Goal: Transaction & Acquisition: Obtain resource

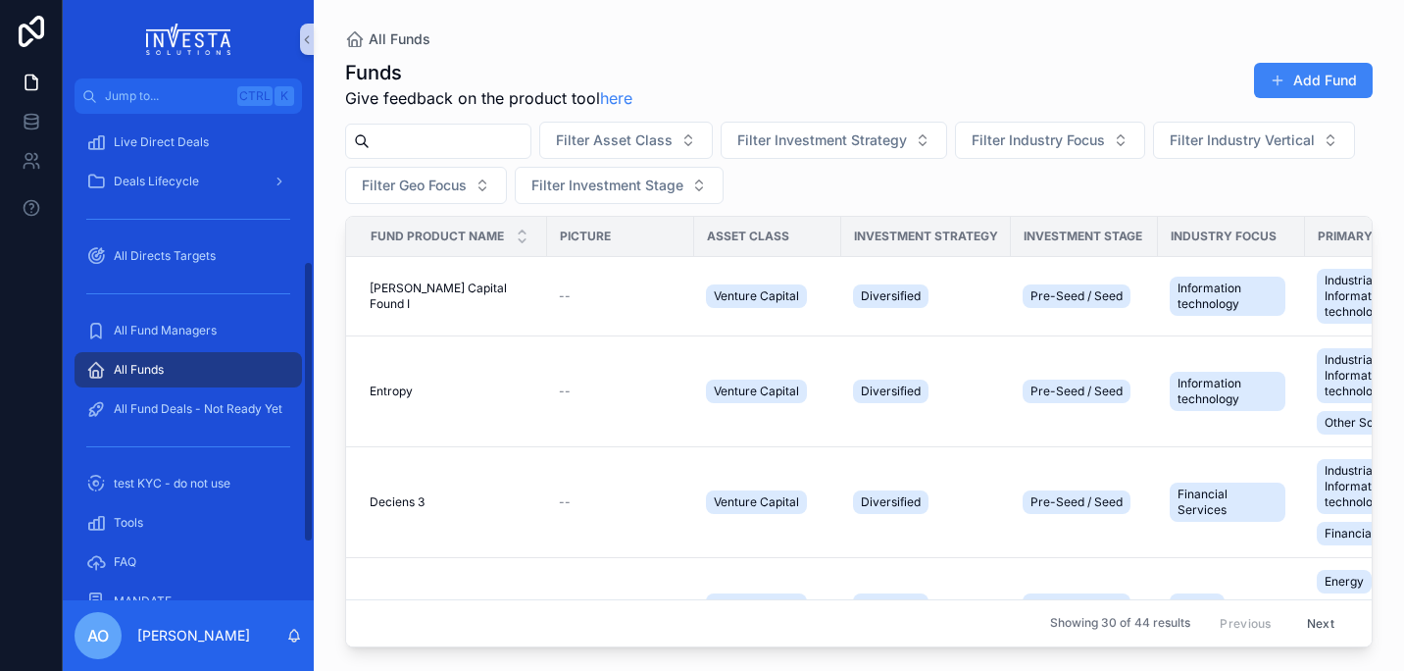
scroll to position [290, 0]
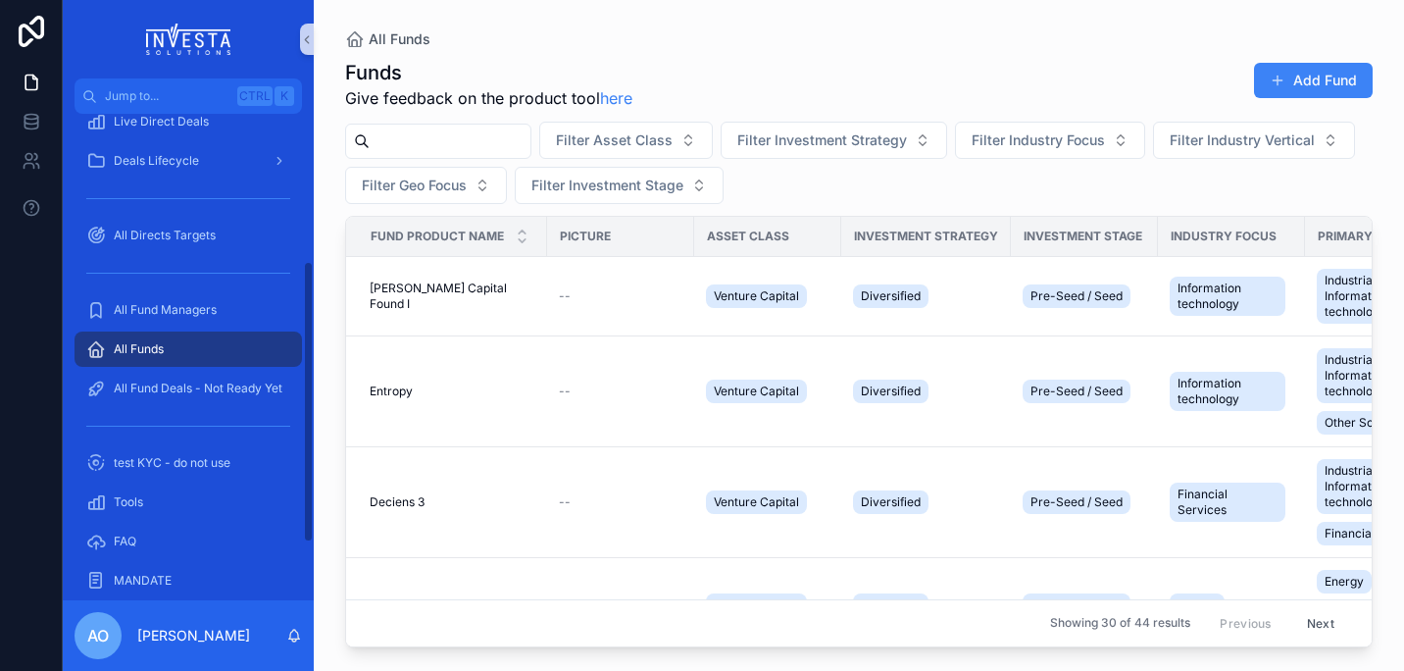
drag, startPoint x: 306, startPoint y: 240, endPoint x: 305, endPoint y: 409, distance: 168.7
click at [305, 409] on div "Home All Direct Products + New Direct Product All Direct Deals + New Direct Dea…" at bounding box center [188, 357] width 251 height 486
click at [153, 307] on span "All Fund Managers" at bounding box center [165, 310] width 103 height 16
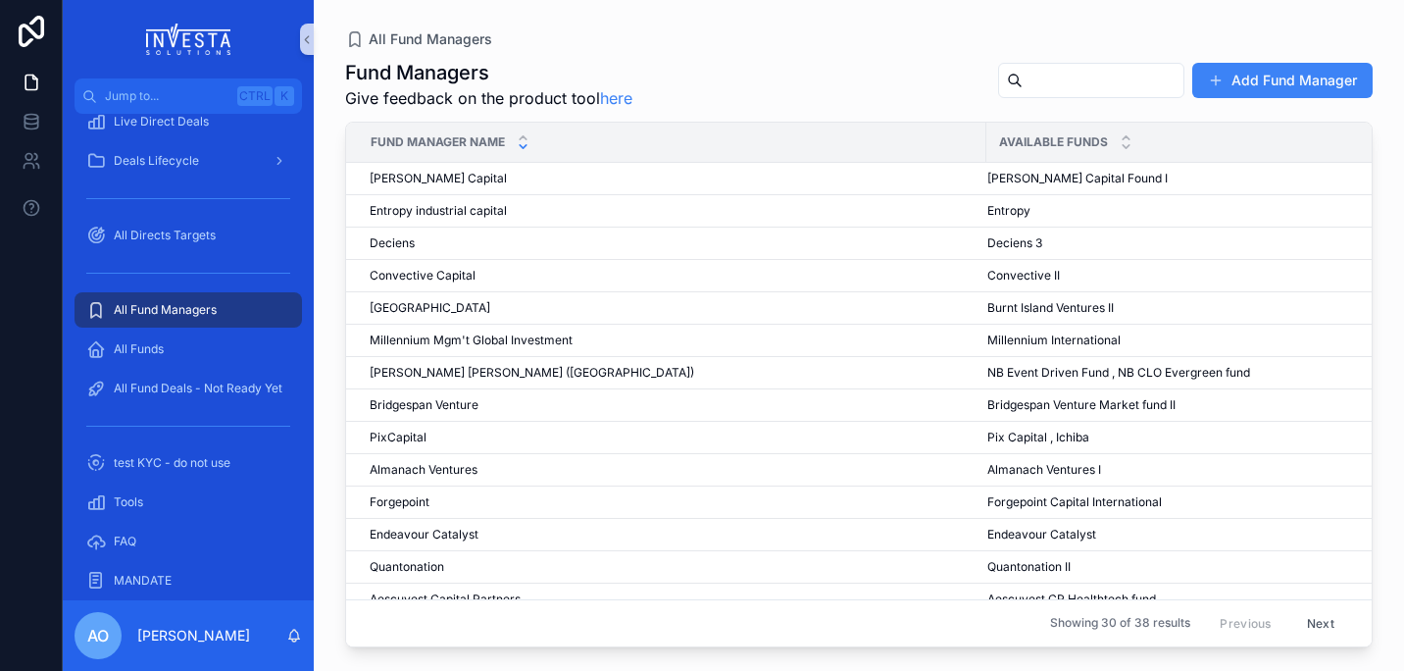
click at [523, 149] on icon "scrollable content" at bounding box center [523, 146] width 13 height 13
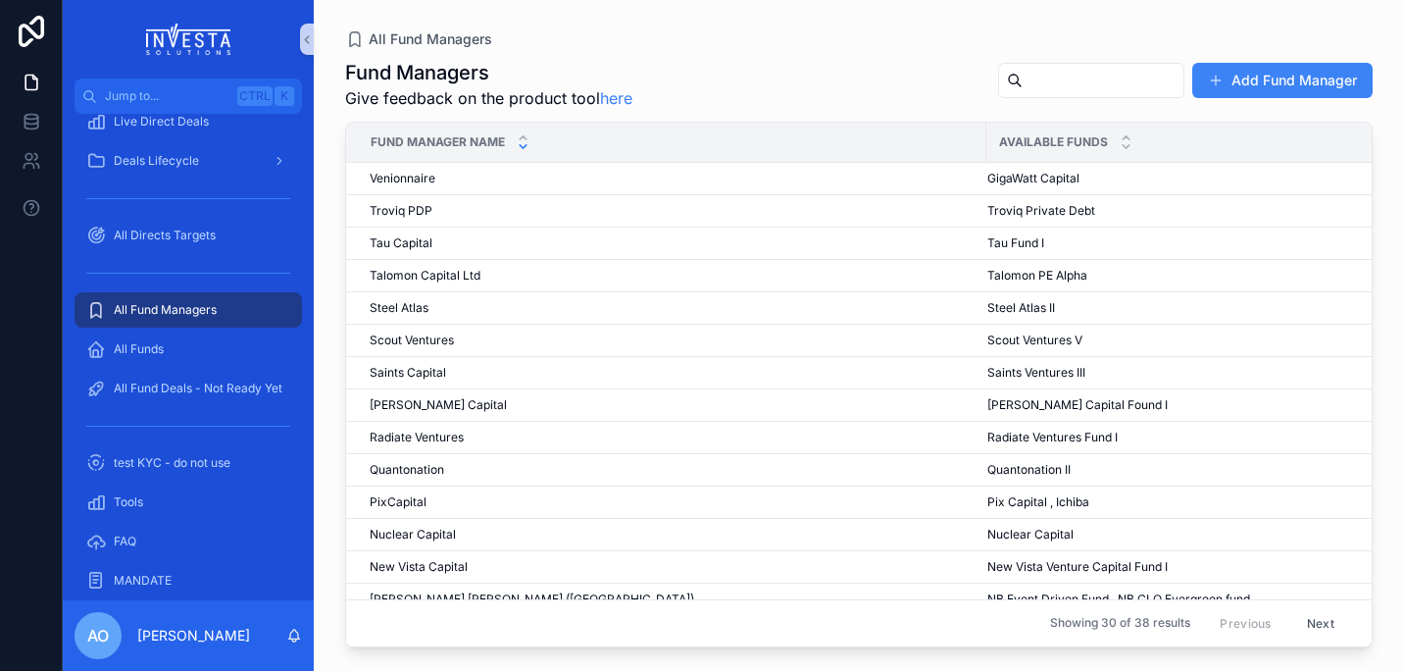
click at [522, 148] on icon "scrollable content" at bounding box center [523, 146] width 13 height 13
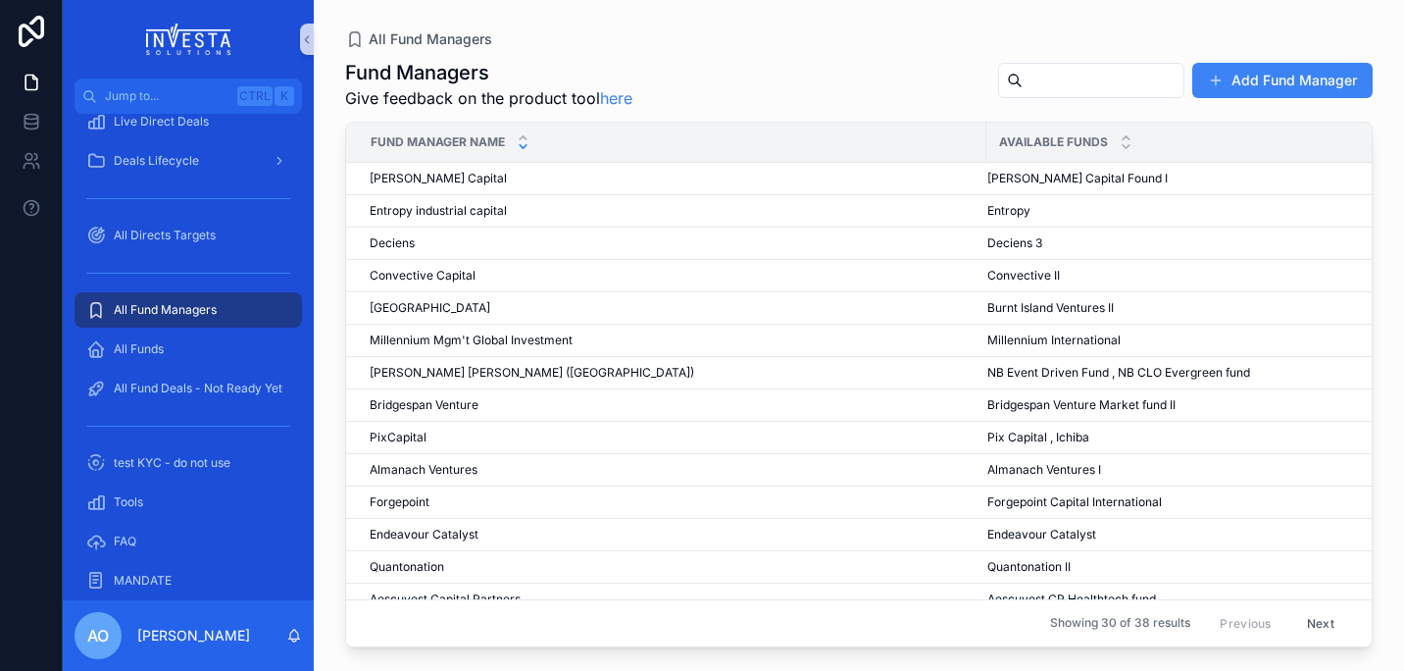
click at [522, 148] on icon "scrollable content" at bounding box center [523, 146] width 13 height 13
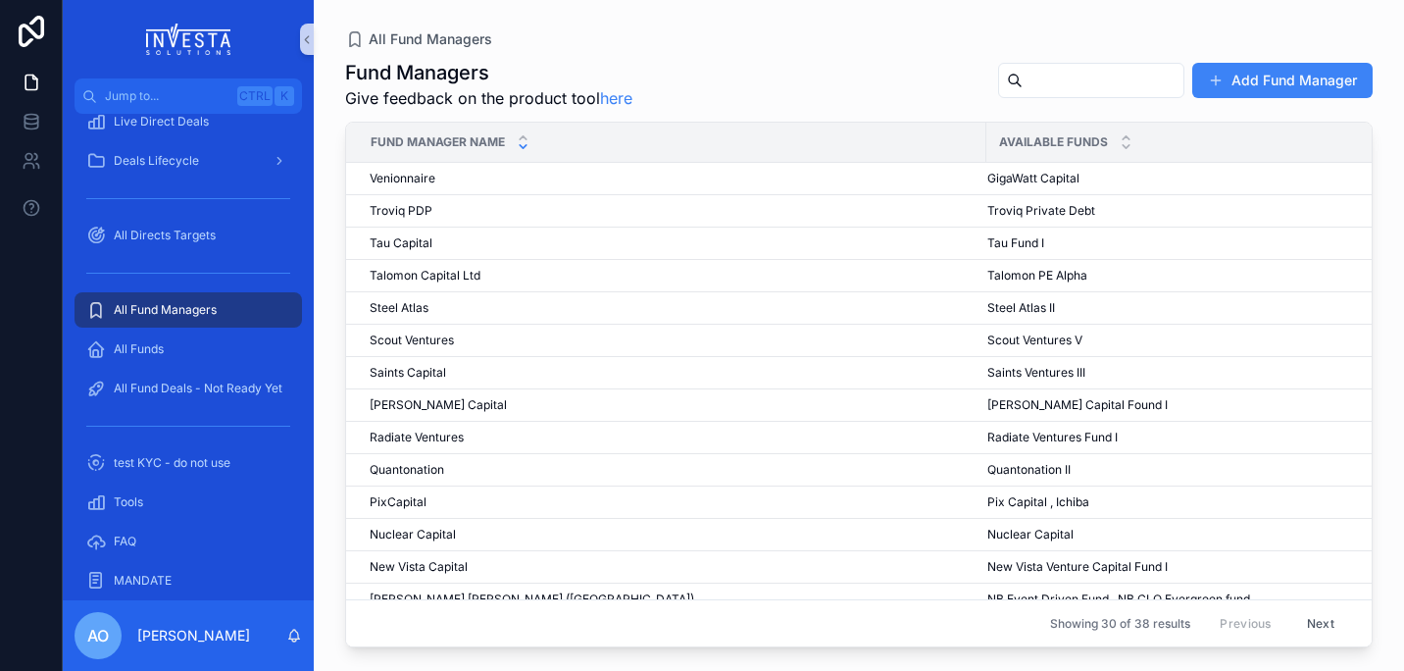
click at [1035, 77] on input "scrollable content" at bounding box center [1103, 80] width 161 height 27
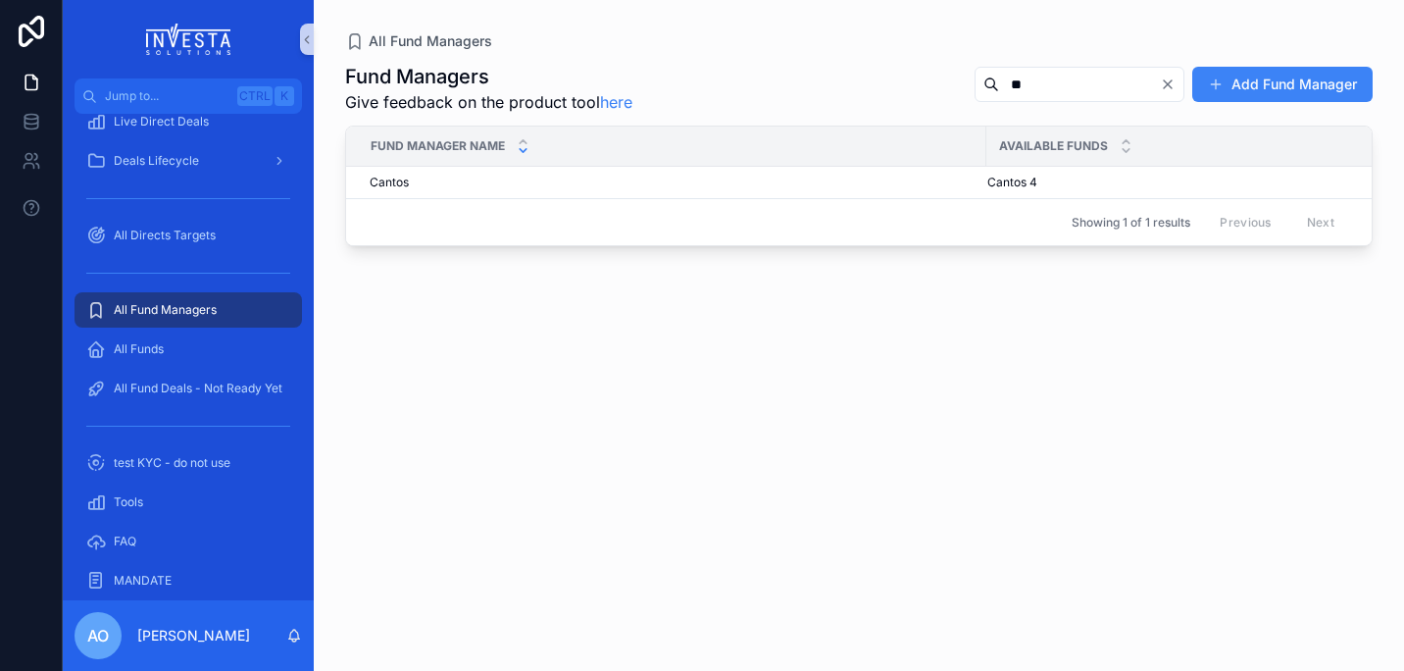
type input "*"
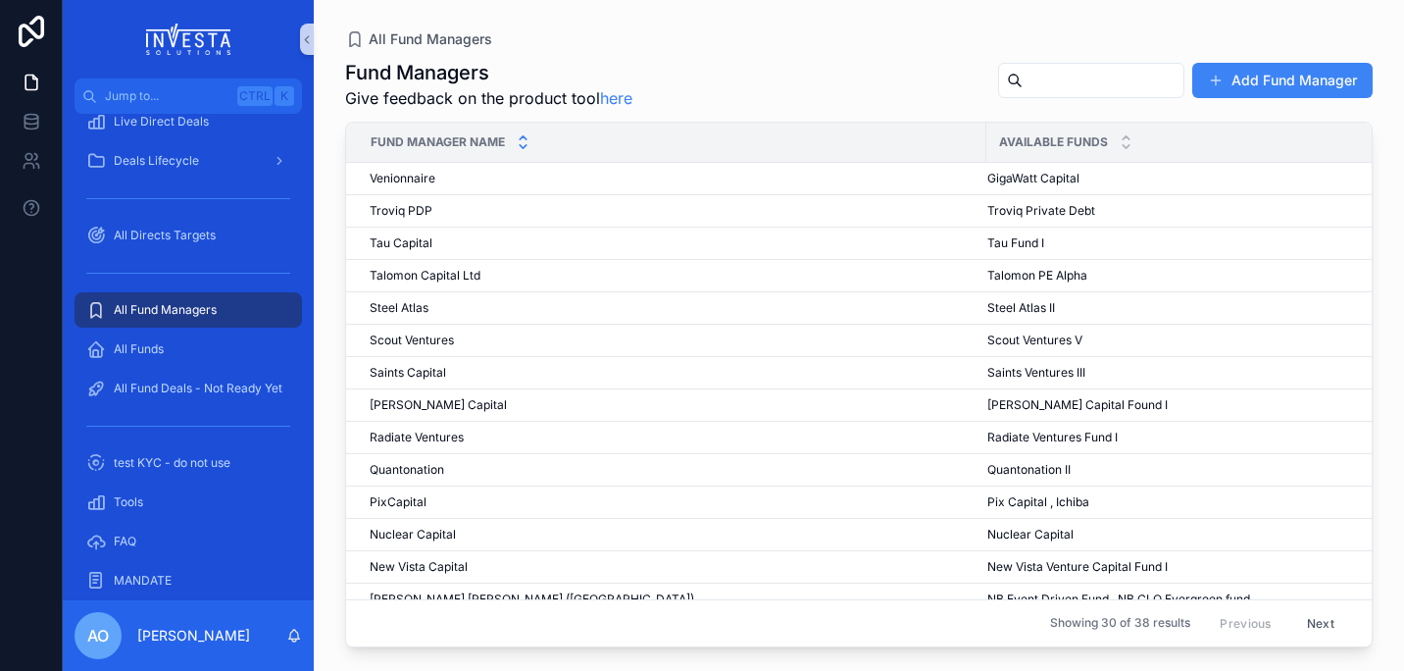
click at [527, 142] on icon "scrollable content" at bounding box center [523, 146] width 13 height 13
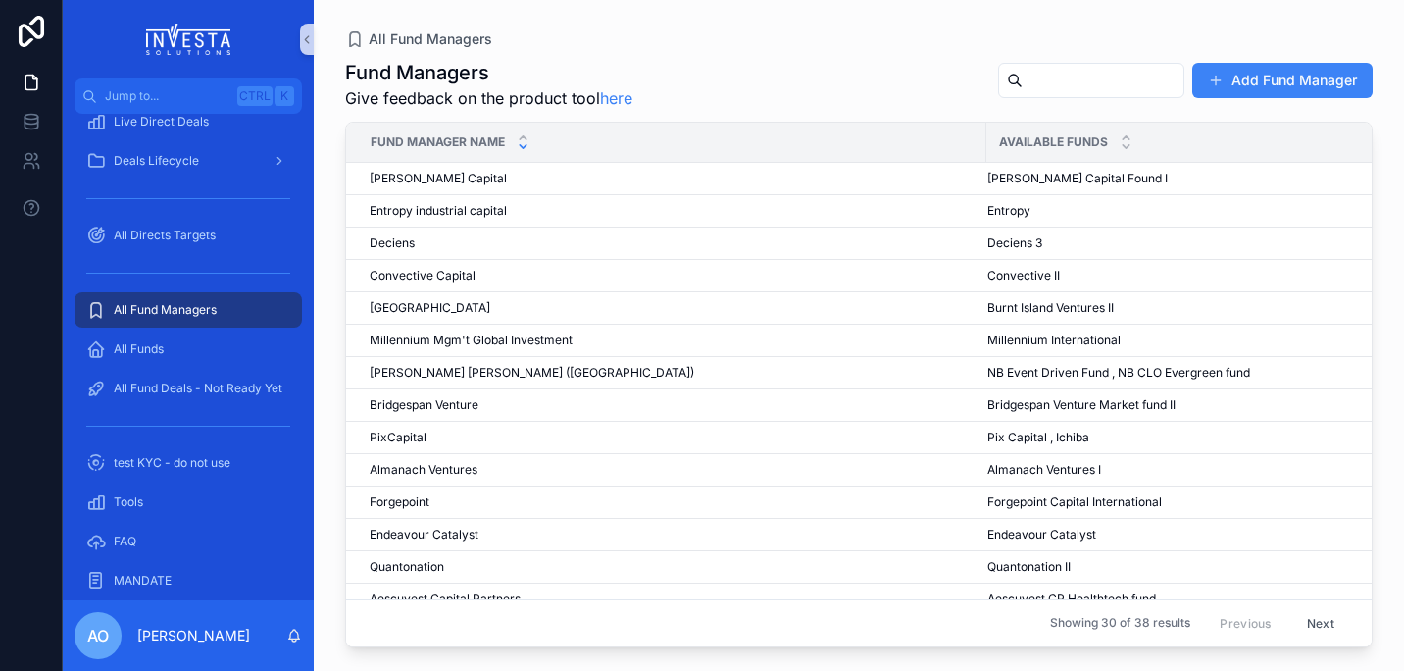
click at [530, 149] on div "Fund Manager Name" at bounding box center [666, 142] width 638 height 37
click at [450, 135] on span "Fund Manager Name" at bounding box center [438, 142] width 134 height 16
click at [529, 142] on div "scrollable content" at bounding box center [523, 142] width 13 height 22
click at [527, 145] on icon "scrollable content" at bounding box center [523, 146] width 7 height 3
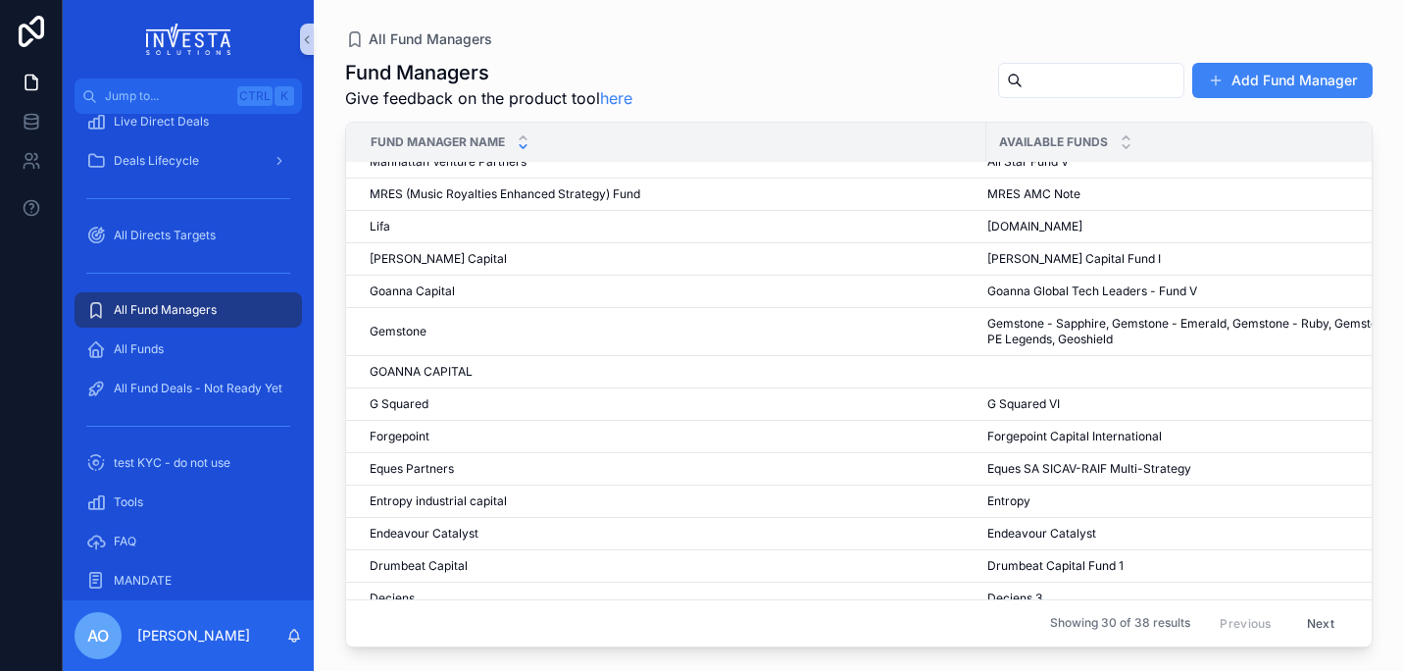
scroll to position [564, 0]
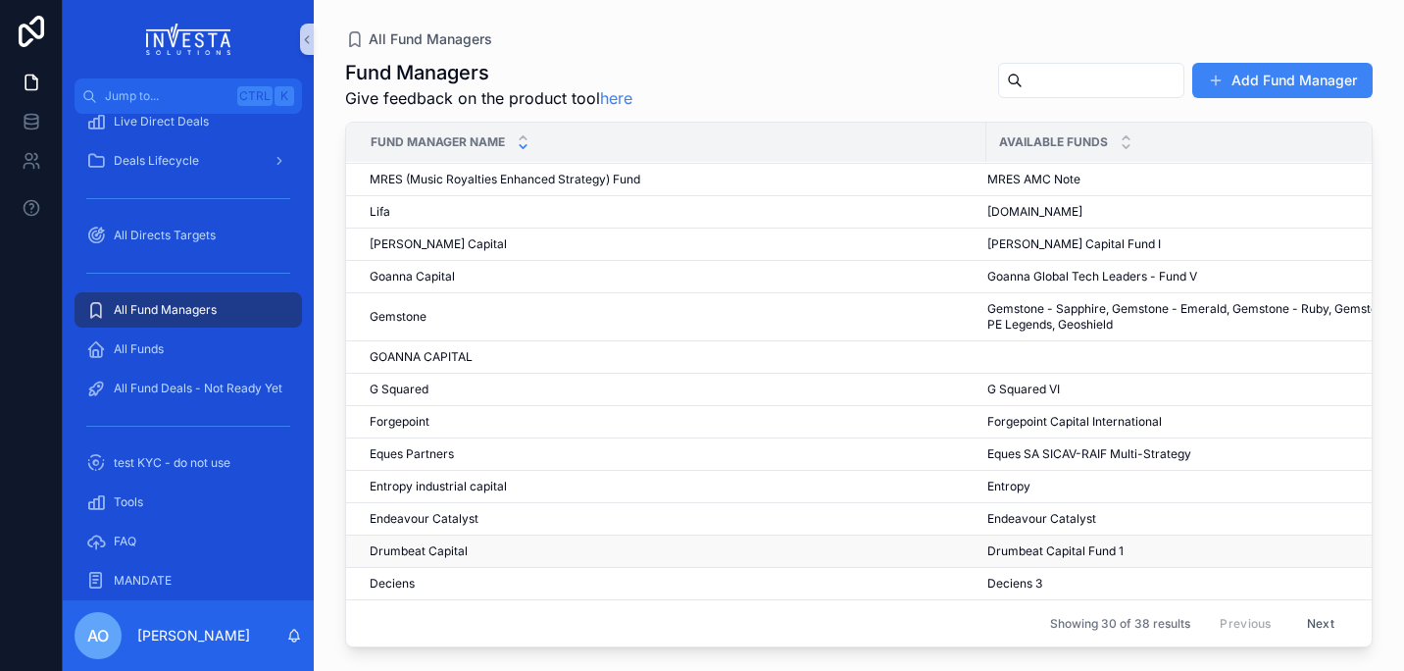
click at [525, 551] on td "Drumbeat Capital Drumbeat Capital" at bounding box center [666, 551] width 640 height 32
click at [1030, 78] on input "scrollable content" at bounding box center [1103, 80] width 161 height 27
type input "******"
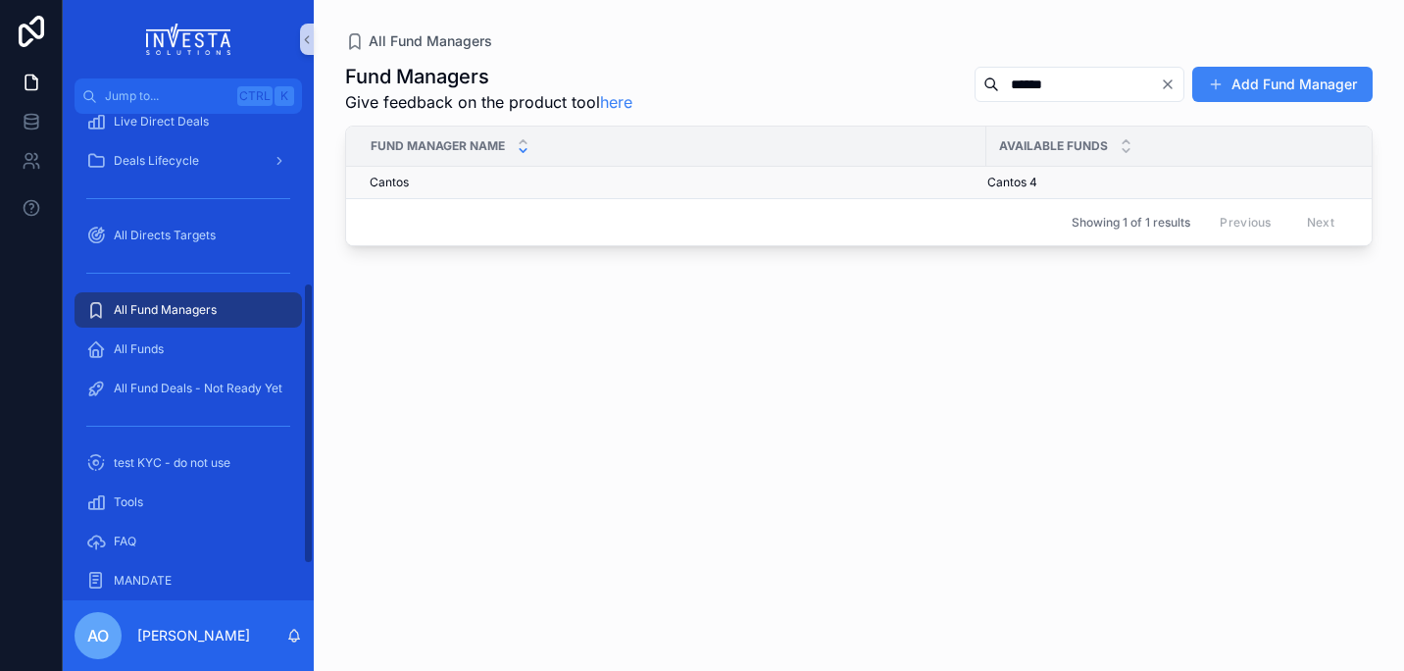
click at [388, 179] on span "Cantos" at bounding box center [389, 183] width 39 height 16
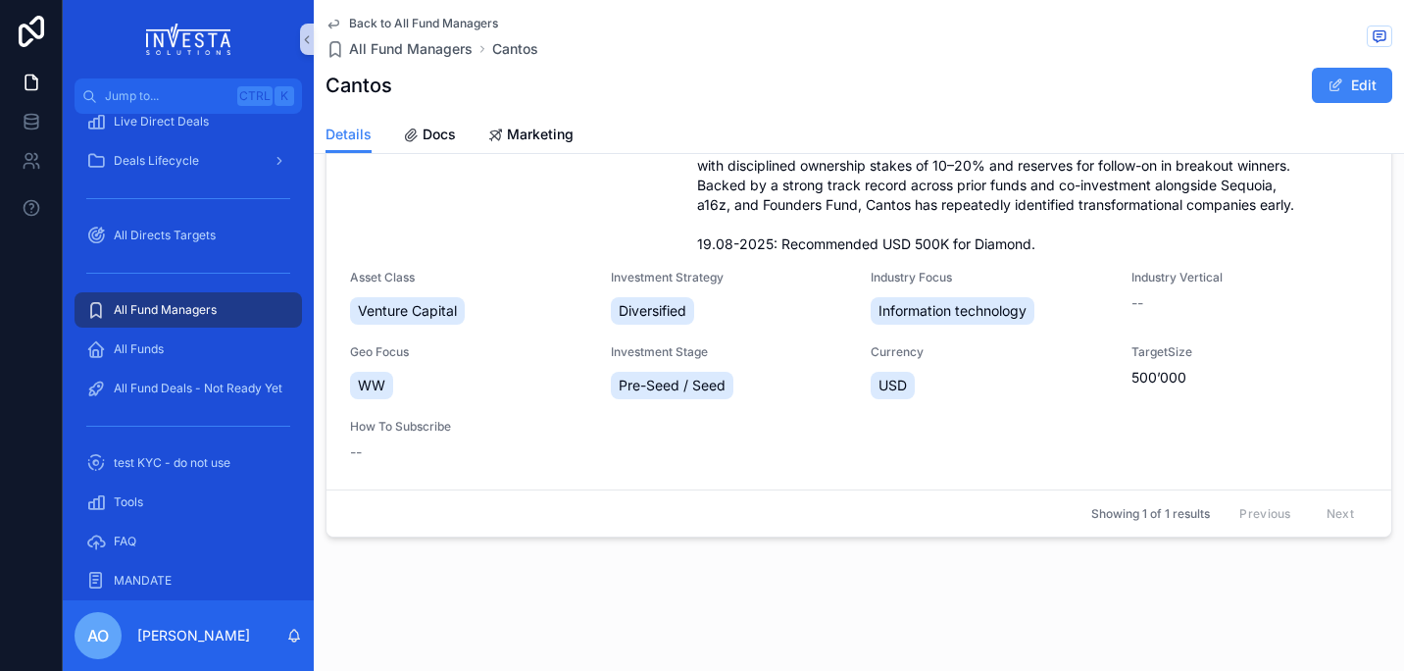
scroll to position [180, 0]
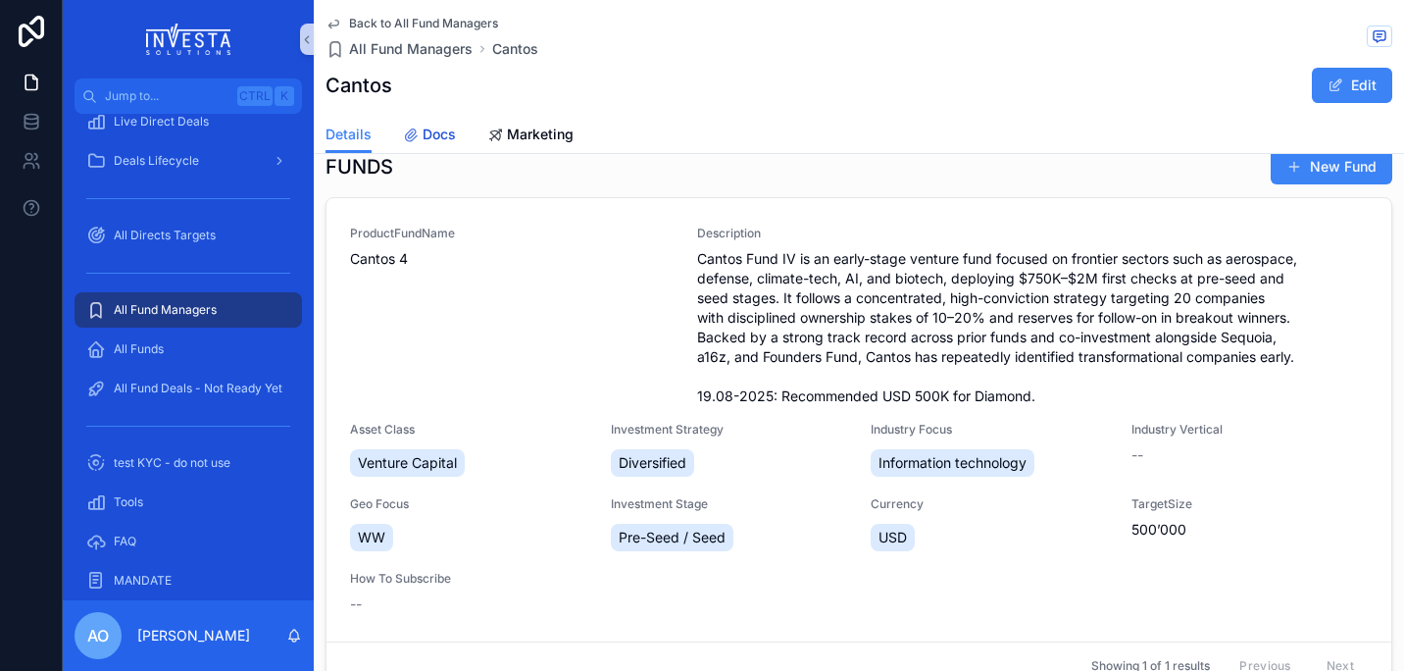
click at [435, 134] on span "Docs" at bounding box center [439, 135] width 33 height 20
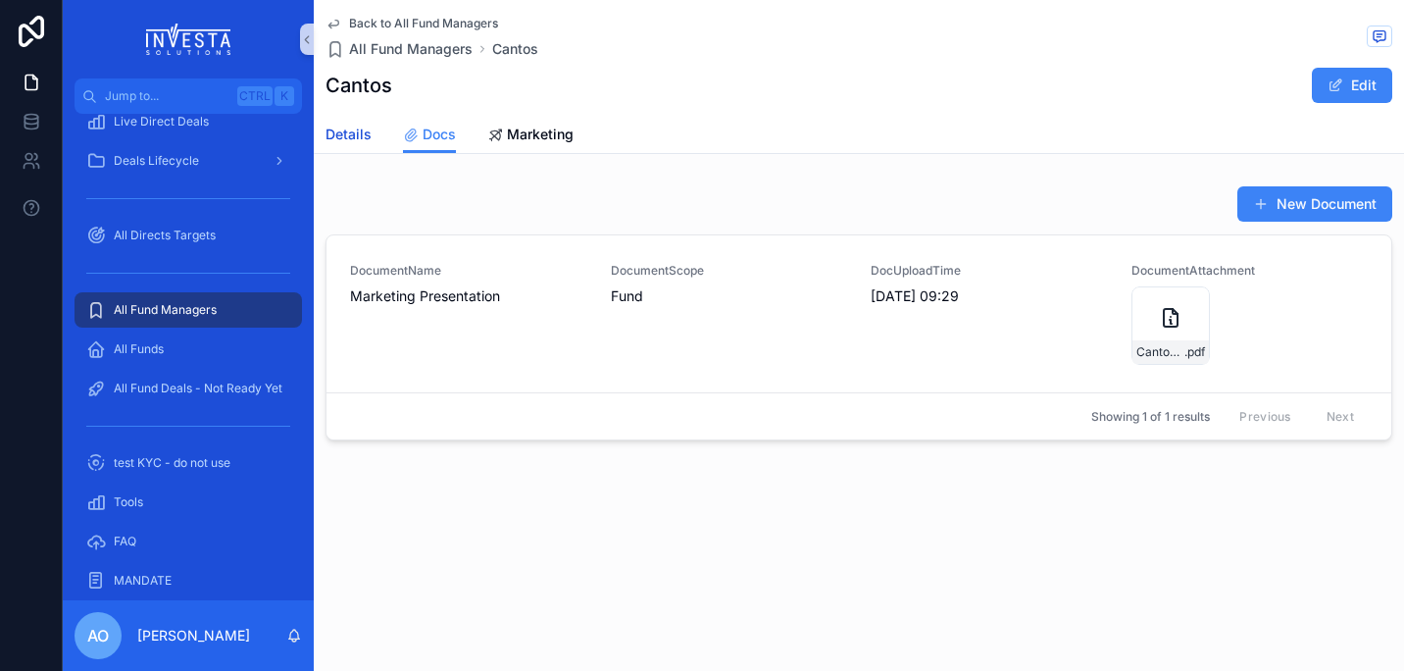
click at [346, 127] on span "Details" at bounding box center [349, 135] width 46 height 20
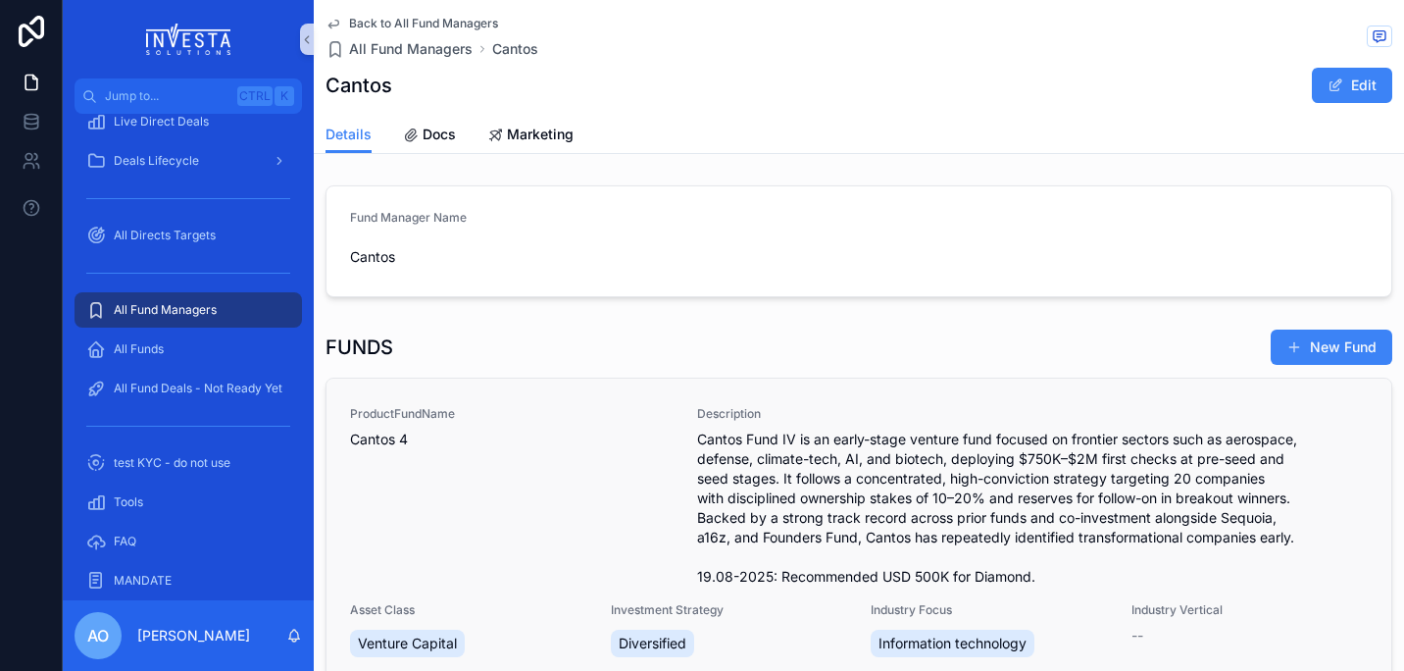
click at [382, 437] on span "Cantos 4" at bounding box center [512, 440] width 324 height 20
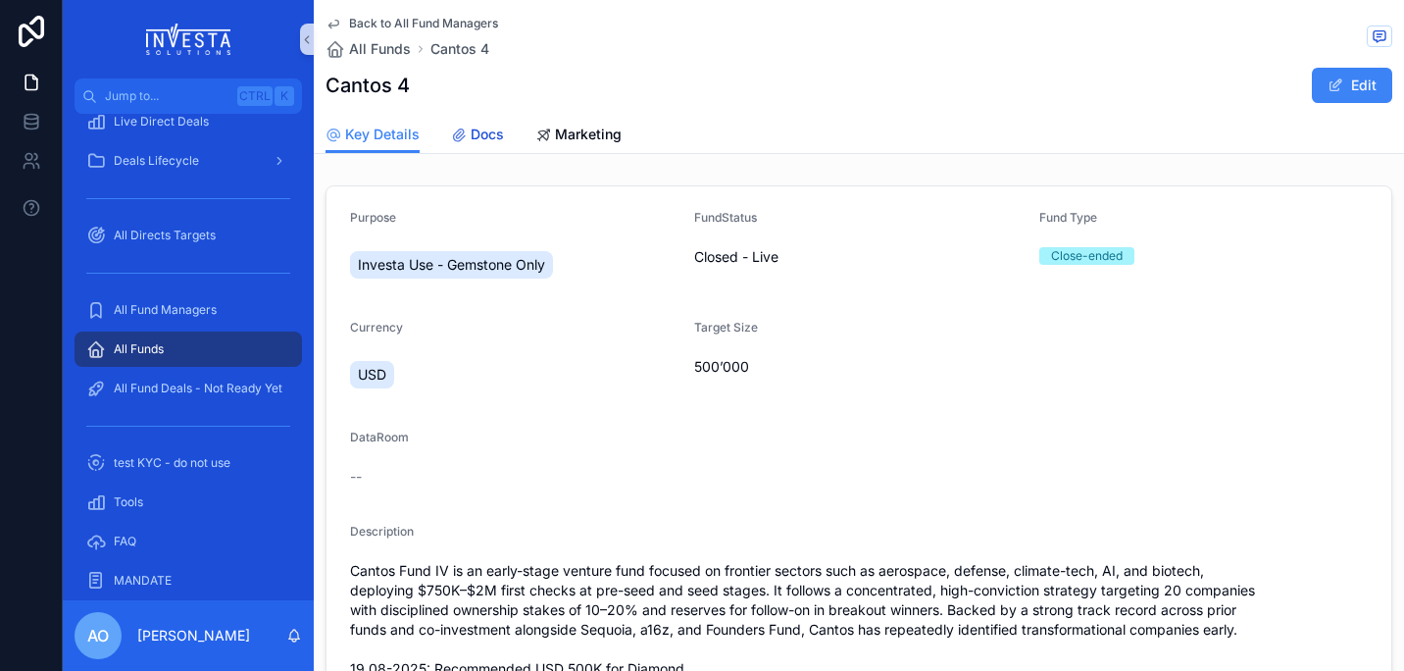
click at [494, 135] on span "Docs" at bounding box center [487, 135] width 33 height 20
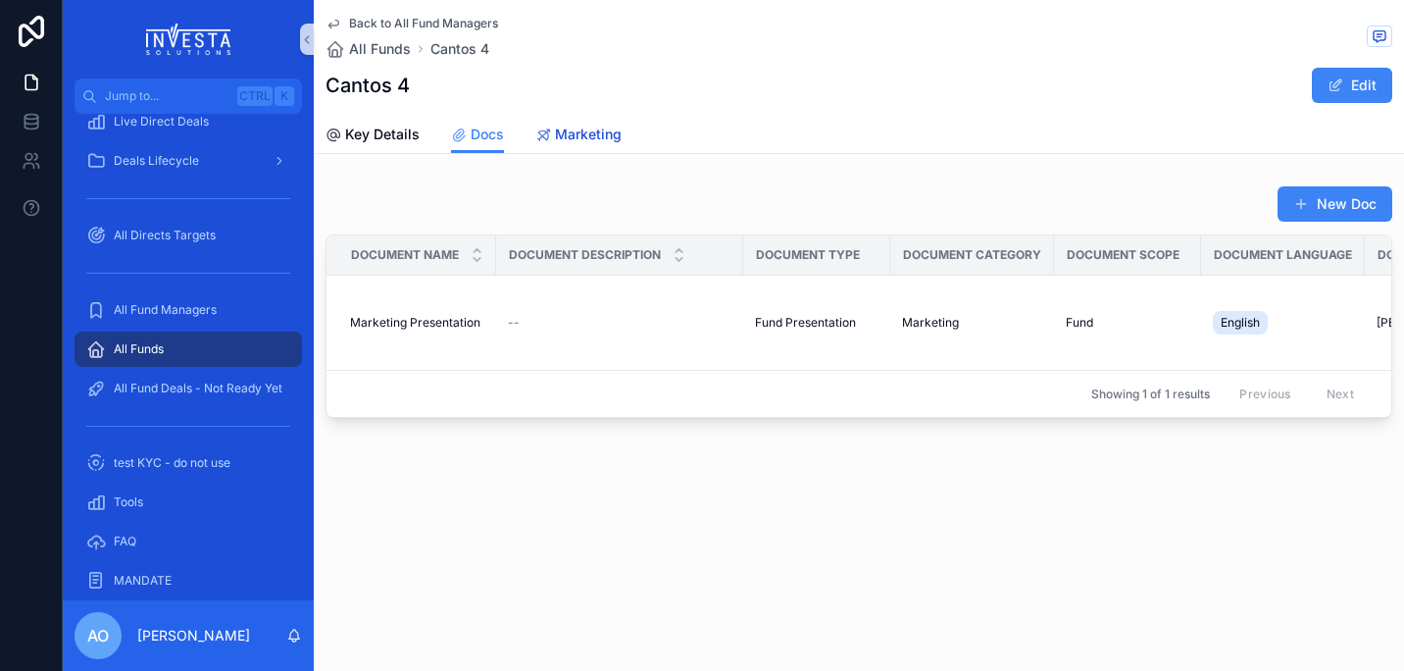
click at [575, 135] on span "Marketing" at bounding box center [588, 135] width 67 height 20
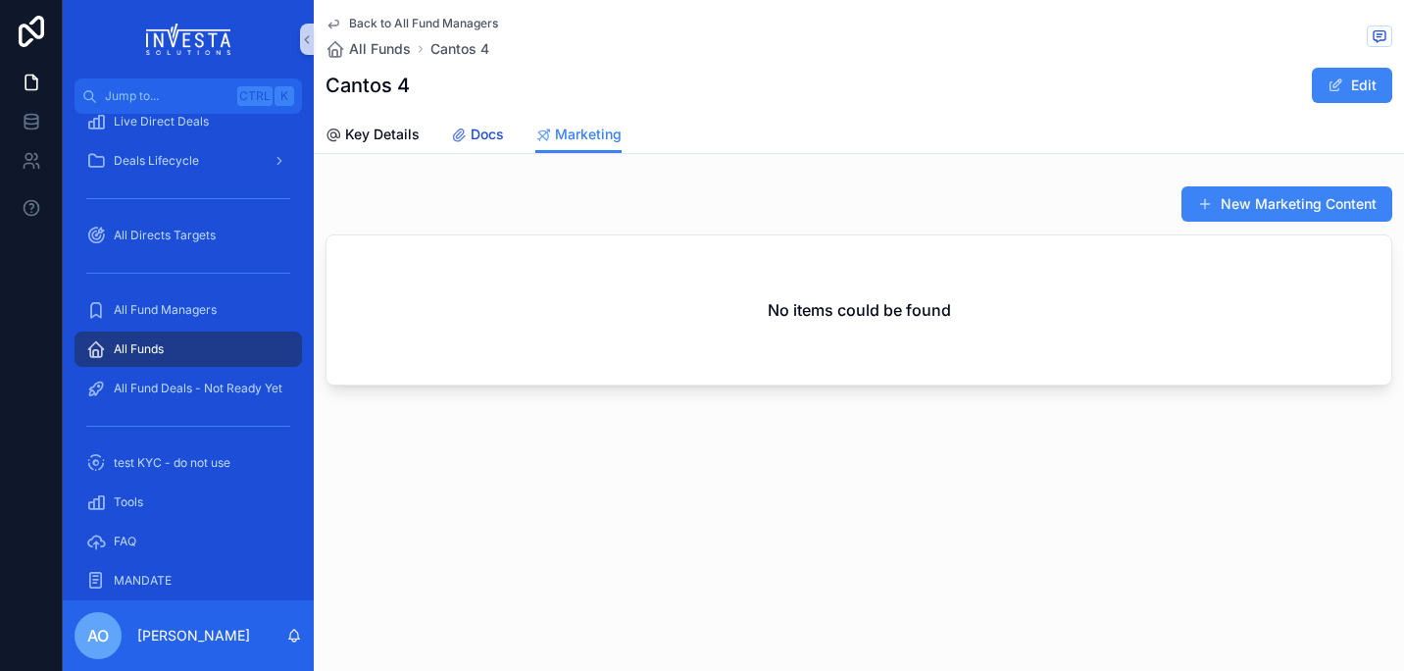
click at [474, 136] on span "Docs" at bounding box center [487, 135] width 33 height 20
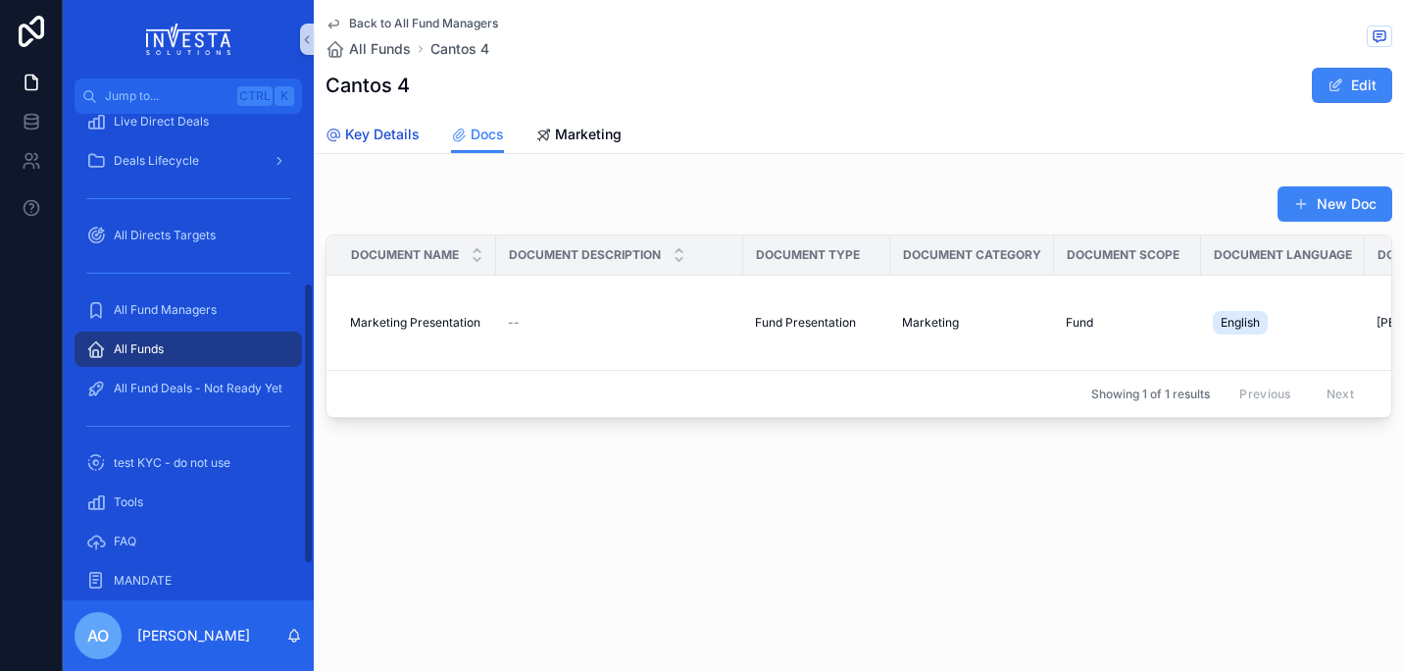
click at [374, 126] on span "Key Details" at bounding box center [382, 135] width 75 height 20
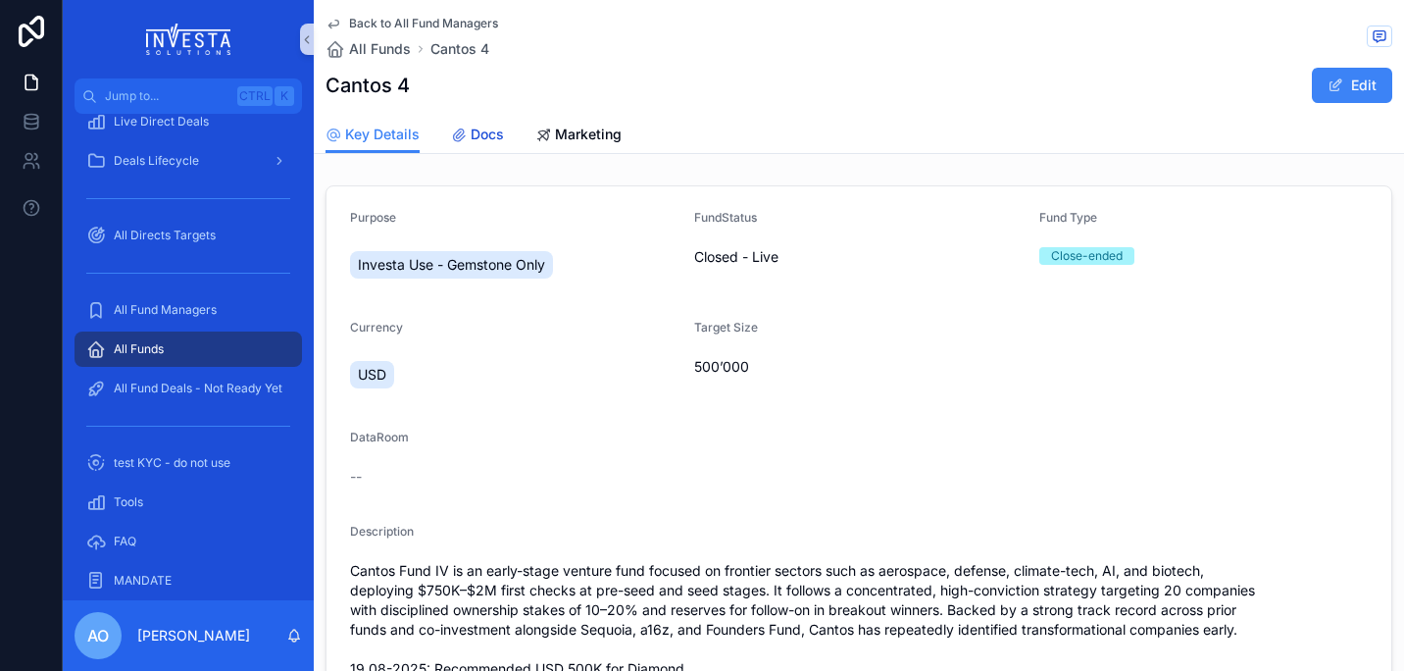
click at [489, 130] on span "Docs" at bounding box center [487, 135] width 33 height 20
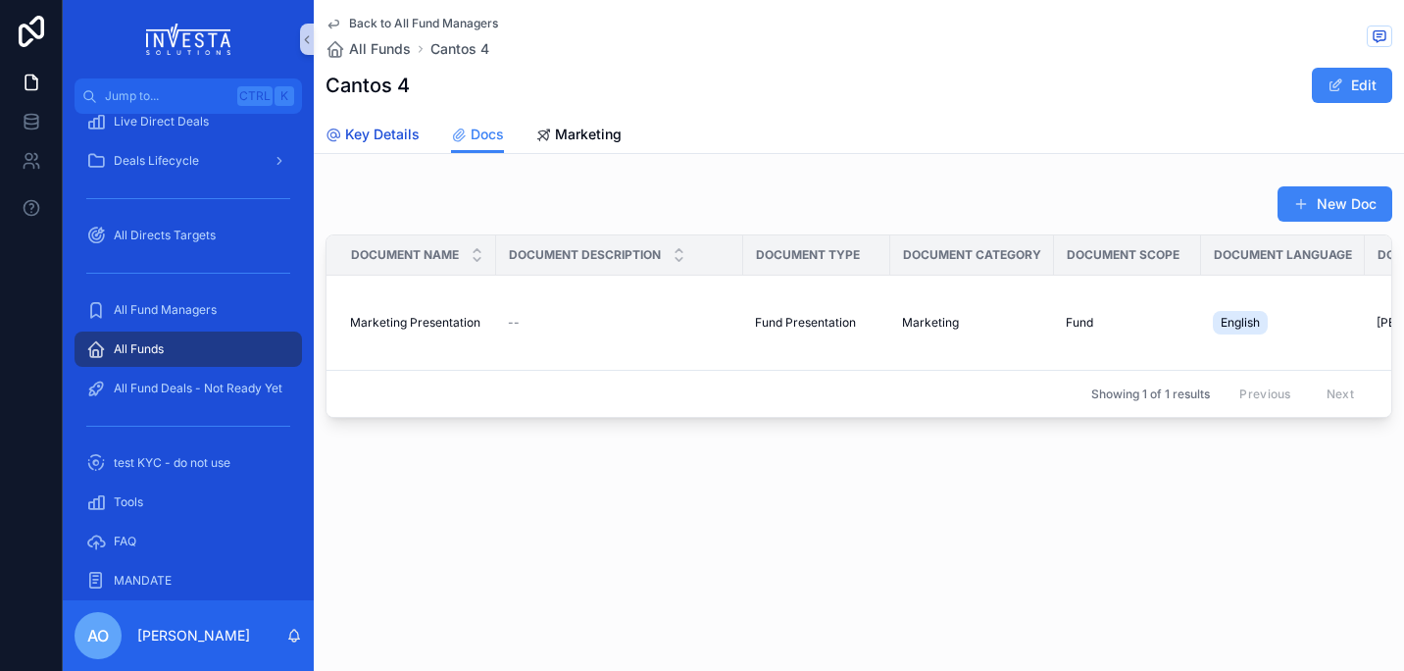
click at [380, 148] on link "Key Details" at bounding box center [373, 136] width 94 height 39
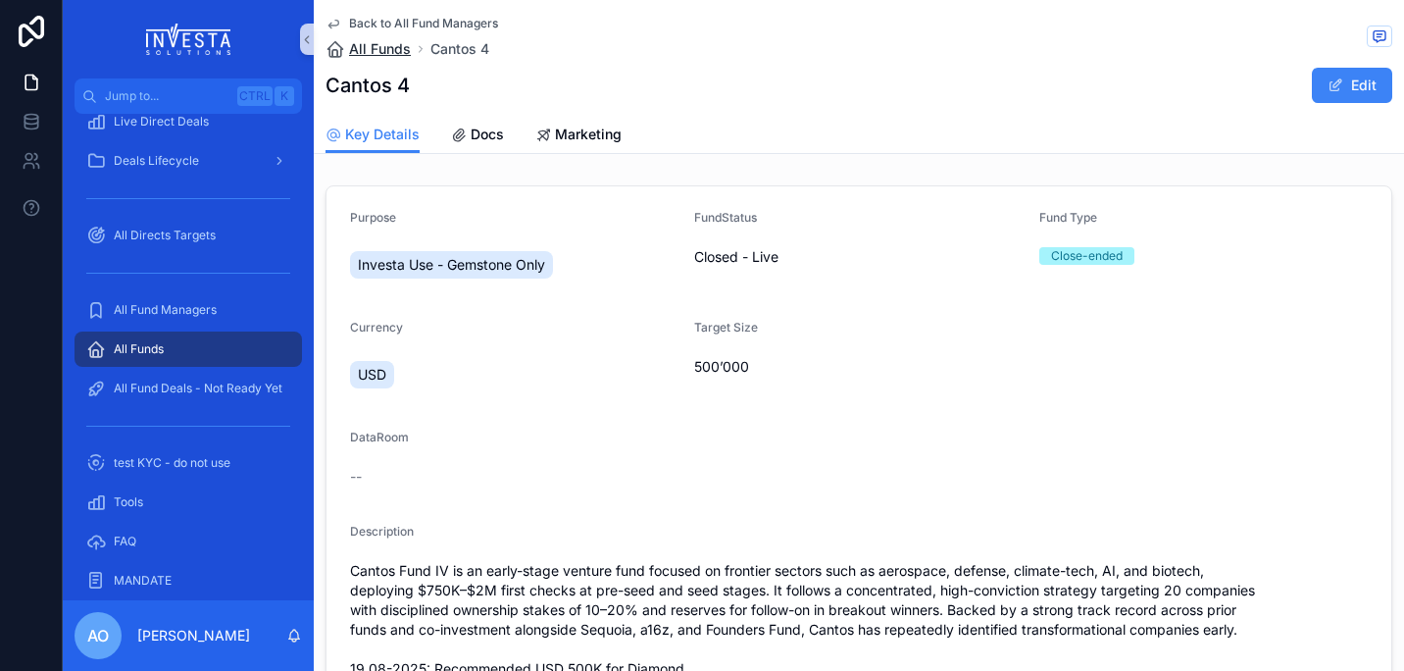
click at [376, 47] on span "All Funds" at bounding box center [380, 49] width 62 height 20
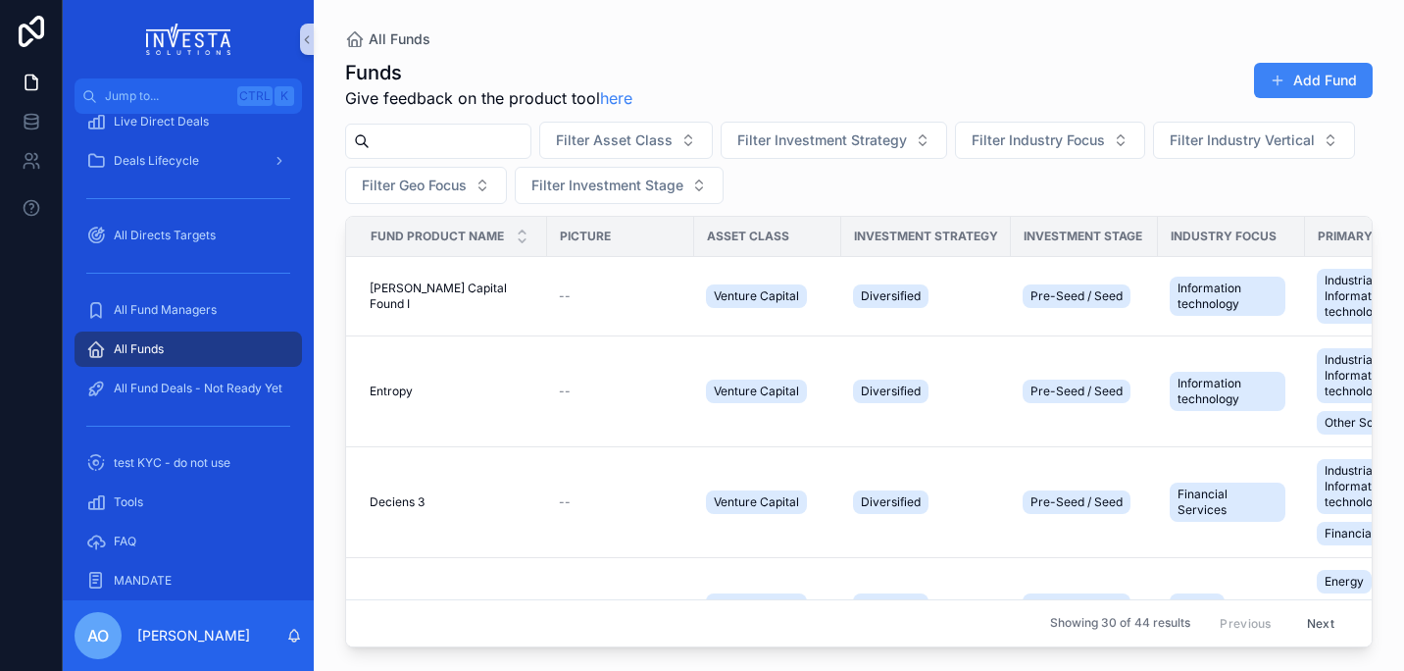
click at [396, 146] on input "scrollable content" at bounding box center [450, 140] width 161 height 27
type input "******"
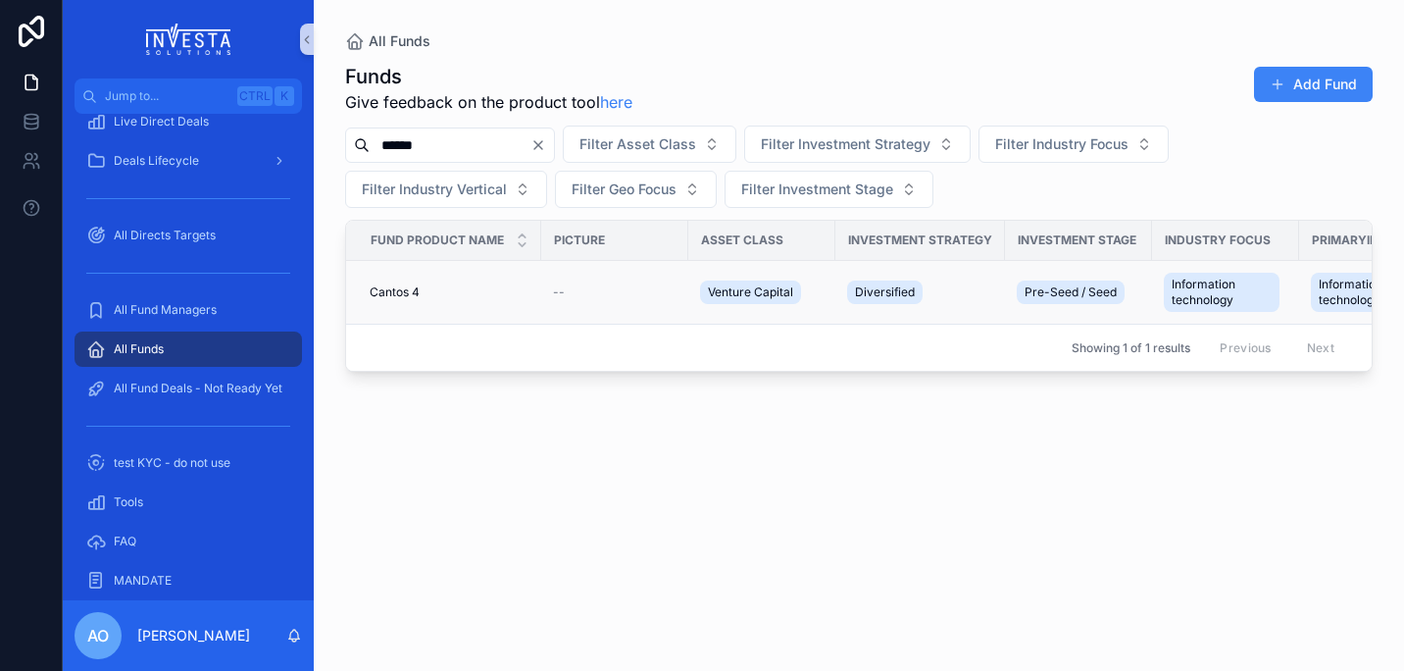
click at [384, 286] on span "Cantos 4" at bounding box center [395, 292] width 50 height 16
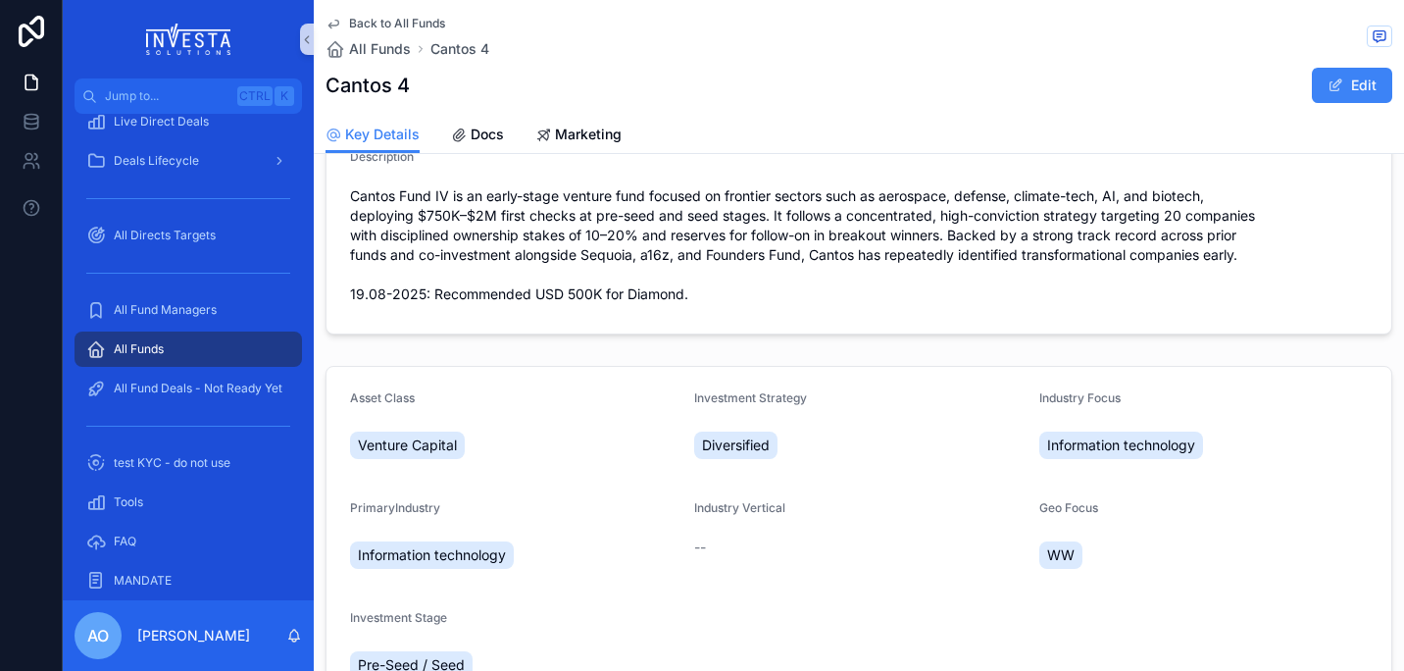
scroll to position [377, 0]
click at [483, 131] on span "Docs" at bounding box center [487, 135] width 33 height 20
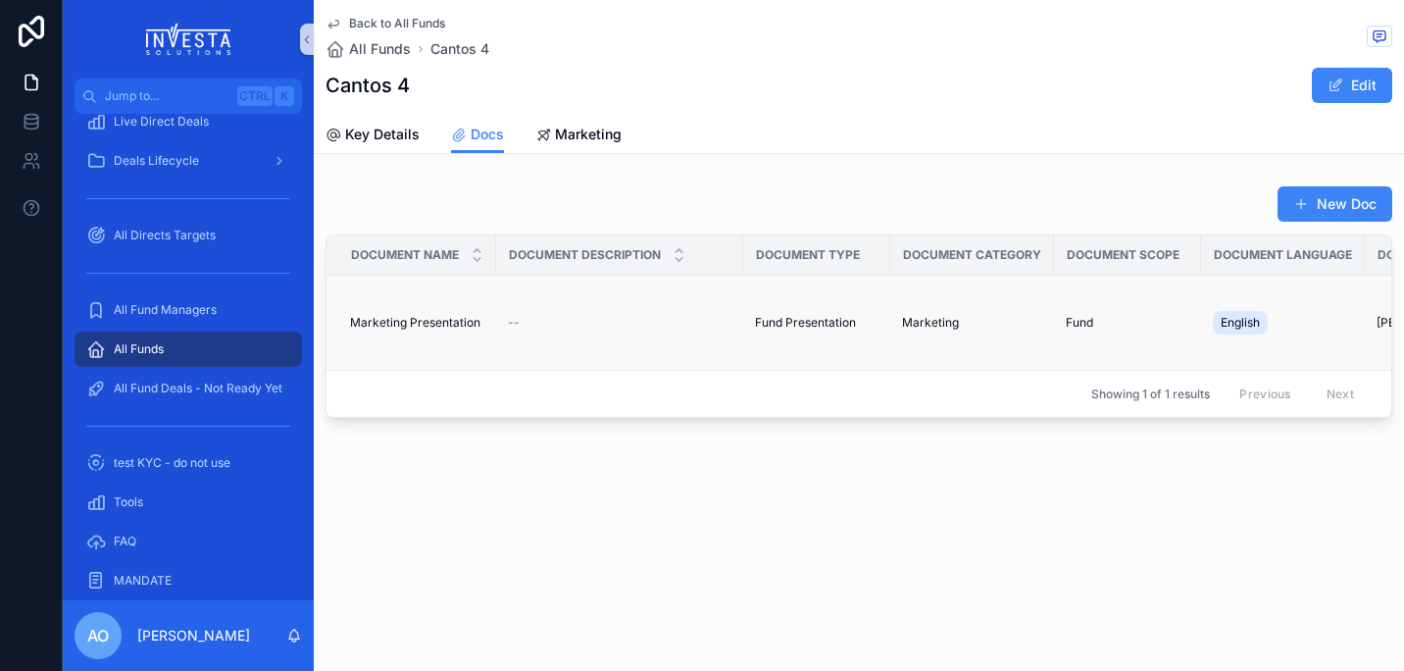
click at [969, 361] on td "Marketing" at bounding box center [972, 323] width 164 height 95
click at [379, 50] on span "All Funds" at bounding box center [380, 49] width 62 height 20
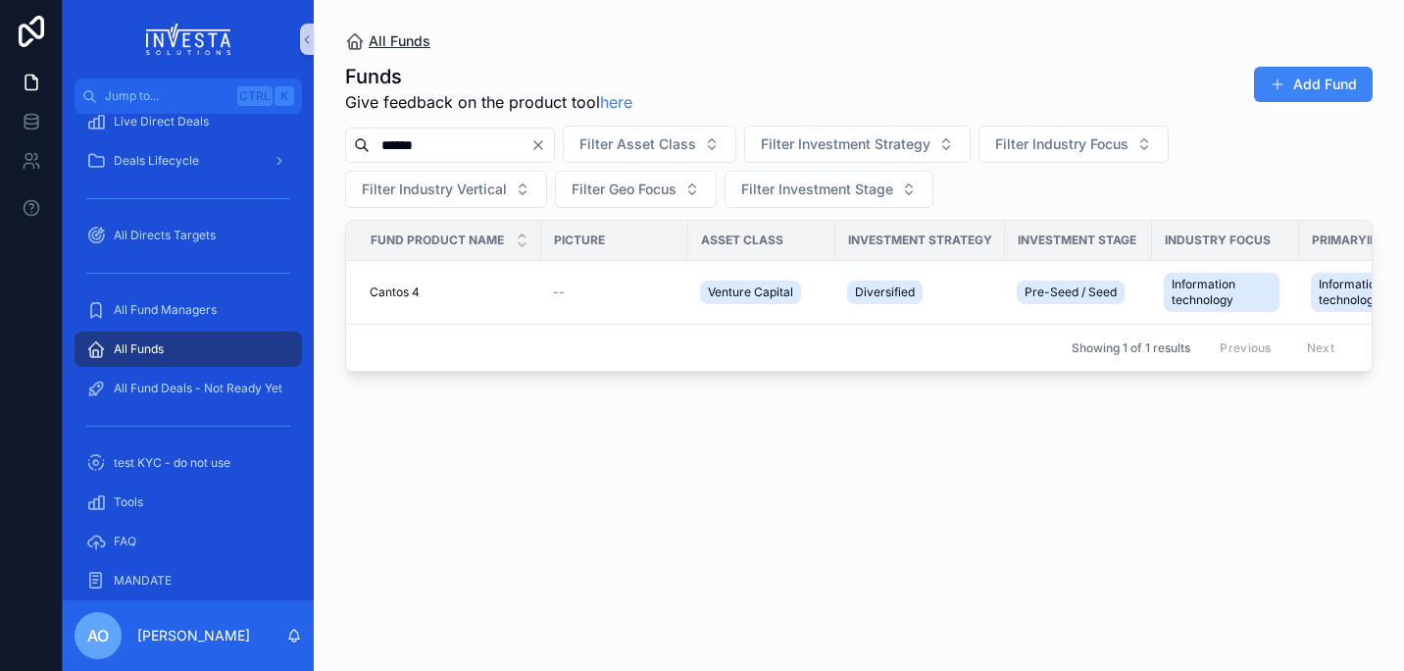
click at [400, 42] on span "All Funds" at bounding box center [400, 41] width 62 height 20
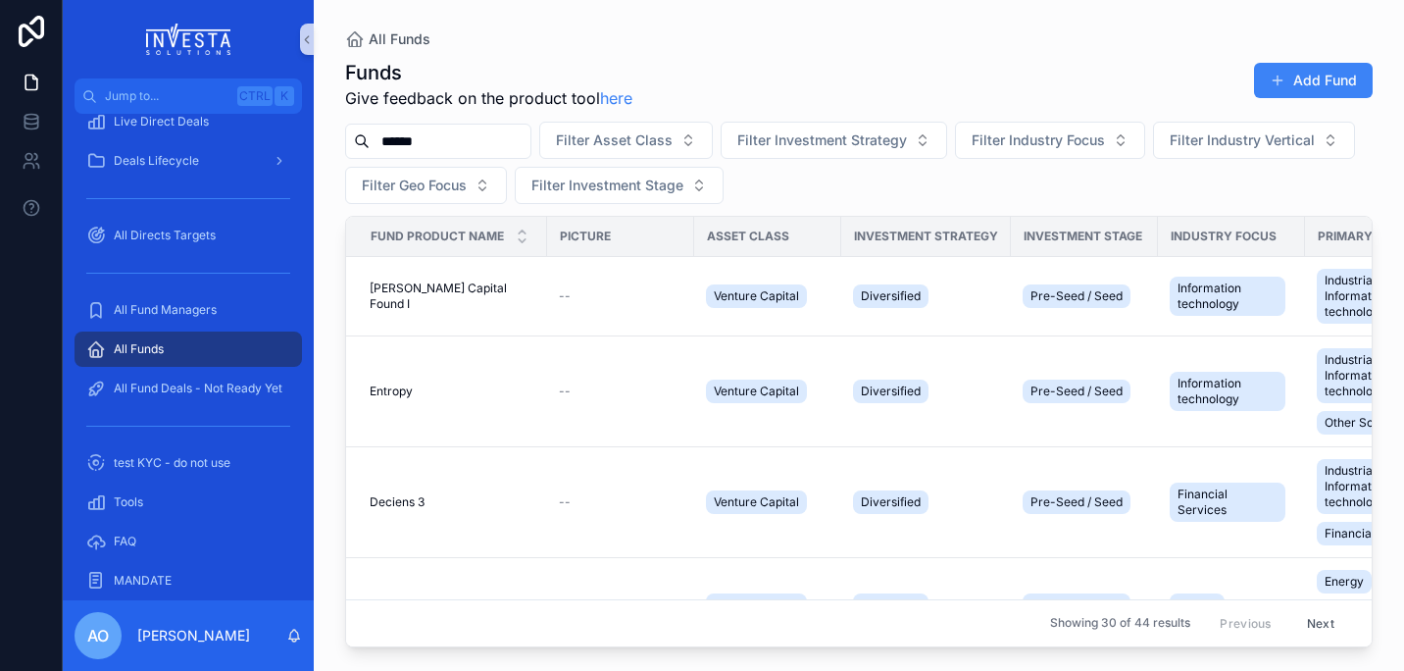
click at [514, 132] on input "******" at bounding box center [450, 140] width 161 height 27
click at [344, 40] on div "All Funds Funds Give feedback on the product tool here Add Fund ****** Filter A…" at bounding box center [859, 323] width 1090 height 647
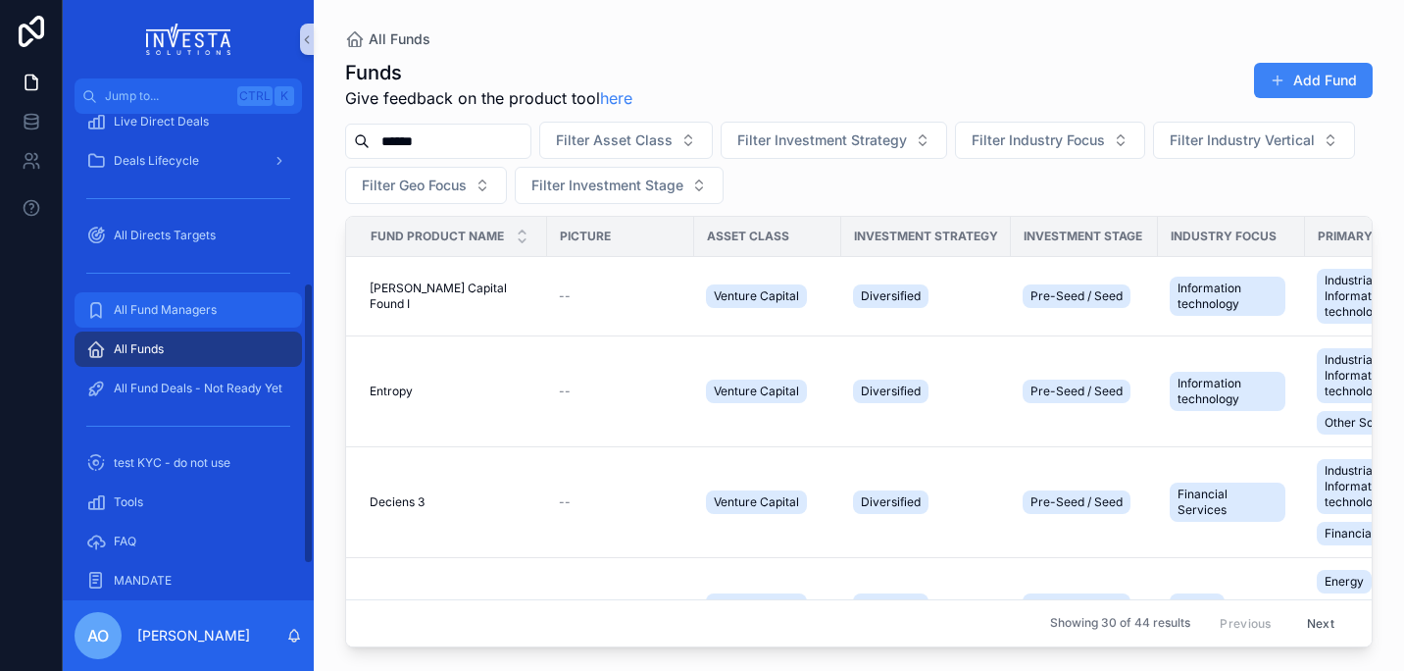
click at [137, 310] on span "All Fund Managers" at bounding box center [165, 310] width 103 height 16
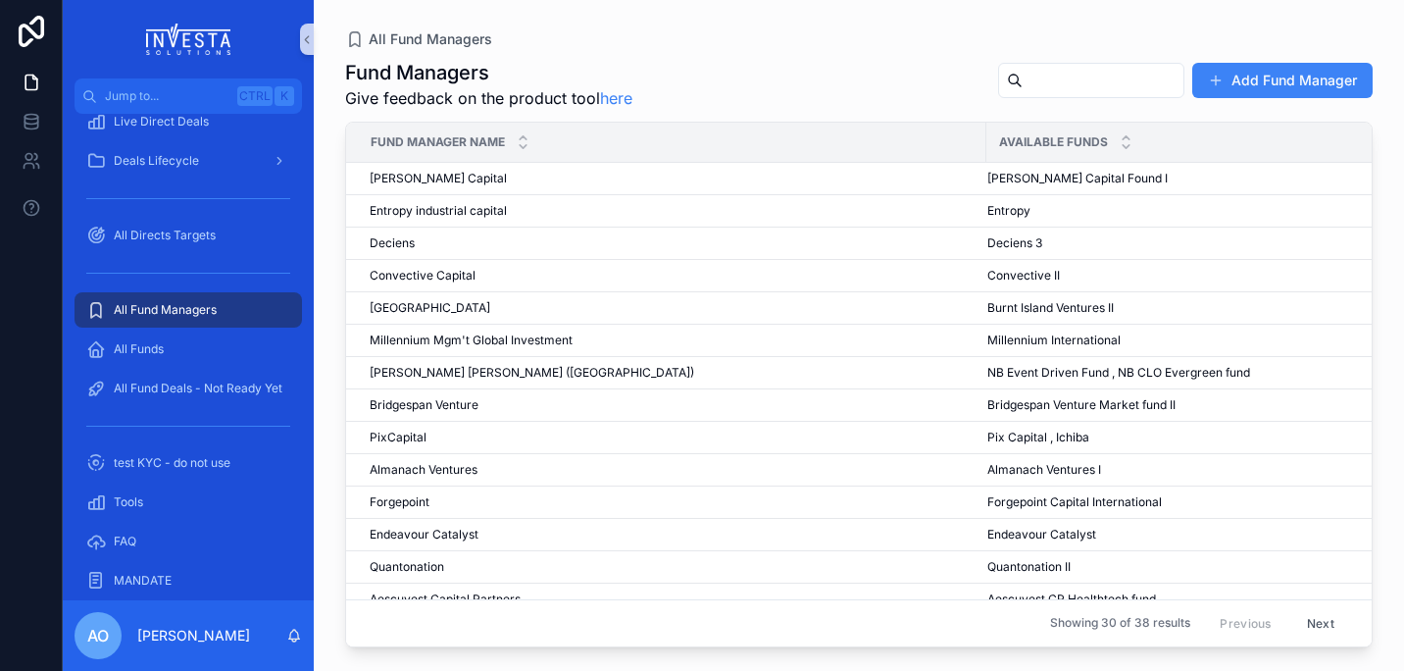
click at [1040, 87] on input "scrollable content" at bounding box center [1103, 80] width 161 height 27
type input "******"
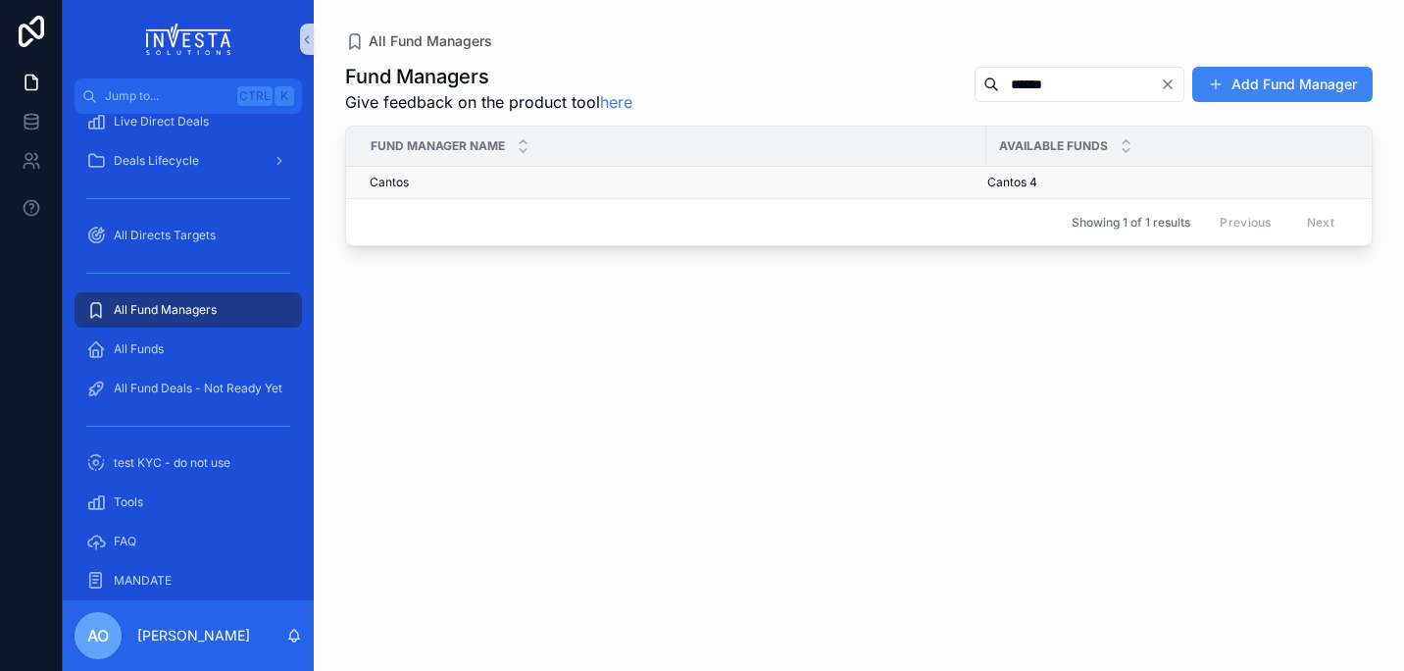
click at [392, 179] on span "Cantos" at bounding box center [389, 183] width 39 height 16
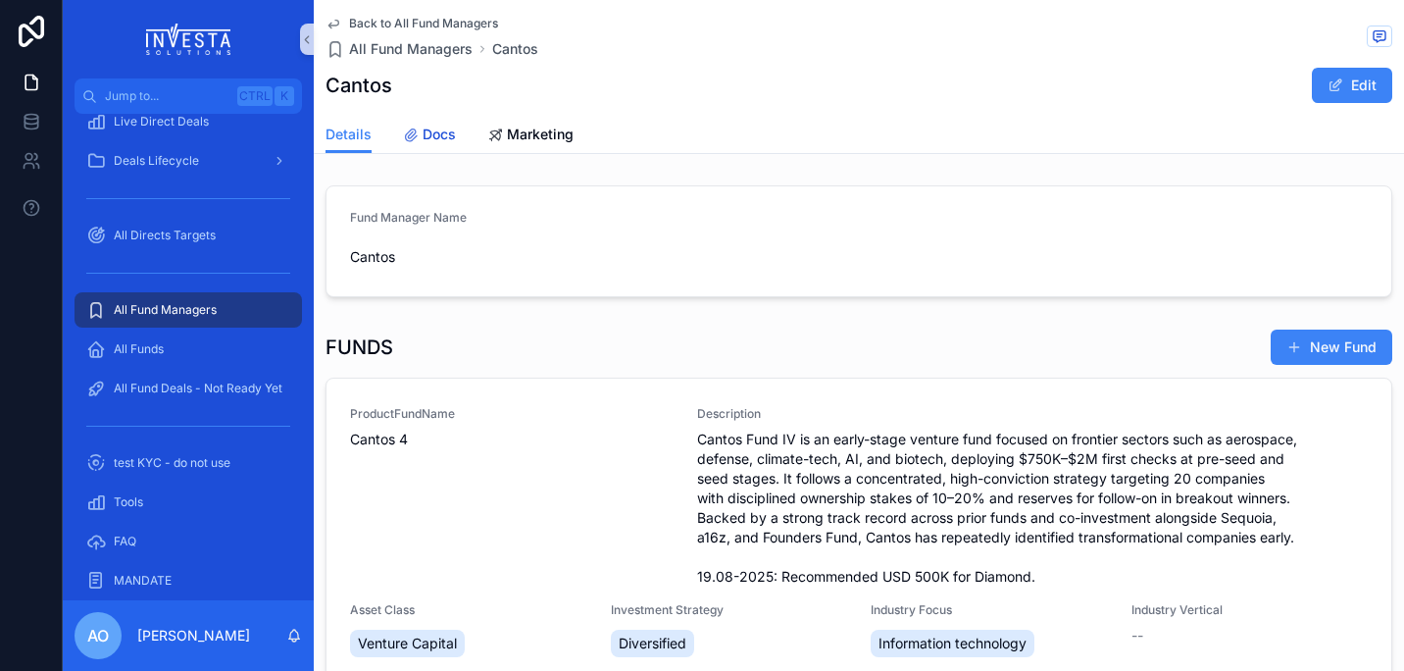
click at [438, 136] on span "Docs" at bounding box center [439, 135] width 33 height 20
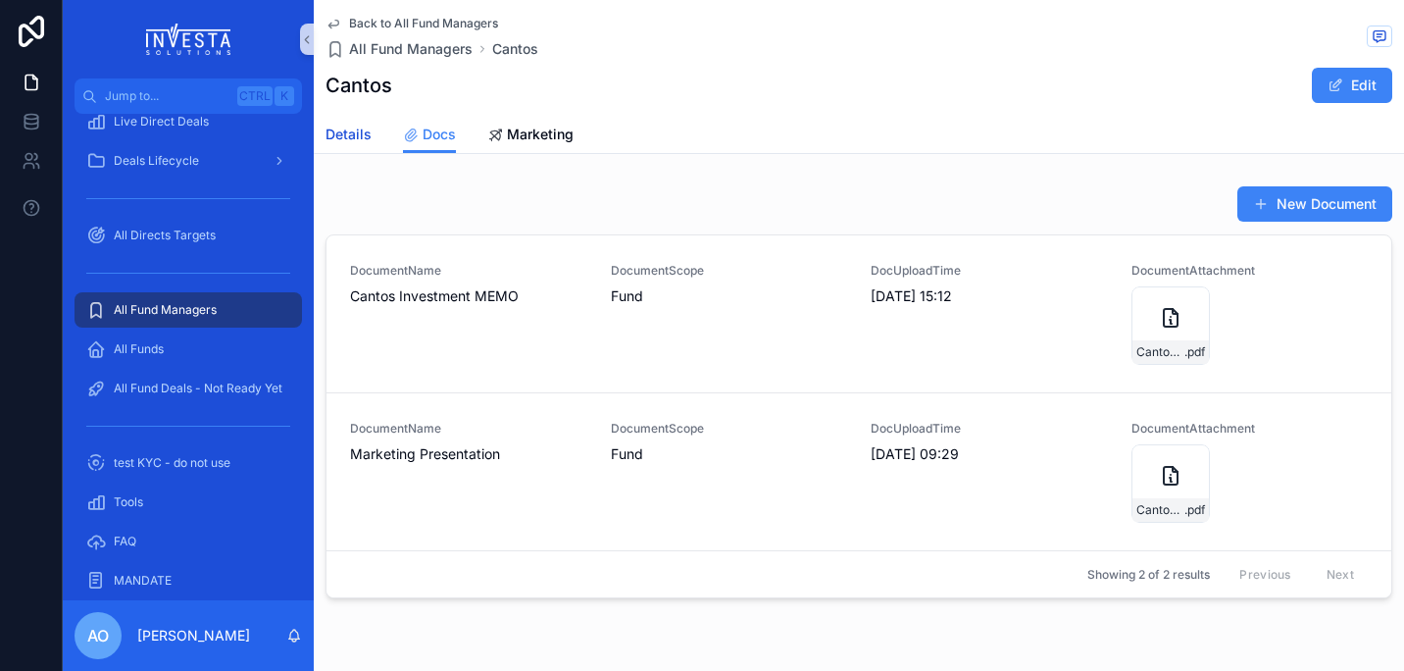
click at [343, 135] on span "Details" at bounding box center [349, 135] width 46 height 20
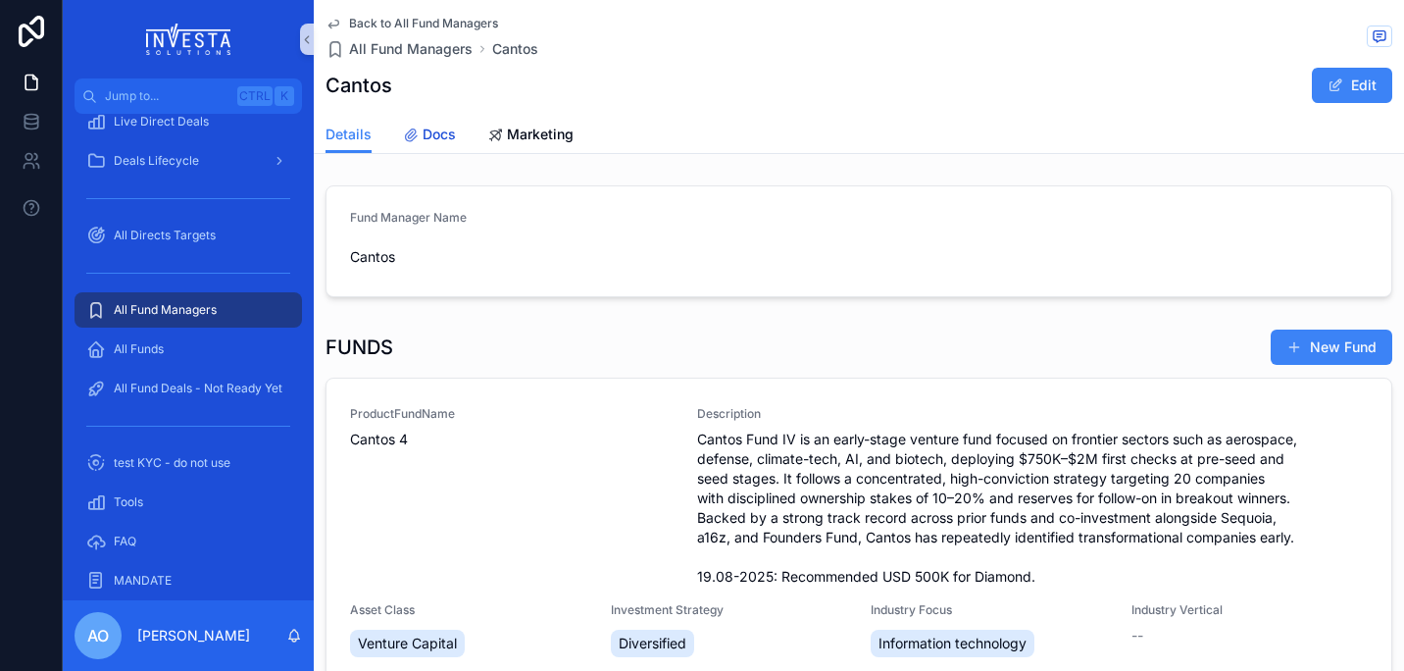
click at [439, 134] on span "Docs" at bounding box center [439, 135] width 33 height 20
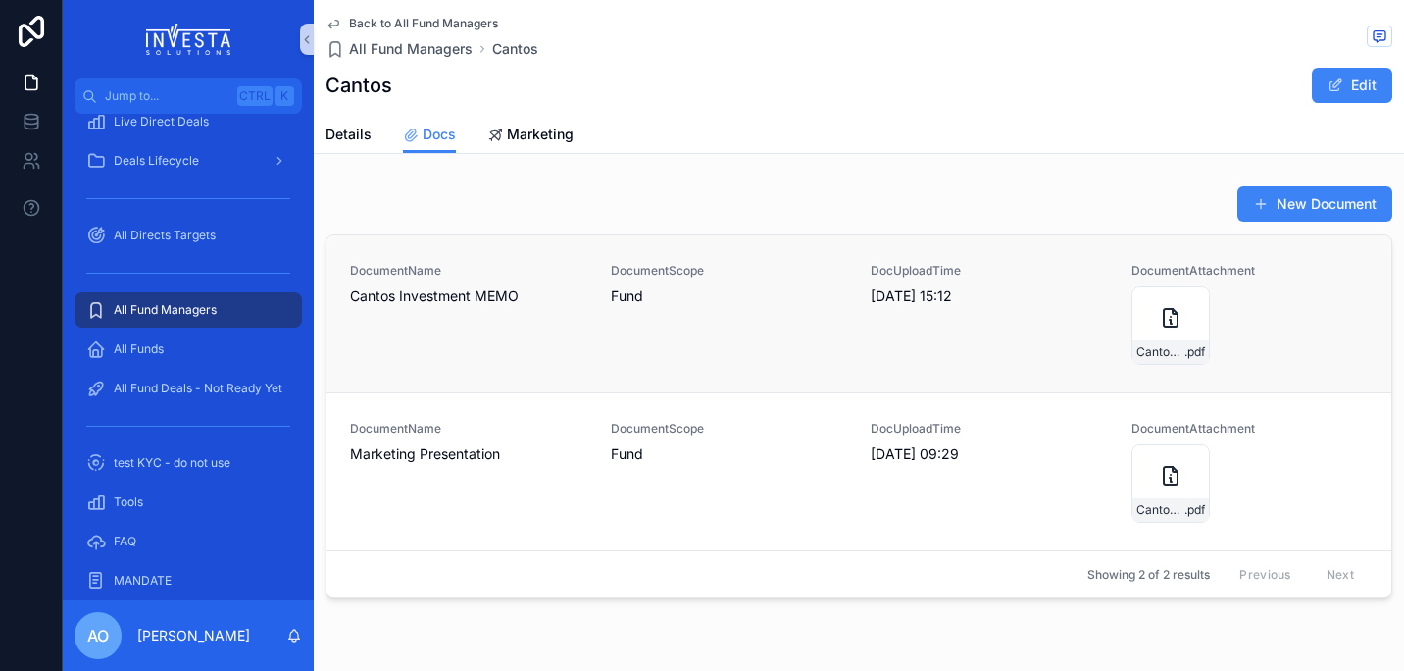
drag, startPoint x: 1159, startPoint y: 329, endPoint x: 934, endPoint y: 308, distance: 226.5
click at [934, 308] on div "DocUploadTime 02.10.2025 15:12" at bounding box center [989, 314] width 237 height 102
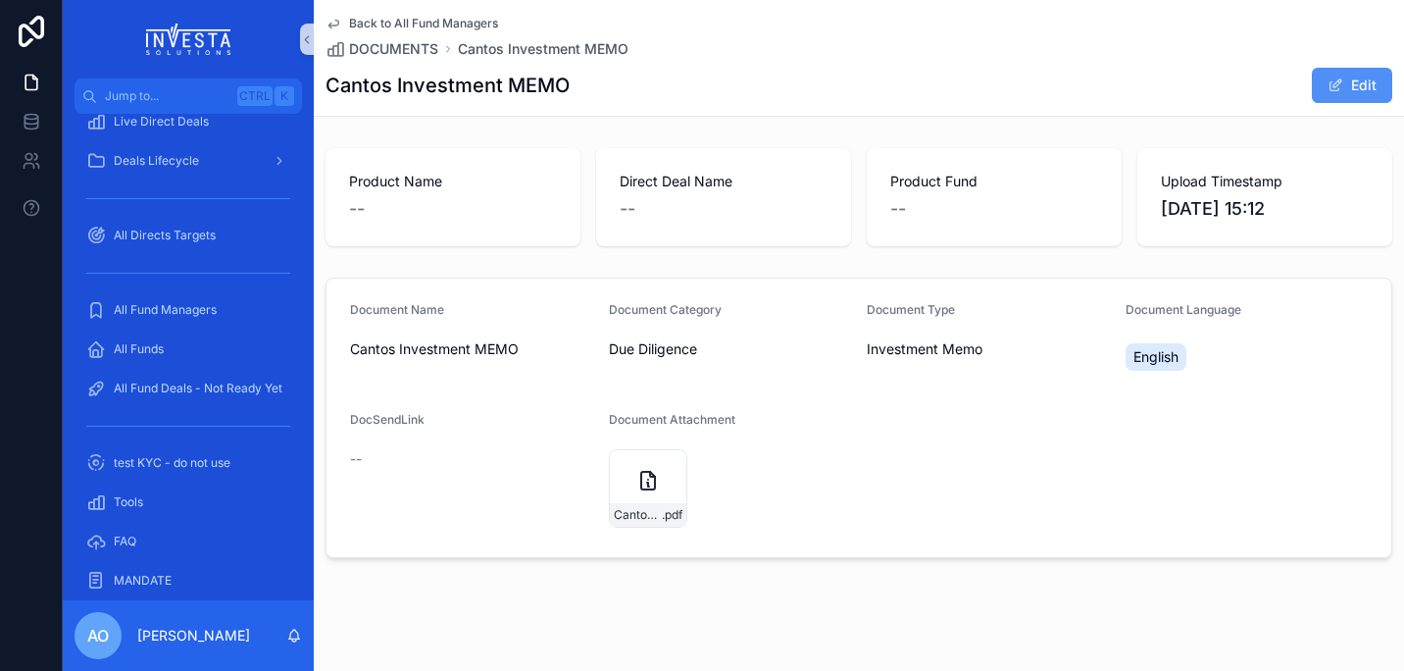
click at [1345, 84] on button "Edit" at bounding box center [1352, 85] width 80 height 35
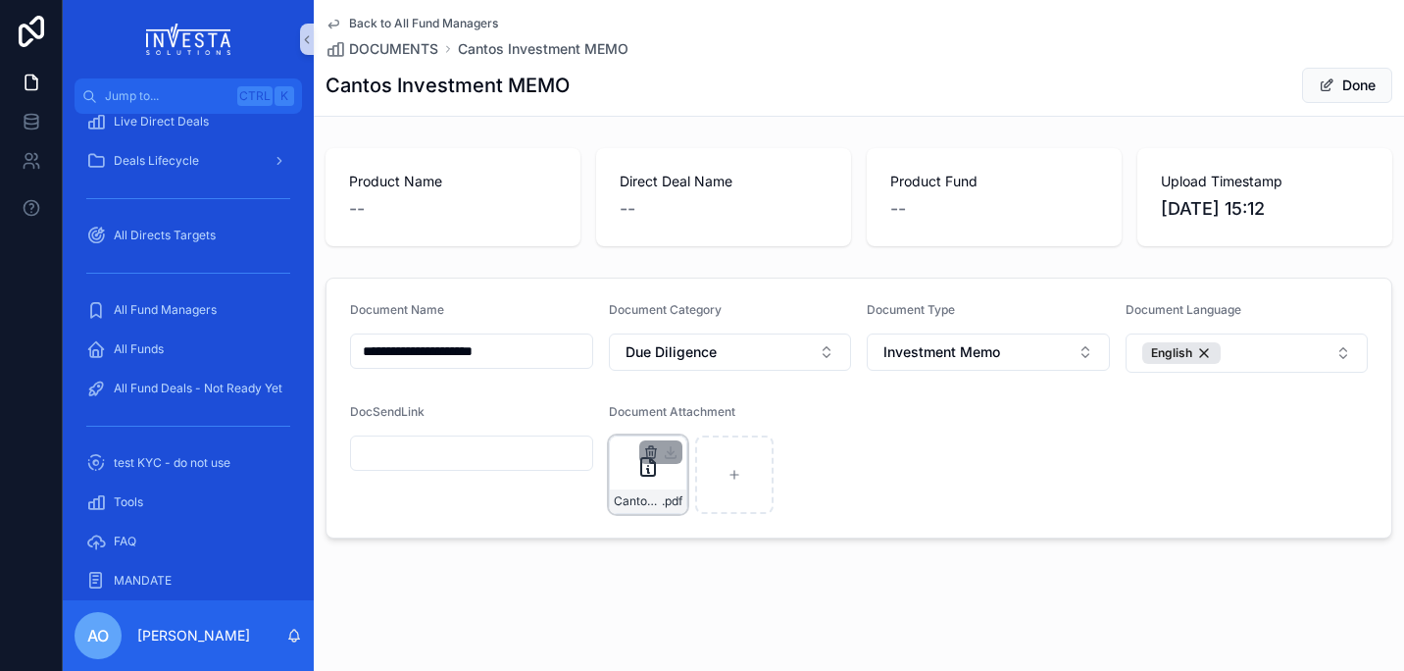
click at [646, 449] on icon "scrollable content" at bounding box center [650, 453] width 9 height 9
click at [693, 415] on icon "scrollable content" at bounding box center [689, 417] width 16 height 16
click at [521, 54] on span "Cantos Investment MEMO" at bounding box center [543, 49] width 171 height 20
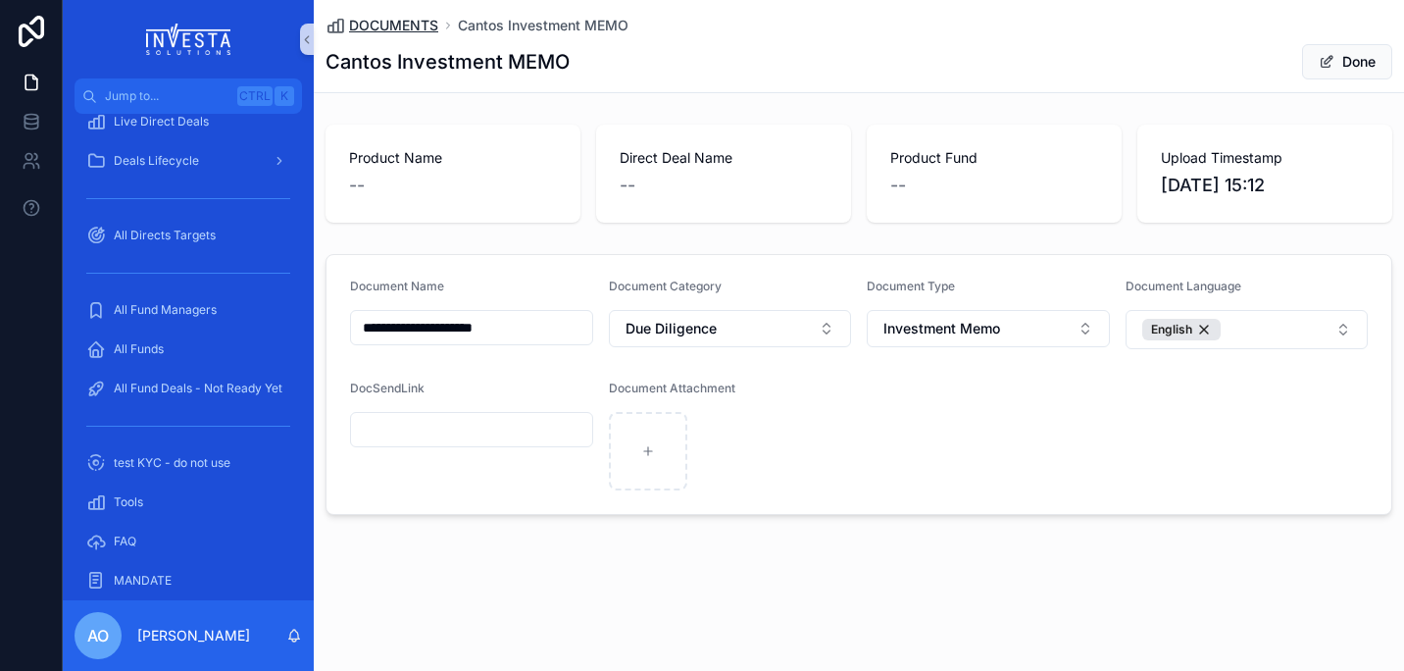
click at [401, 28] on span "DOCUMENTS" at bounding box center [393, 26] width 89 height 20
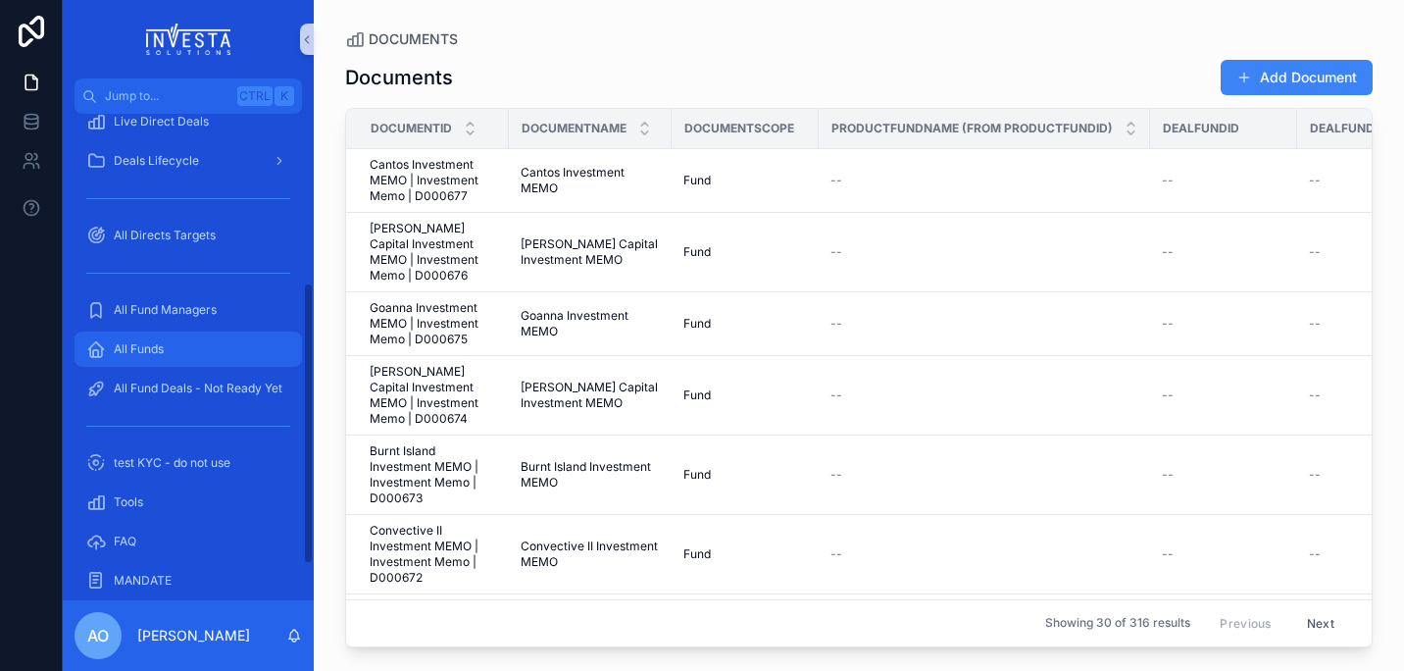
click at [150, 352] on span "All Funds" at bounding box center [139, 349] width 50 height 16
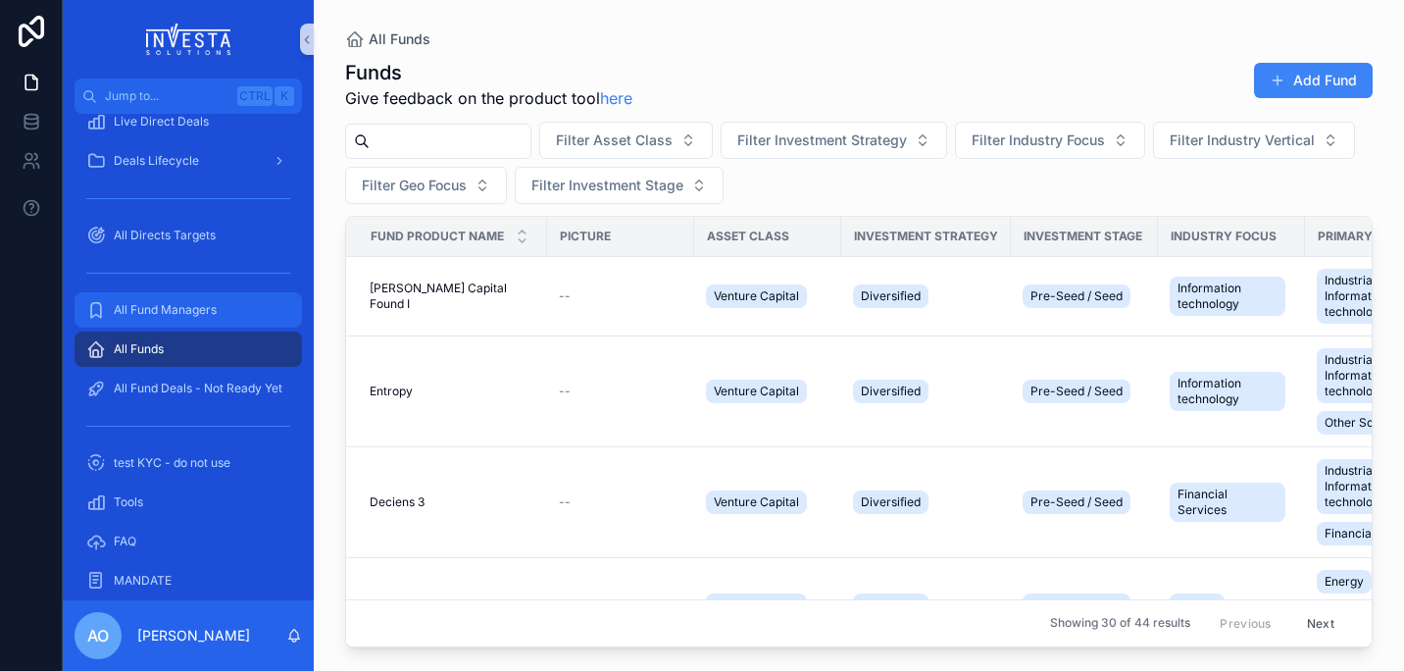
click at [155, 306] on span "All Fund Managers" at bounding box center [165, 310] width 103 height 16
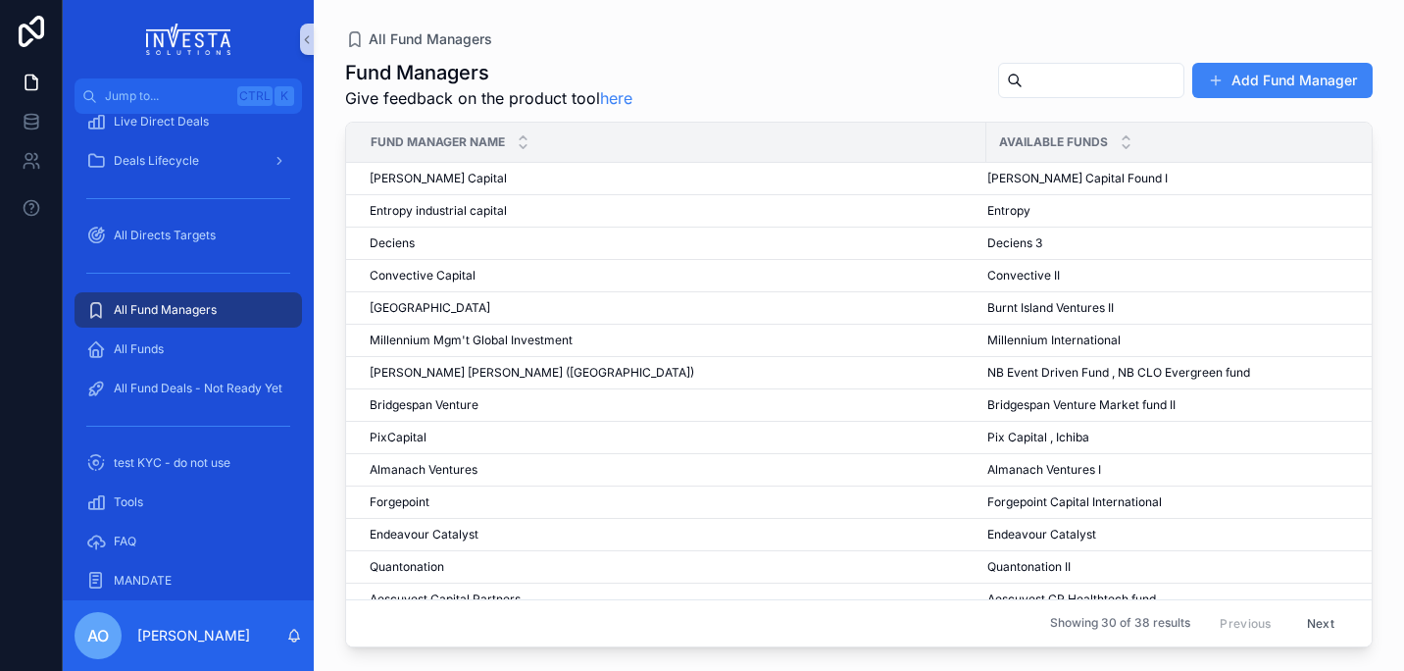
click at [1023, 85] on input "scrollable content" at bounding box center [1103, 80] width 161 height 27
type input "******"
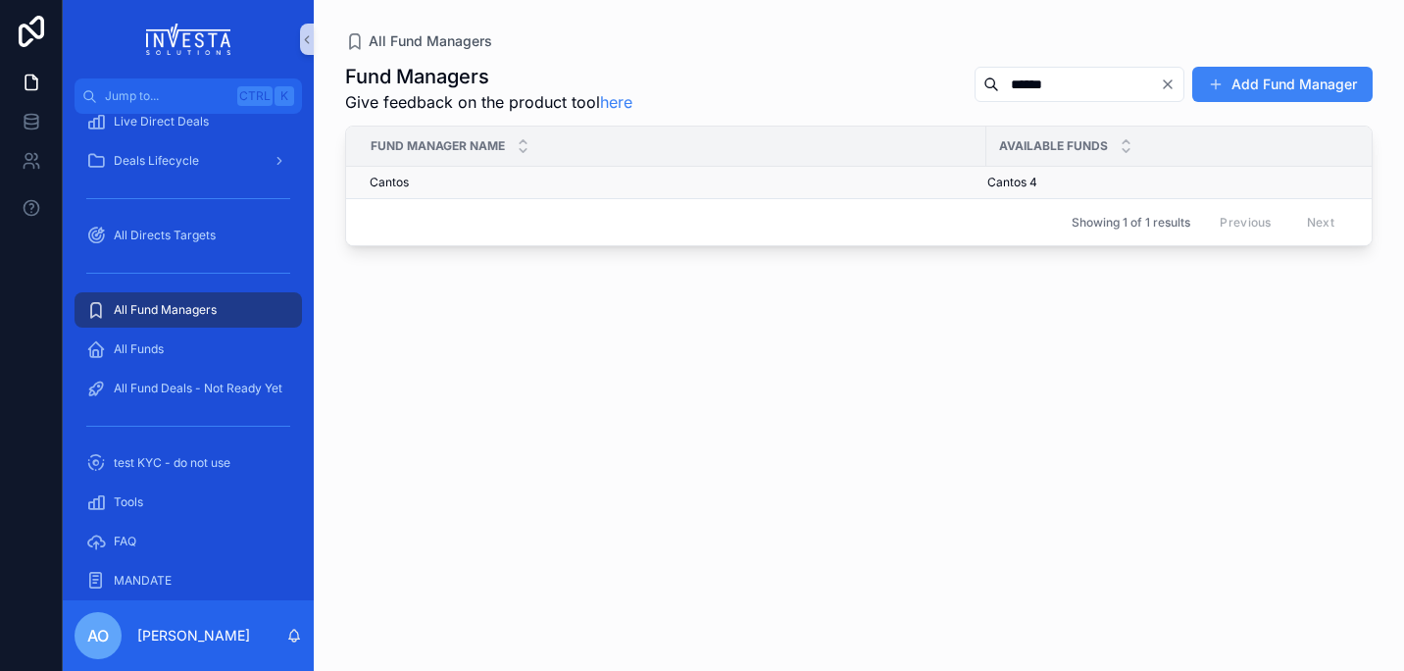
click at [406, 177] on span "Cantos" at bounding box center [389, 183] width 39 height 16
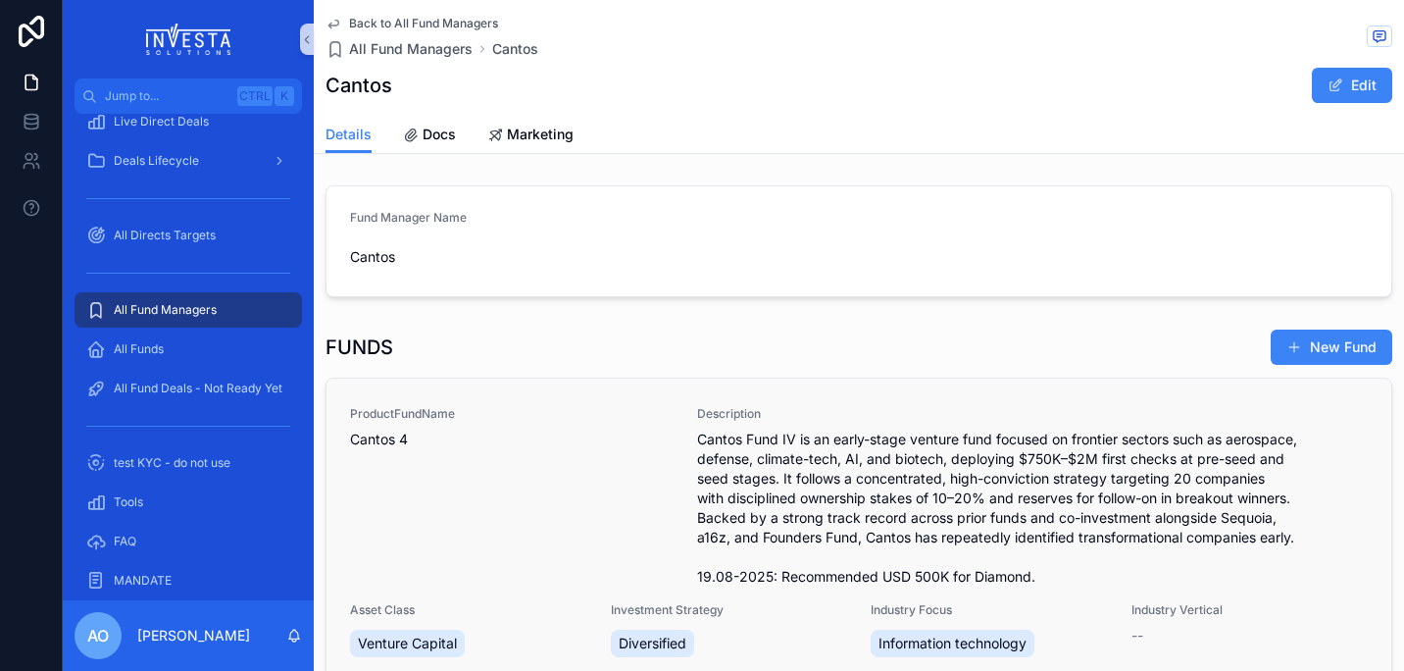
click at [384, 440] on span "Cantos 4" at bounding box center [512, 440] width 324 height 20
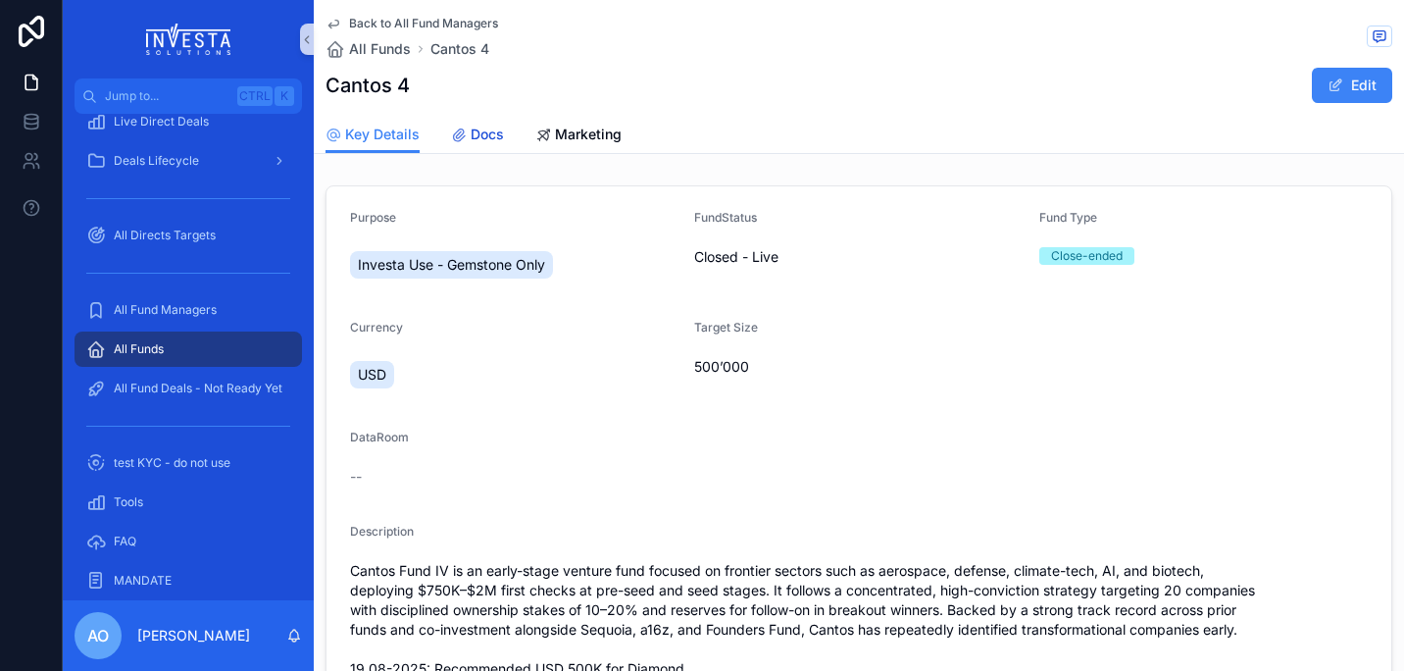
click at [482, 131] on span "Docs" at bounding box center [487, 135] width 33 height 20
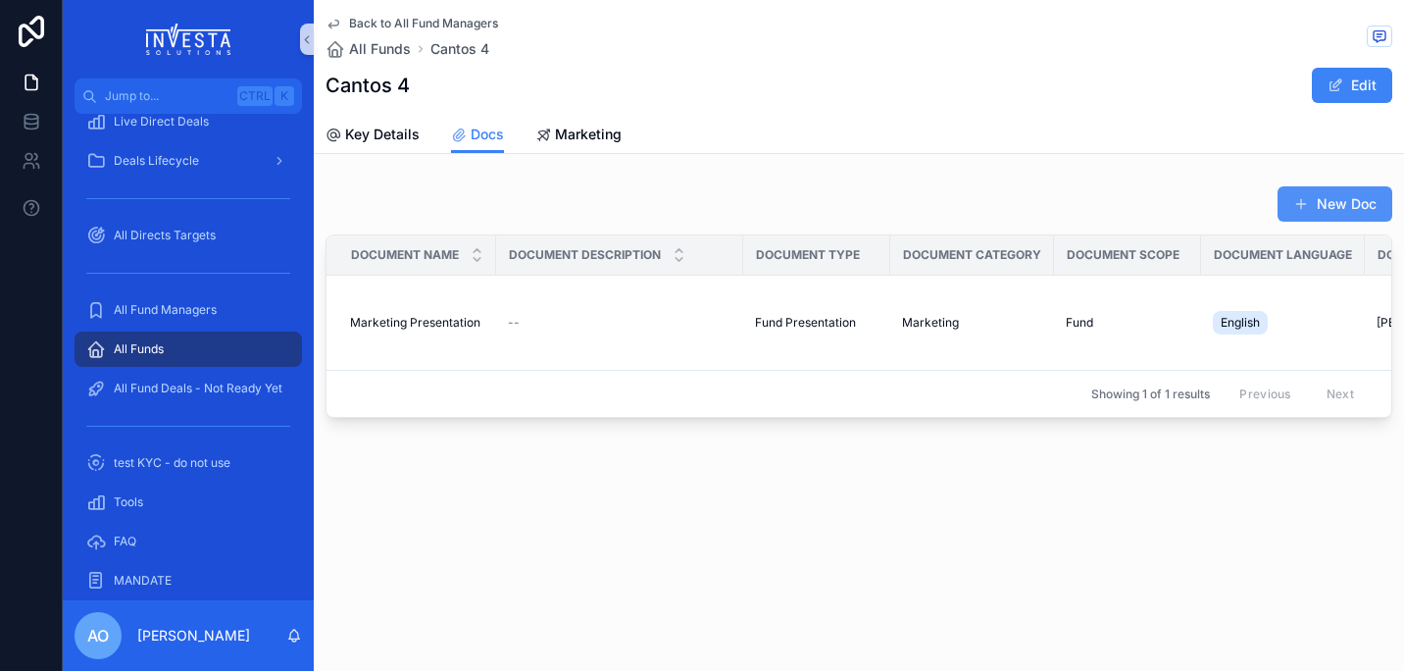
click at [1336, 211] on button "New Doc" at bounding box center [1335, 203] width 115 height 35
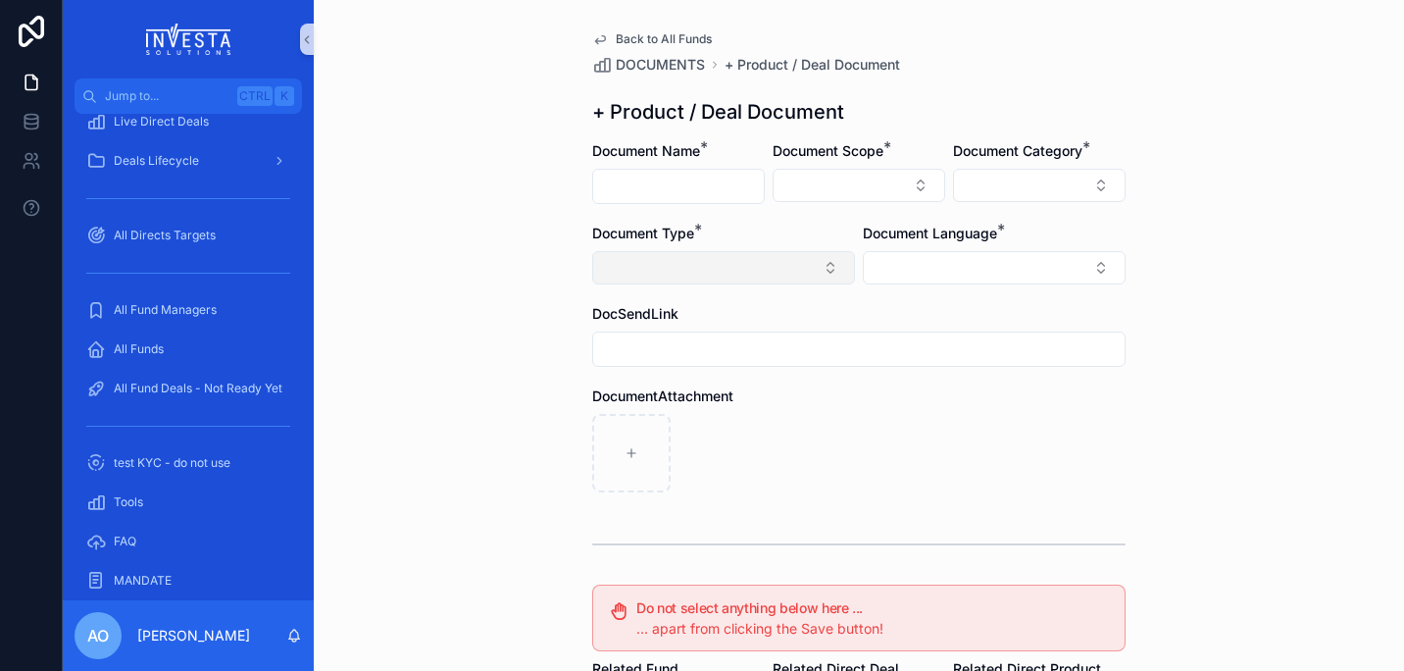
click at [819, 271] on button "Select Button" at bounding box center [723, 267] width 263 height 33
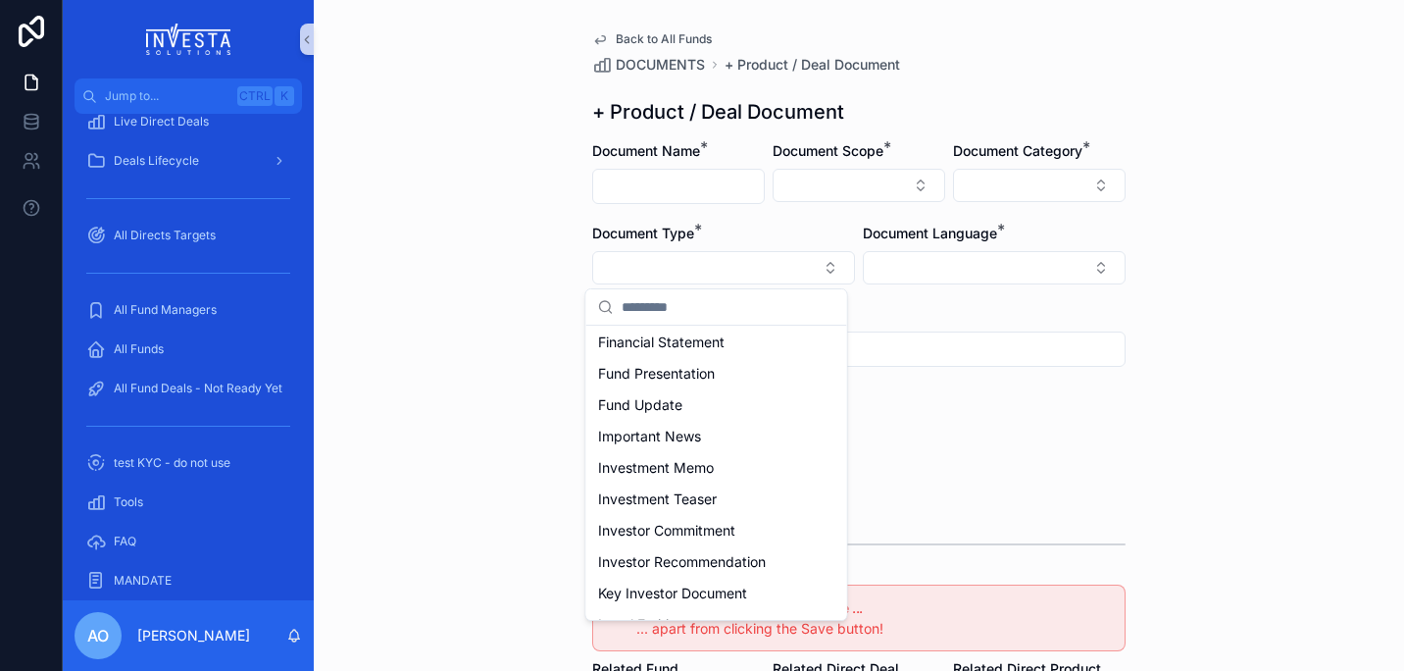
scroll to position [284, 0]
click at [712, 439] on span "Investment Memo" at bounding box center [656, 438] width 116 height 20
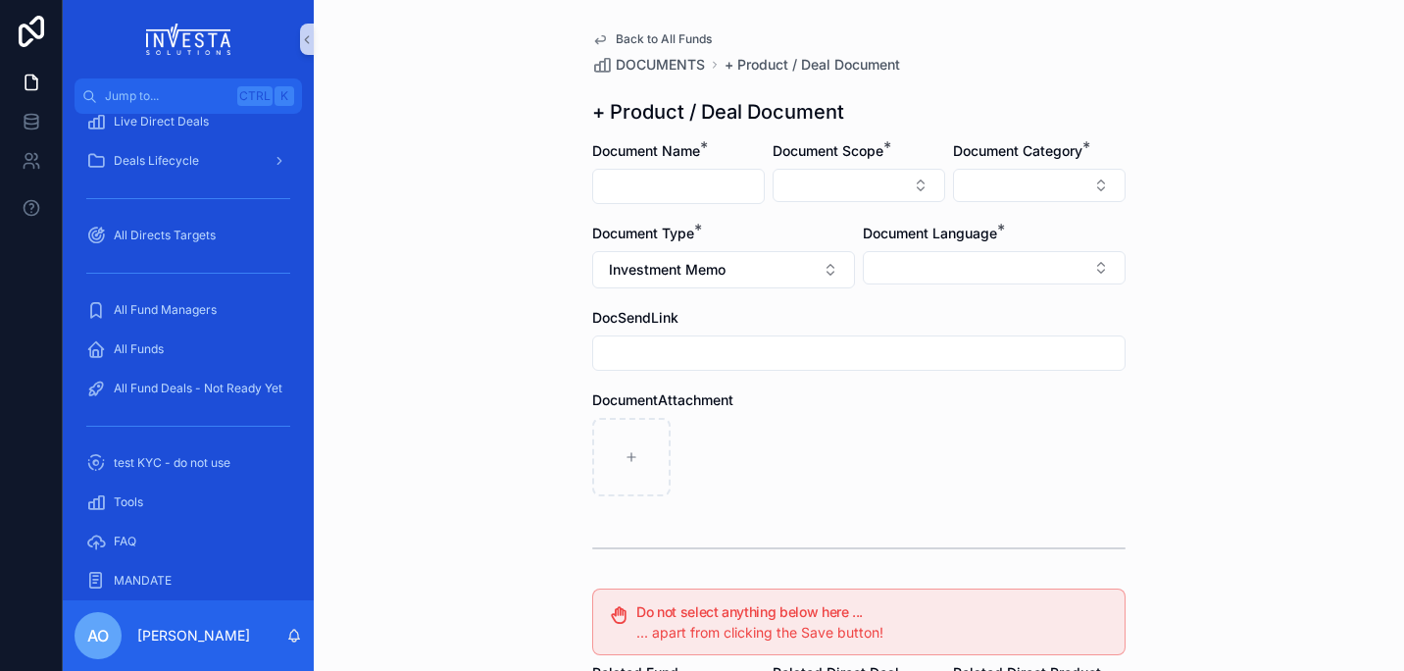
click at [667, 177] on input "scrollable content" at bounding box center [678, 186] width 171 height 27
type input "**********"
click at [1057, 397] on div "DocumentAttachment" at bounding box center [858, 400] width 533 height 20
click at [910, 178] on button "Select Button" at bounding box center [859, 185] width 173 height 33
click at [847, 291] on div "Fund" at bounding box center [851, 293] width 235 height 31
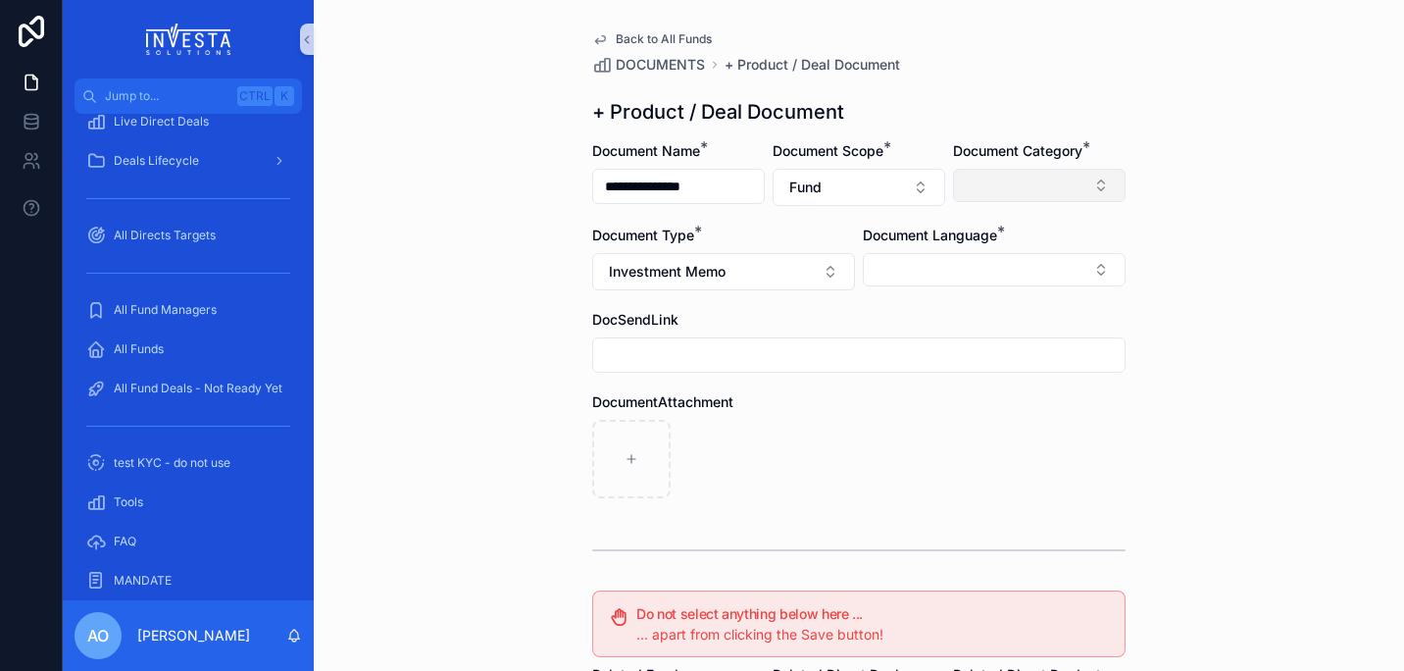
click at [1092, 184] on button "Select Button" at bounding box center [1039, 185] width 173 height 33
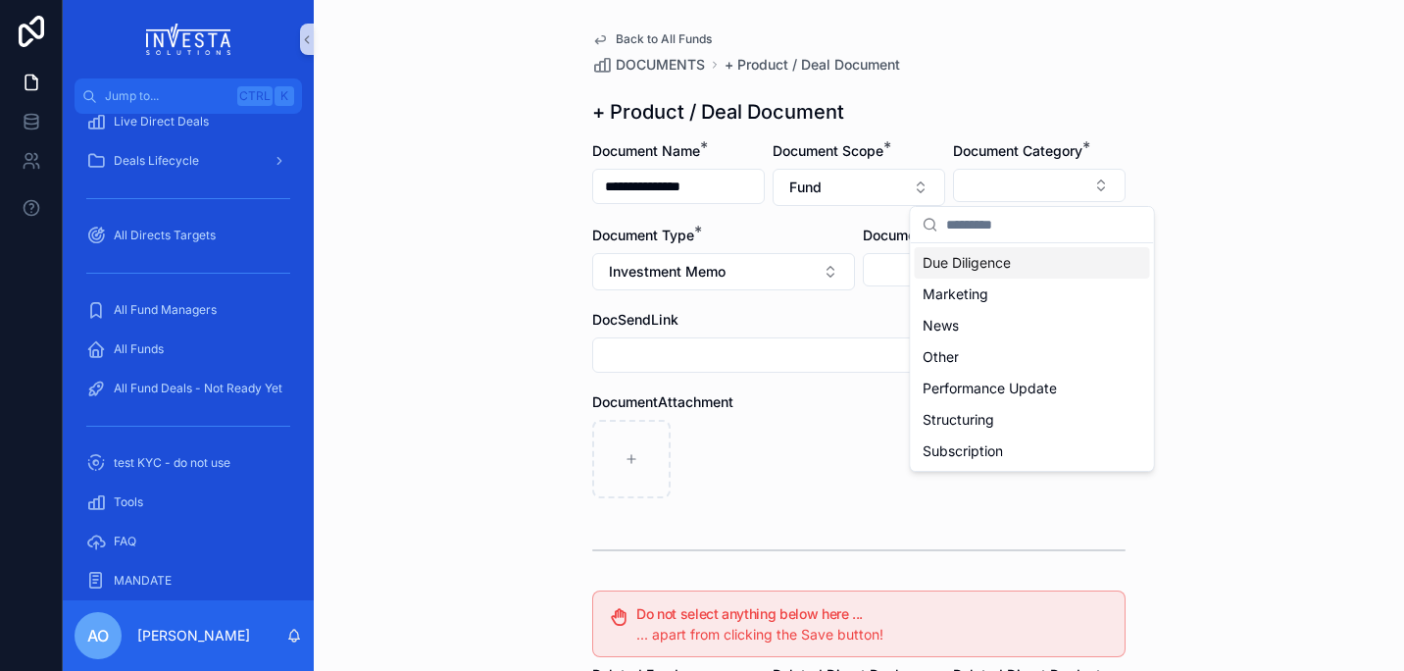
click at [1036, 260] on div "Due Diligence" at bounding box center [1032, 262] width 235 height 31
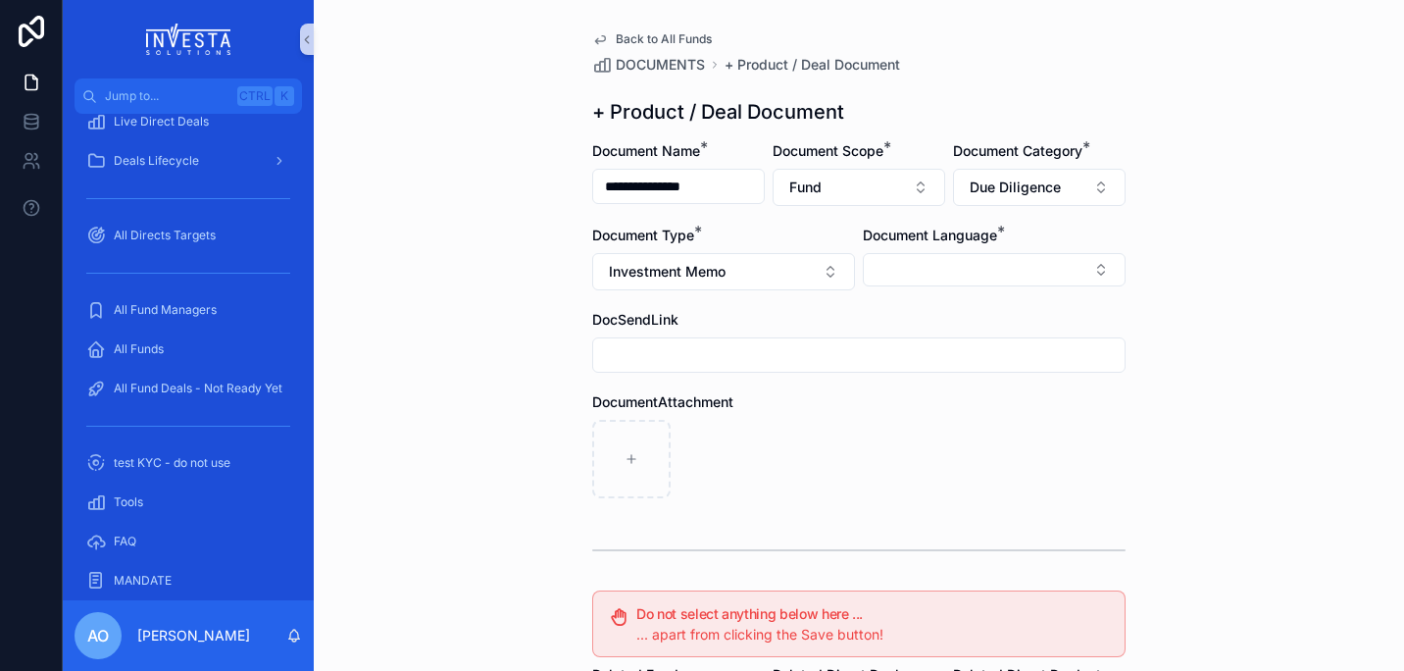
click at [871, 417] on div "DocumentAttachment" at bounding box center [858, 445] width 533 height 106
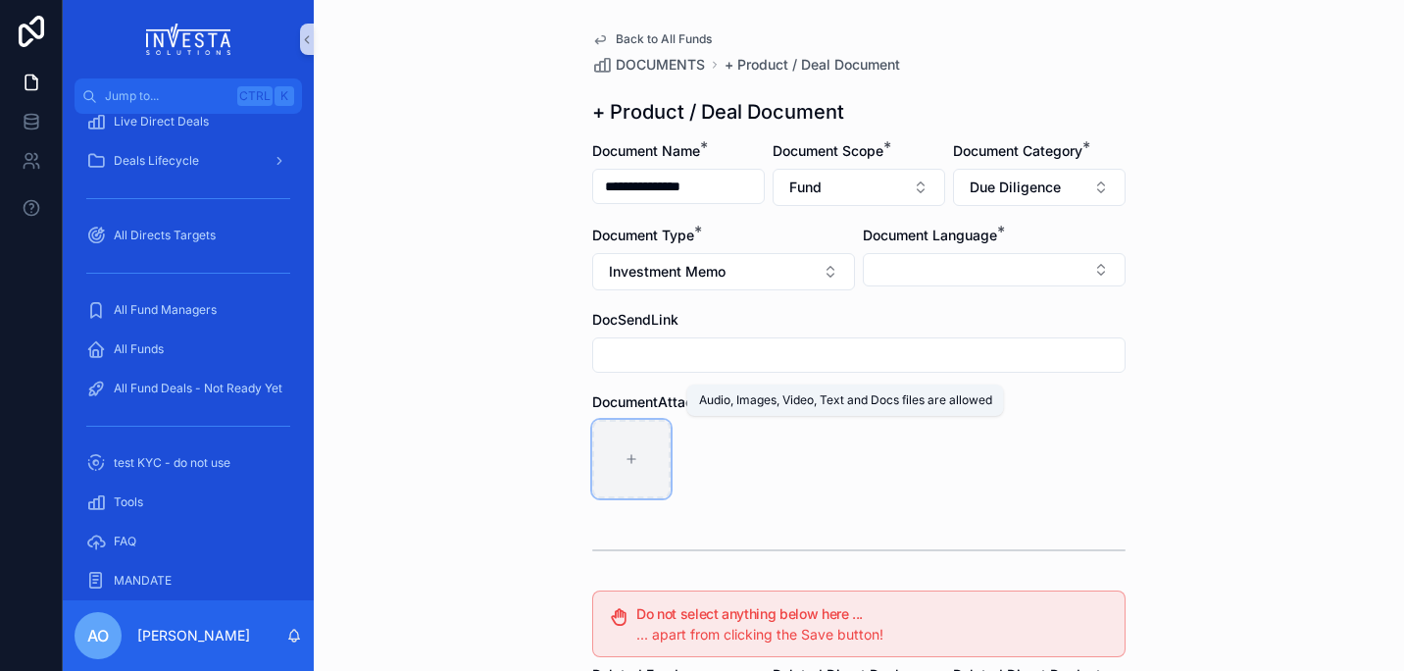
click at [632, 453] on div "scrollable content" at bounding box center [631, 459] width 78 height 78
type input "**********"
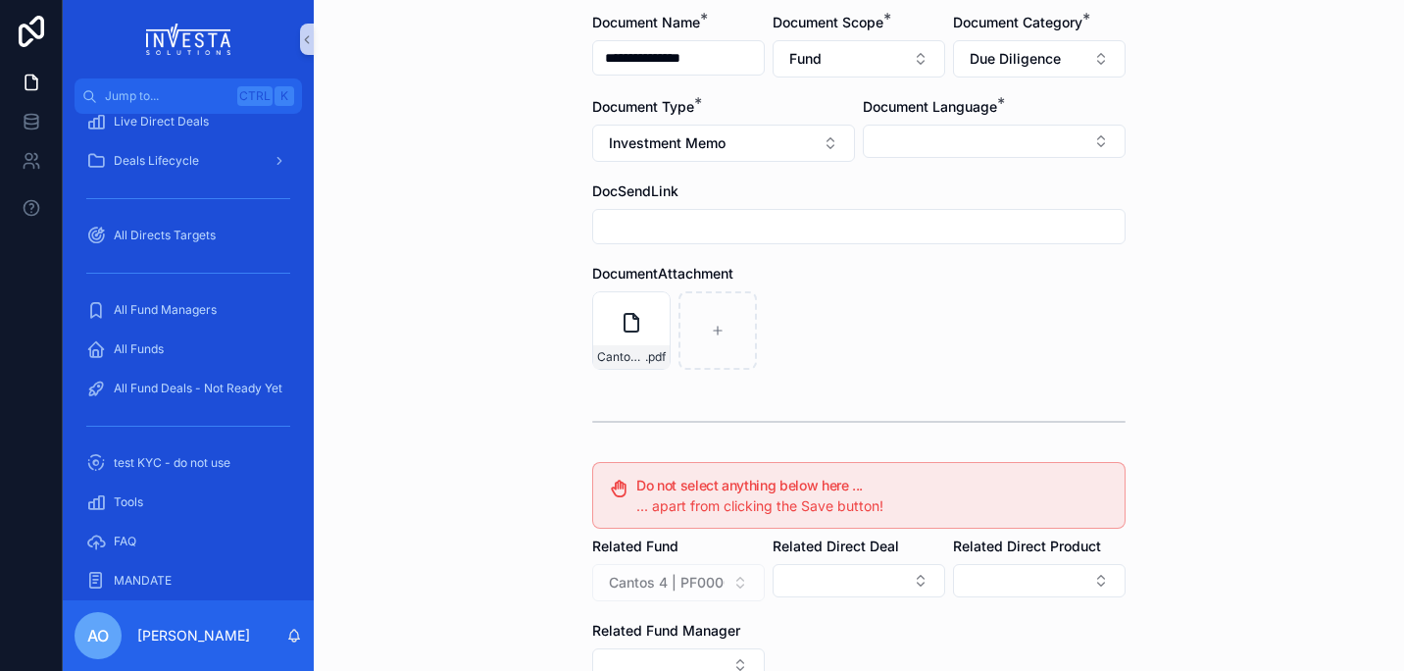
scroll to position [396, 0]
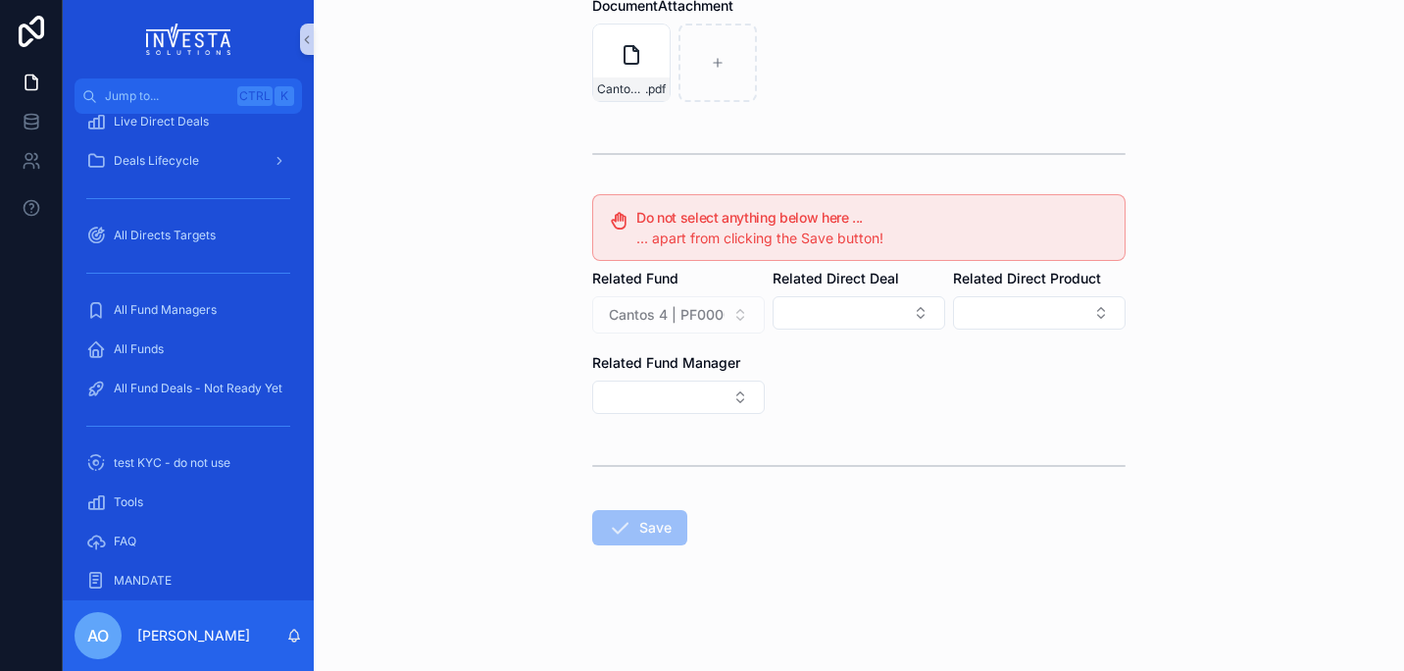
click at [649, 520] on span "Save" at bounding box center [639, 527] width 95 height 35
click at [655, 531] on span "Save" at bounding box center [639, 527] width 95 height 35
click at [922, 566] on form "**********" at bounding box center [858, 208] width 533 height 926
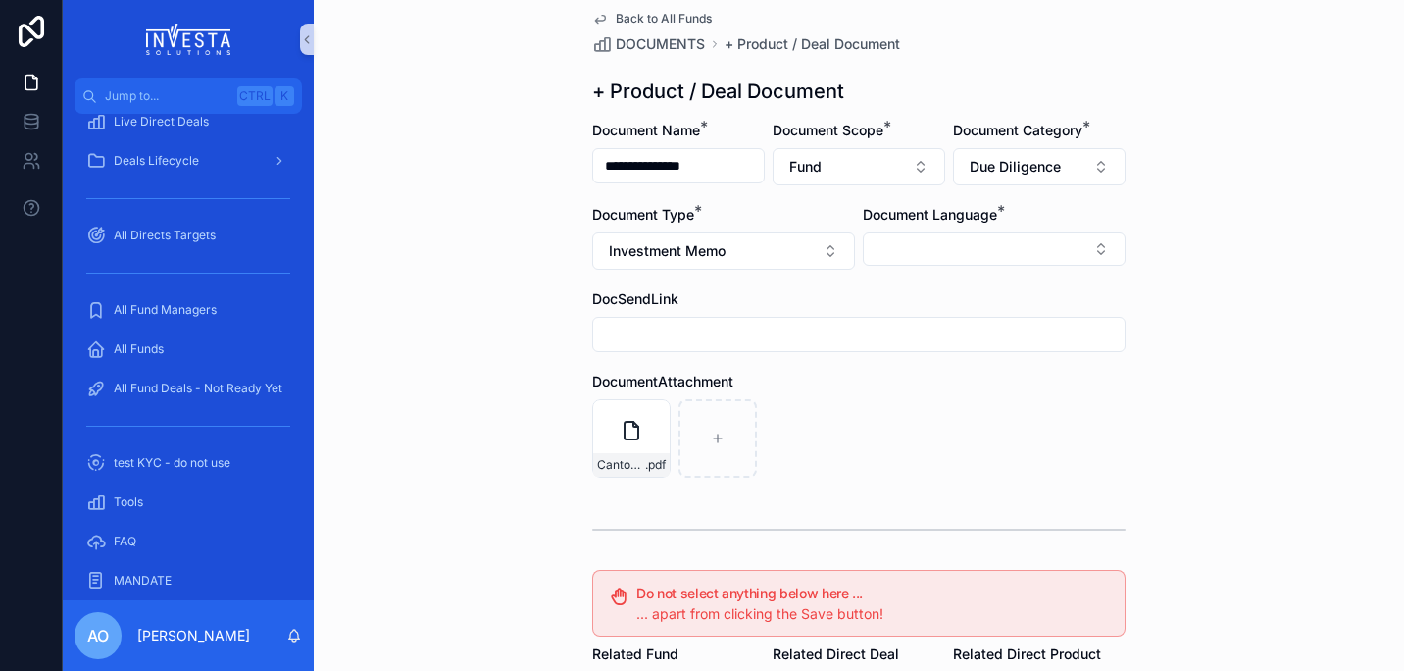
scroll to position [0, 0]
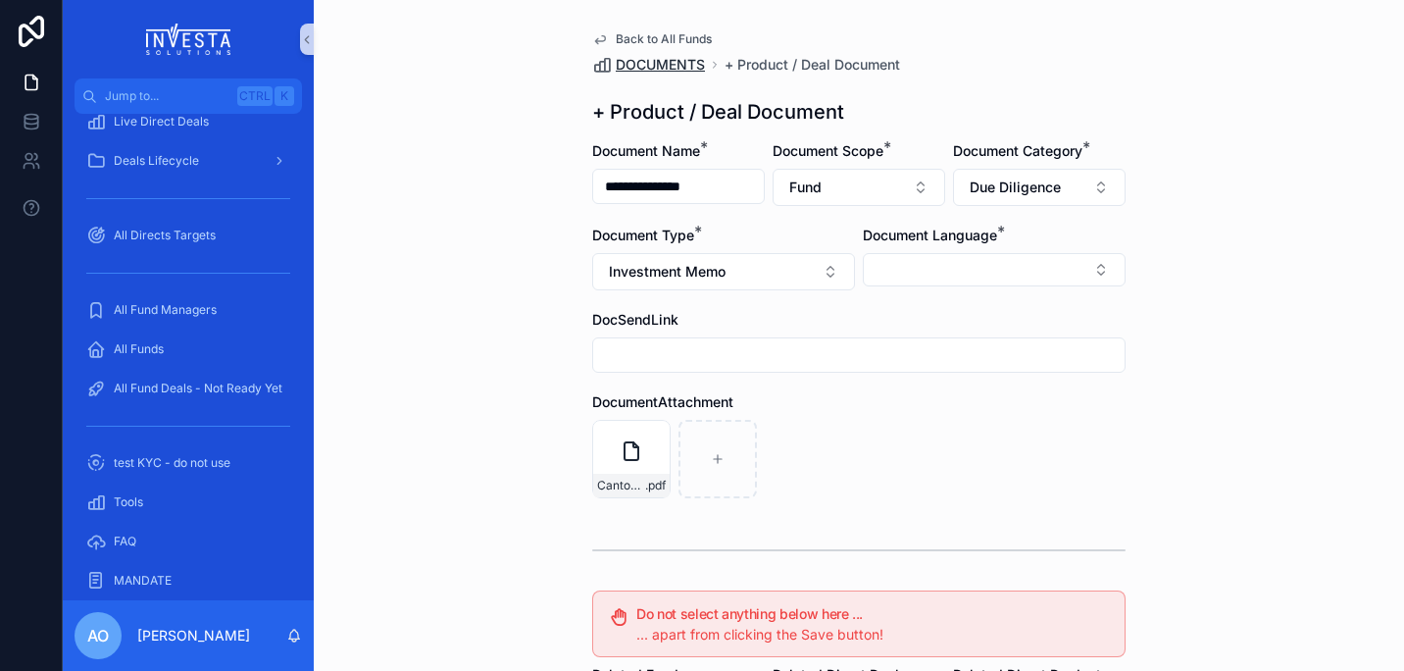
click at [652, 56] on span "DOCUMENTS" at bounding box center [660, 65] width 89 height 20
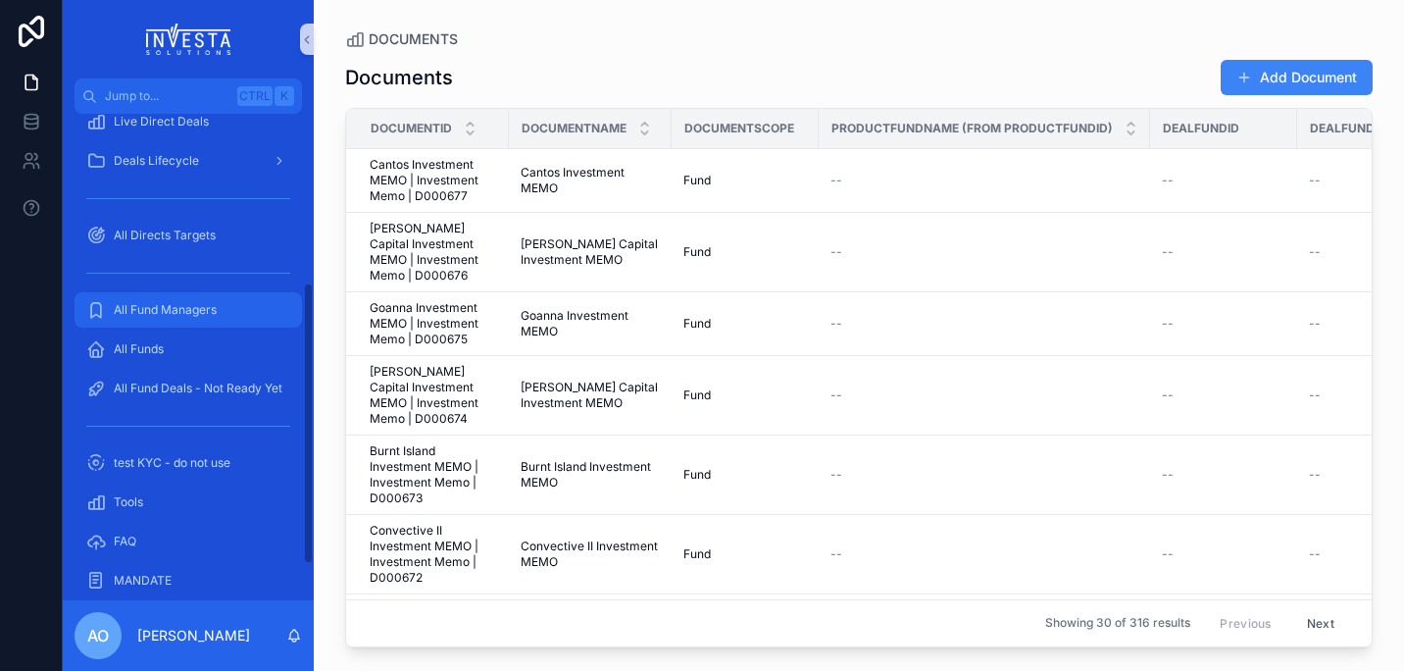
click at [154, 302] on span "All Fund Managers" at bounding box center [165, 310] width 103 height 16
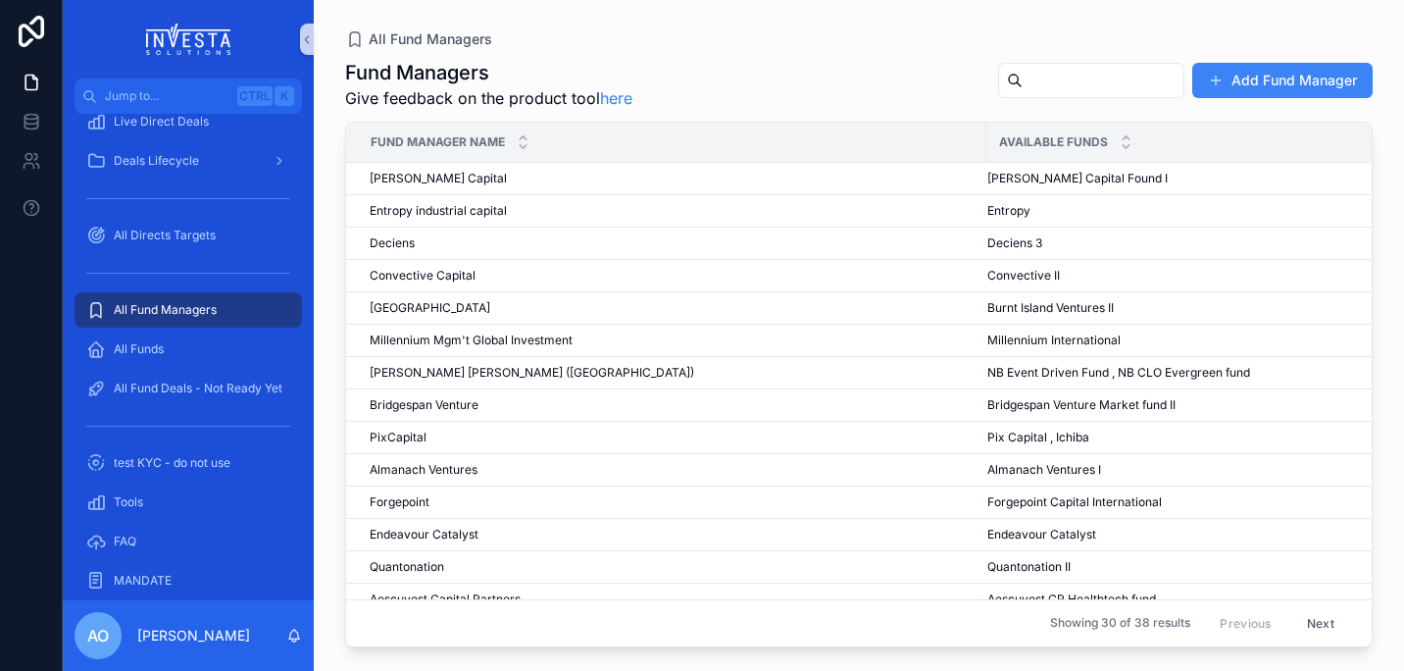
click at [1042, 89] on input "scrollable content" at bounding box center [1103, 80] width 161 height 27
type input "******"
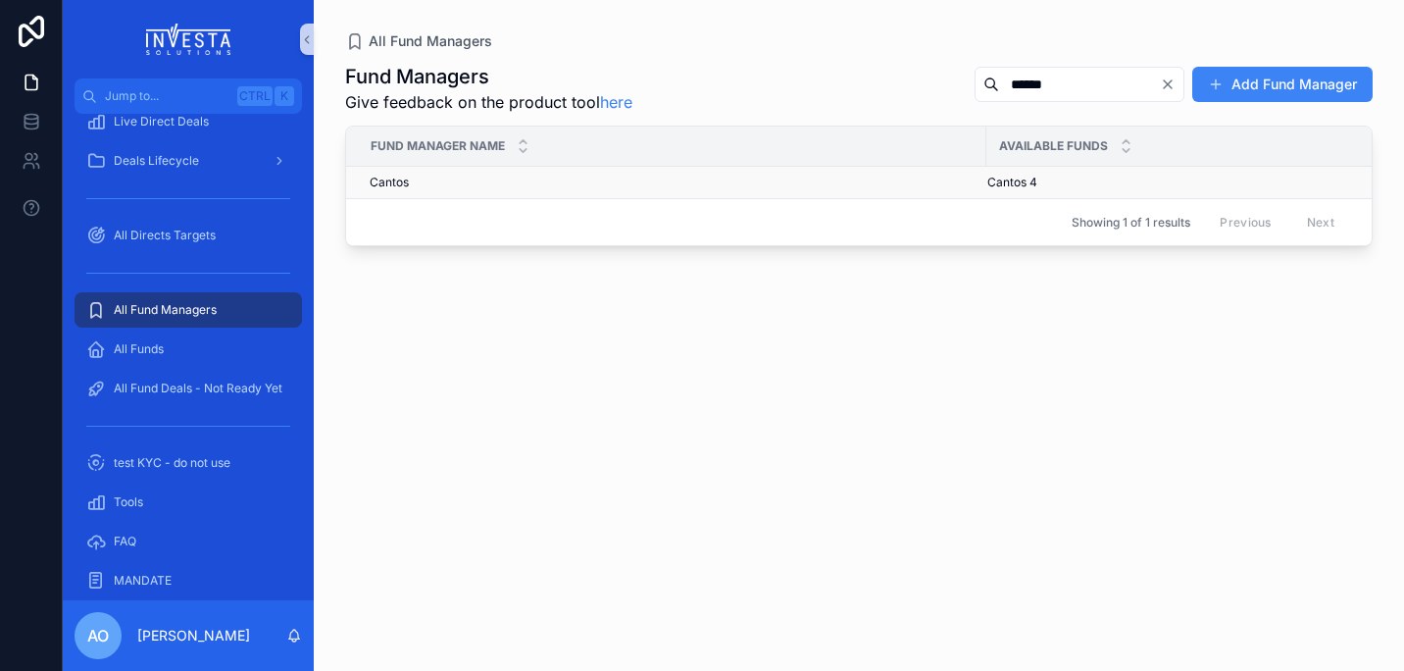
click at [385, 179] on span "Cantos" at bounding box center [389, 183] width 39 height 16
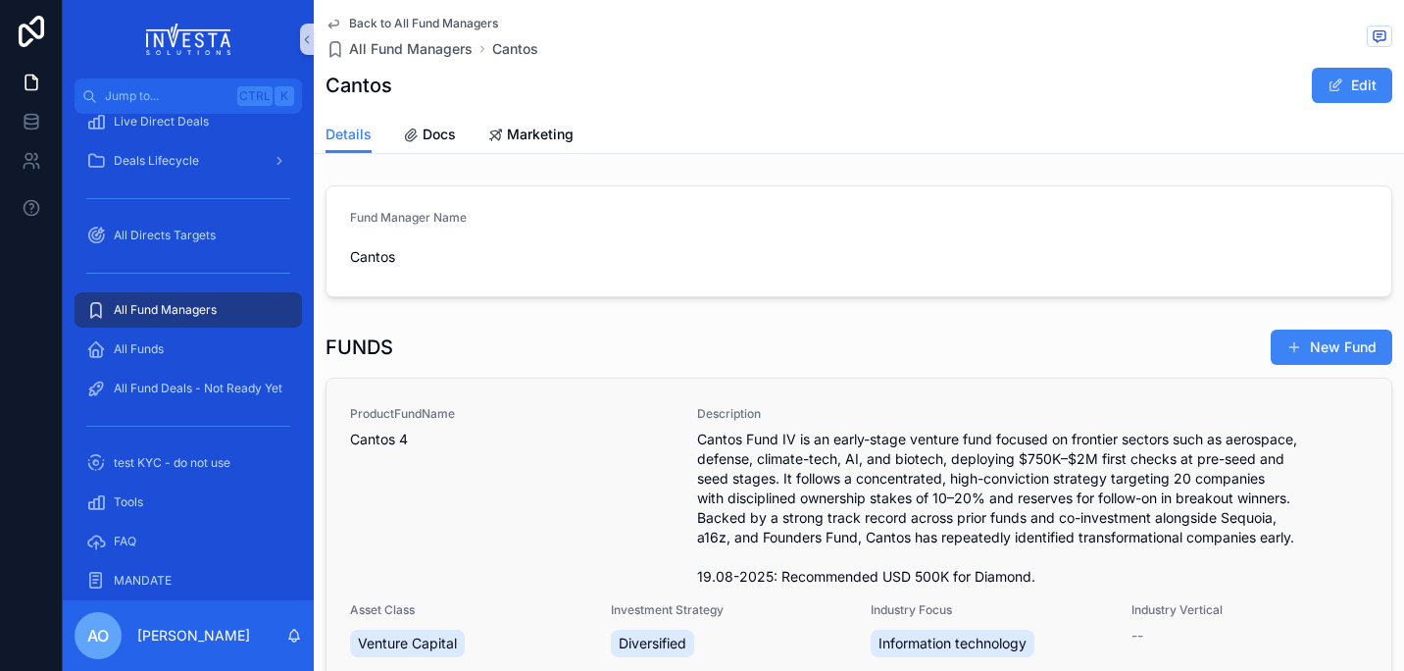
click at [379, 438] on span "Cantos 4" at bounding box center [512, 440] width 324 height 20
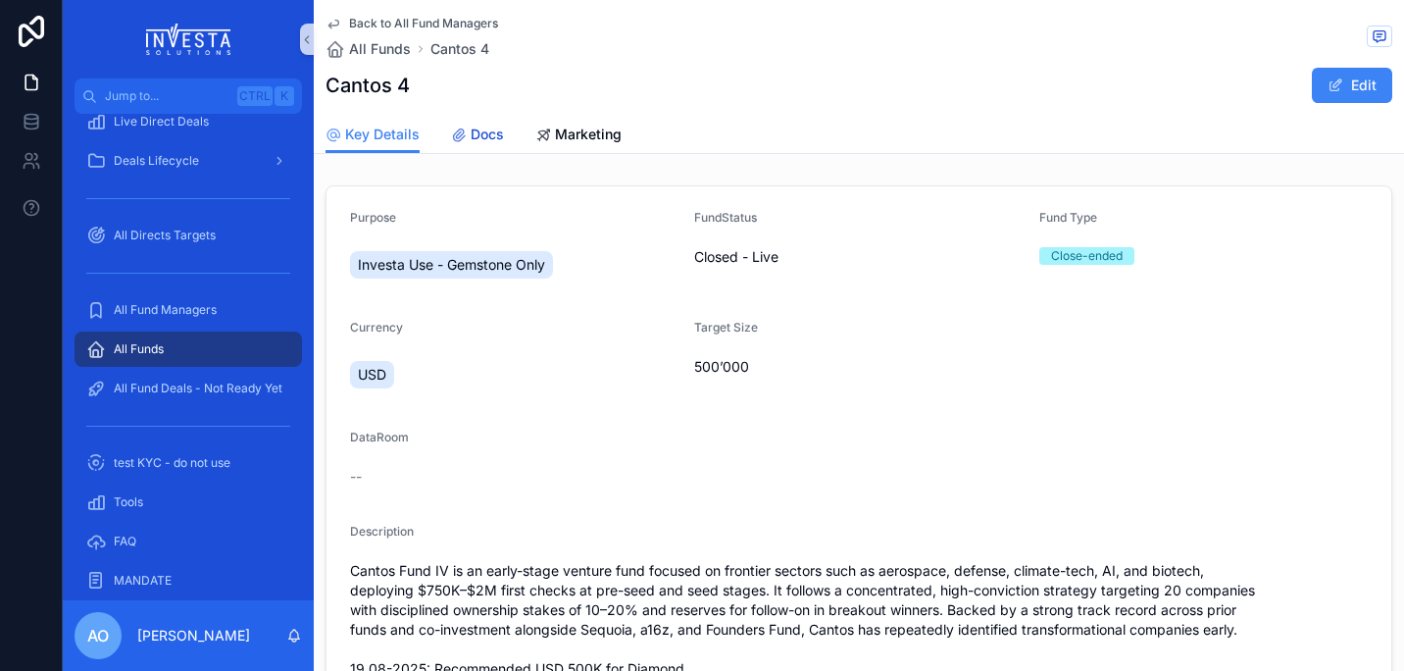
click at [480, 133] on span "Docs" at bounding box center [487, 135] width 33 height 20
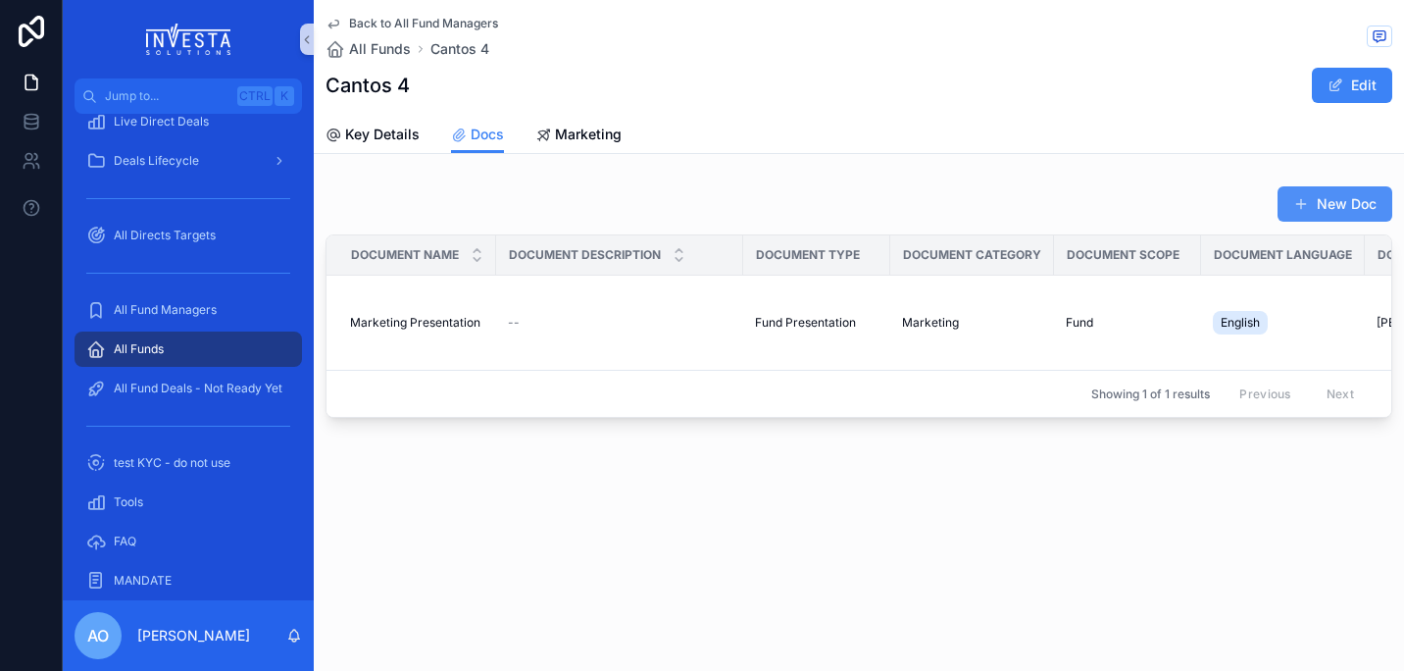
click at [1340, 207] on button "New Doc" at bounding box center [1335, 203] width 115 height 35
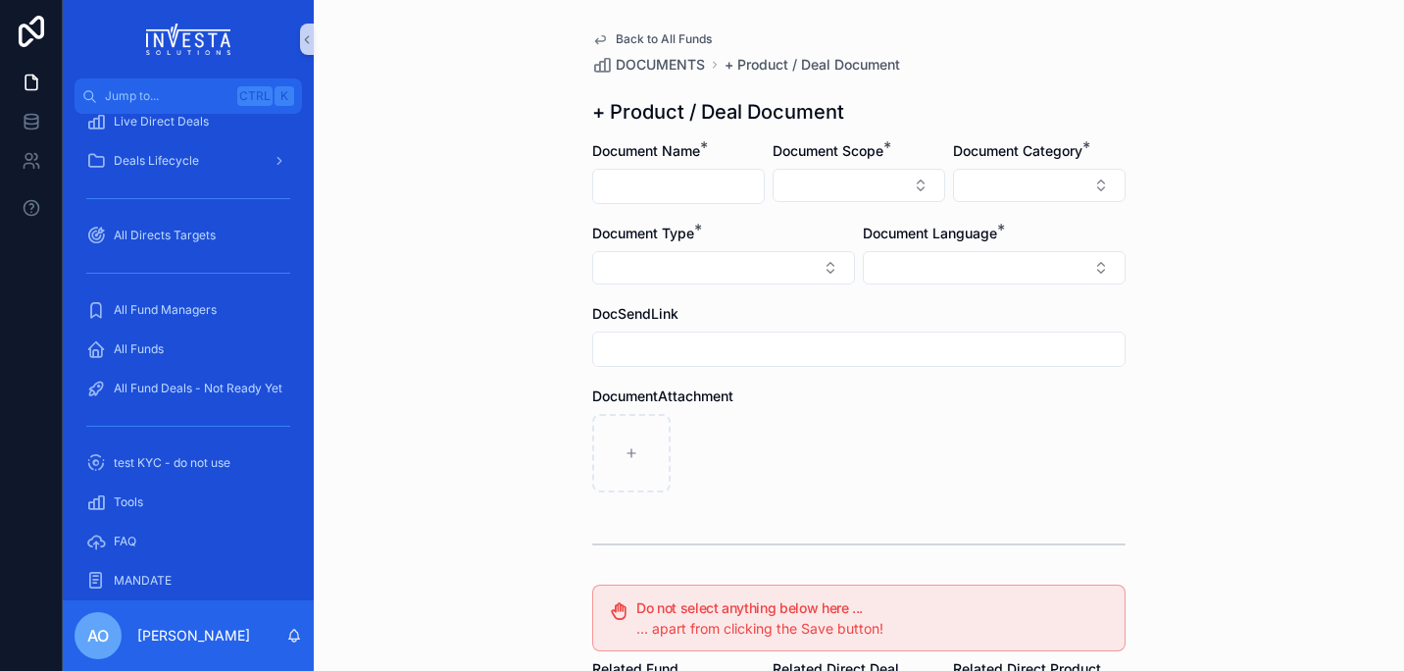
click at [314, 36] on div "Back to All Funds DOCUMENTS + Product / Deal Document + Product / Deal Document…" at bounding box center [859, 335] width 1090 height 671
click at [308, 39] on icon "scrollable content" at bounding box center [307, 39] width 14 height 15
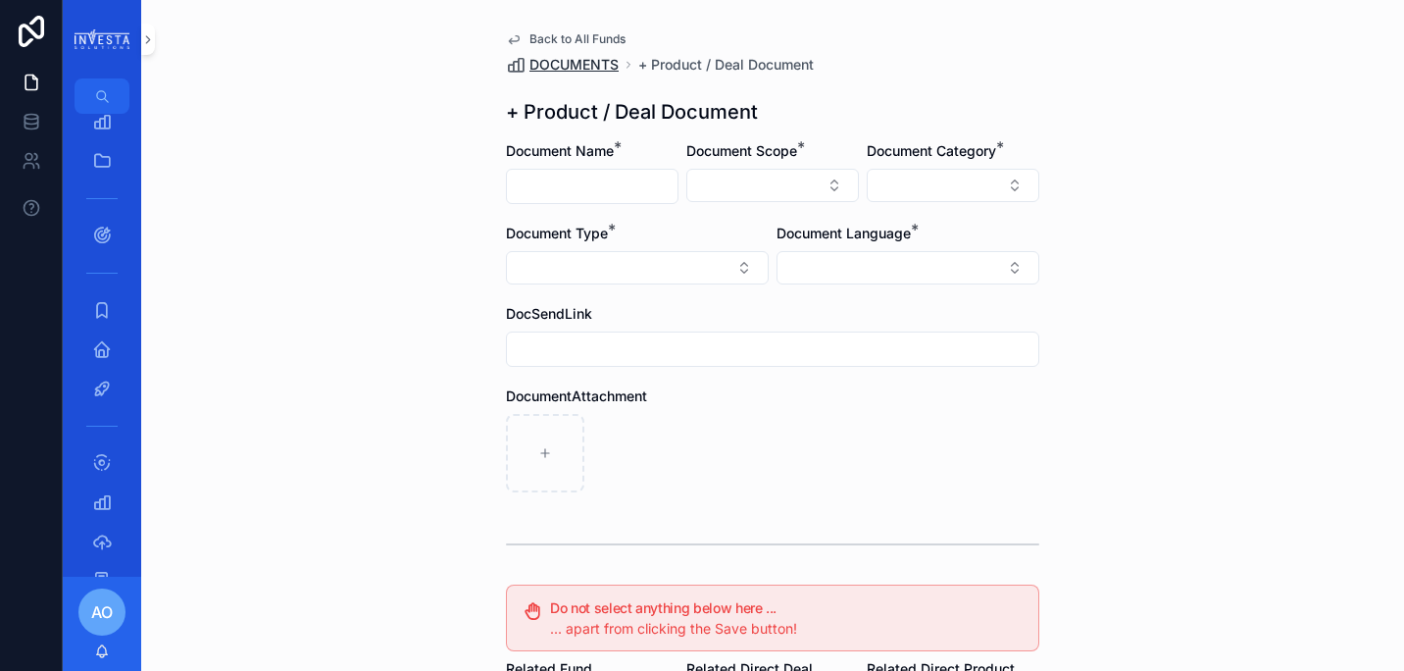
click at [547, 65] on span "DOCUMENTS" at bounding box center [574, 65] width 89 height 20
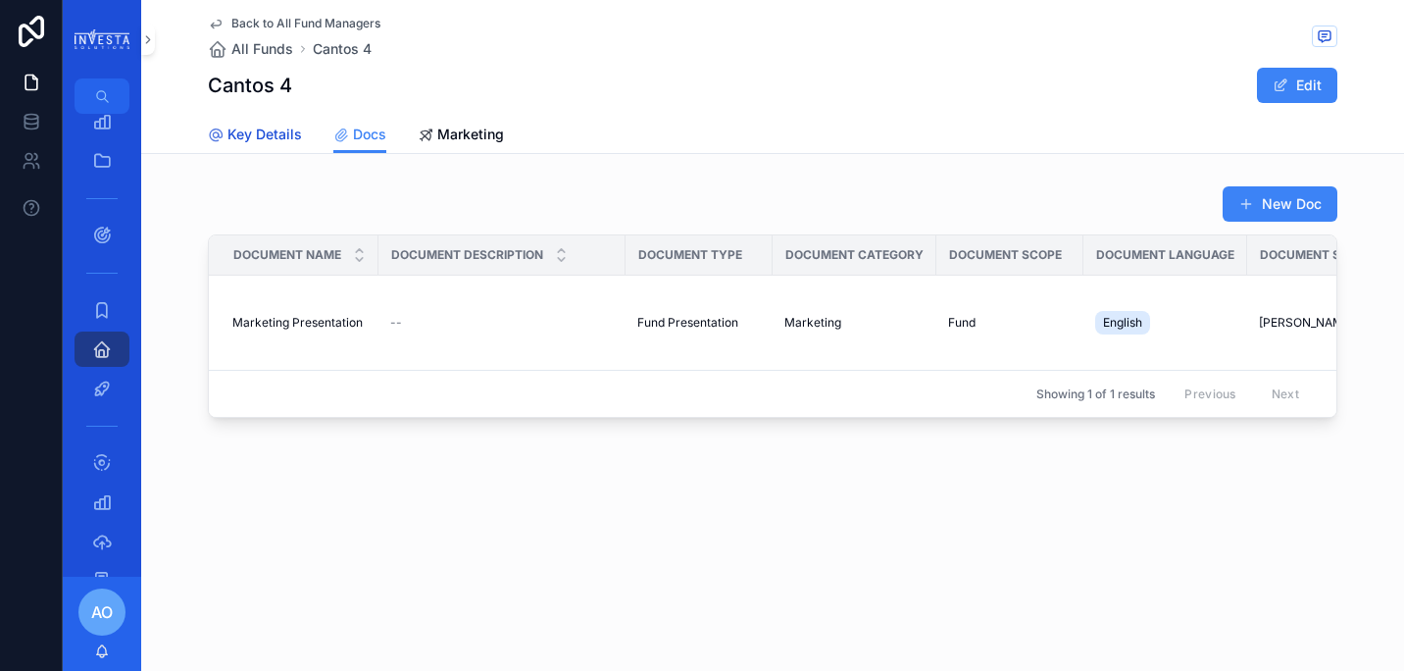
click at [251, 131] on span "Key Details" at bounding box center [264, 135] width 75 height 20
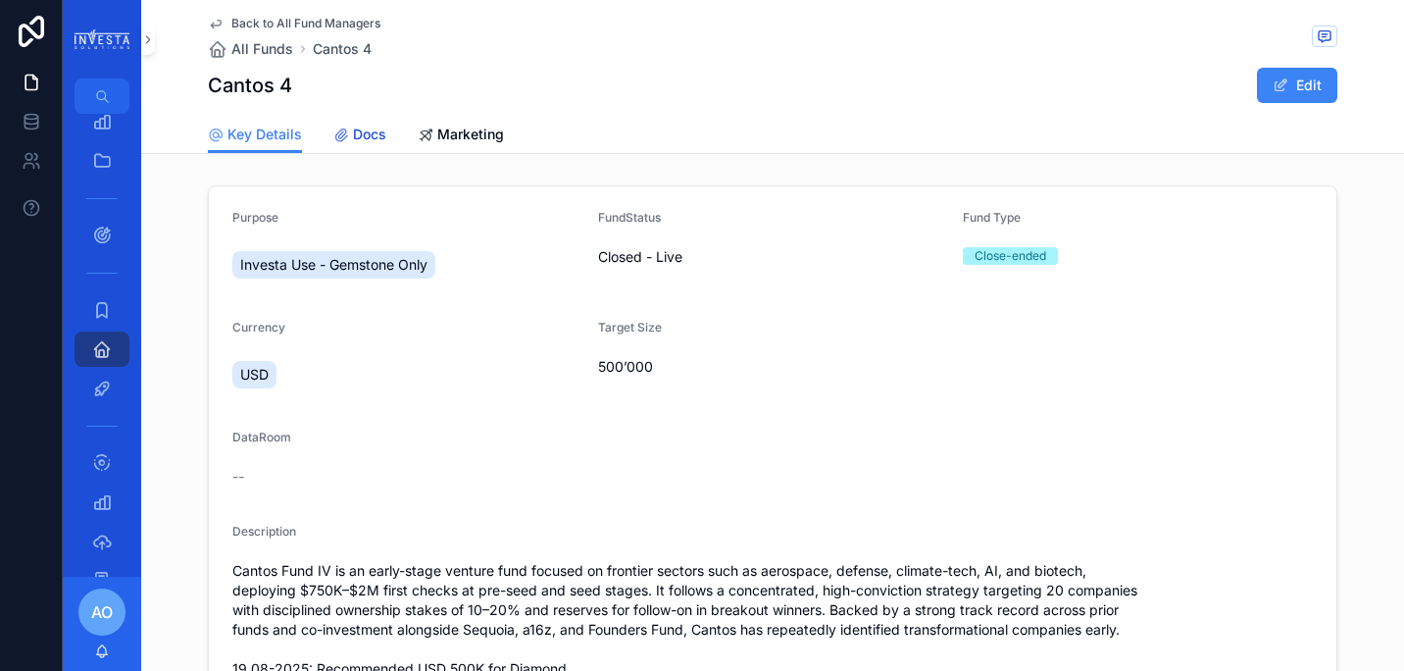
click at [360, 133] on span "Docs" at bounding box center [369, 135] width 33 height 20
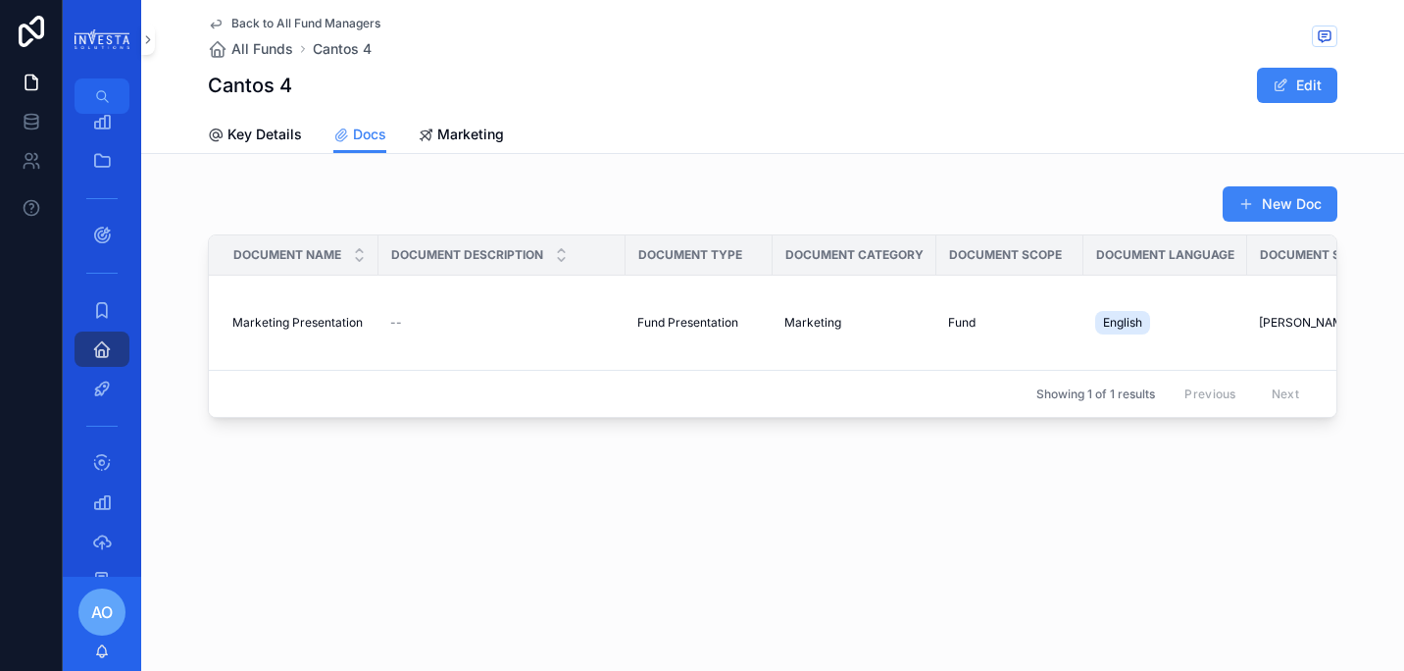
click at [98, 610] on span "AO" at bounding box center [102, 612] width 22 height 24
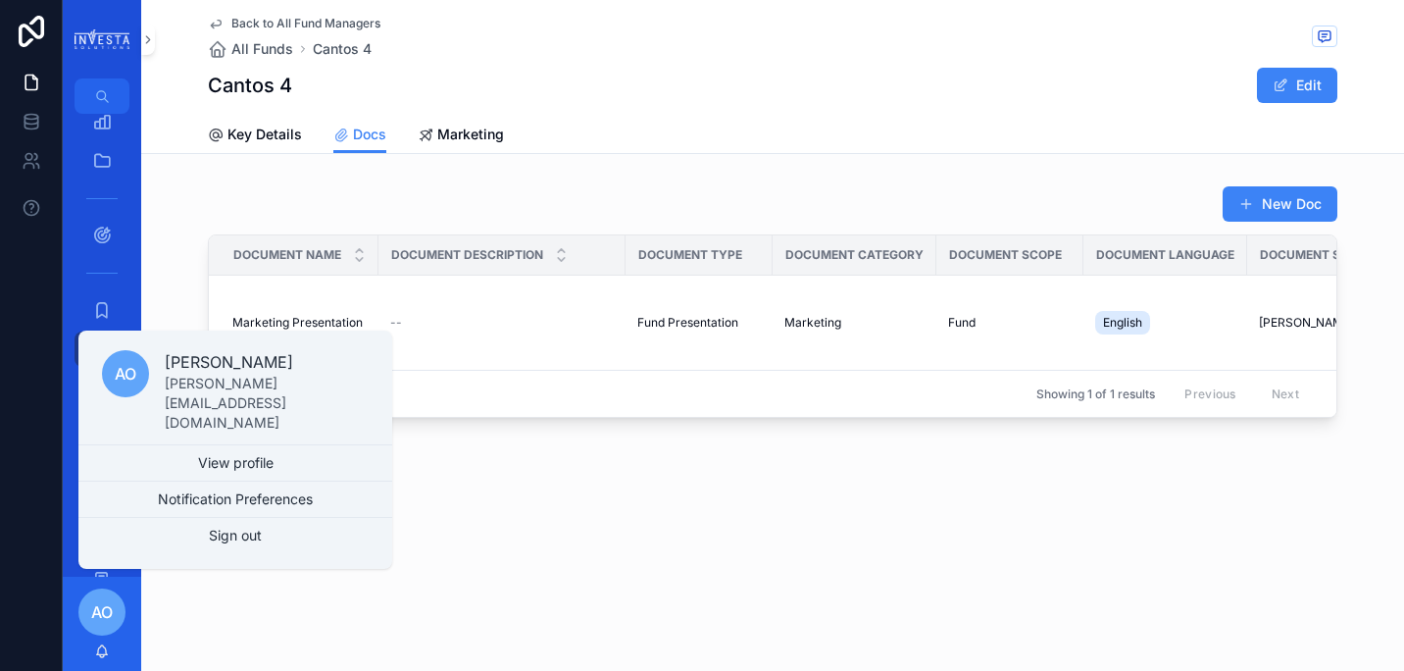
click at [321, 604] on div "Back to All Fund Managers All Funds Cantos 4 Cantos 4 Edit Docs Key Details Doc…" at bounding box center [772, 335] width 1263 height 671
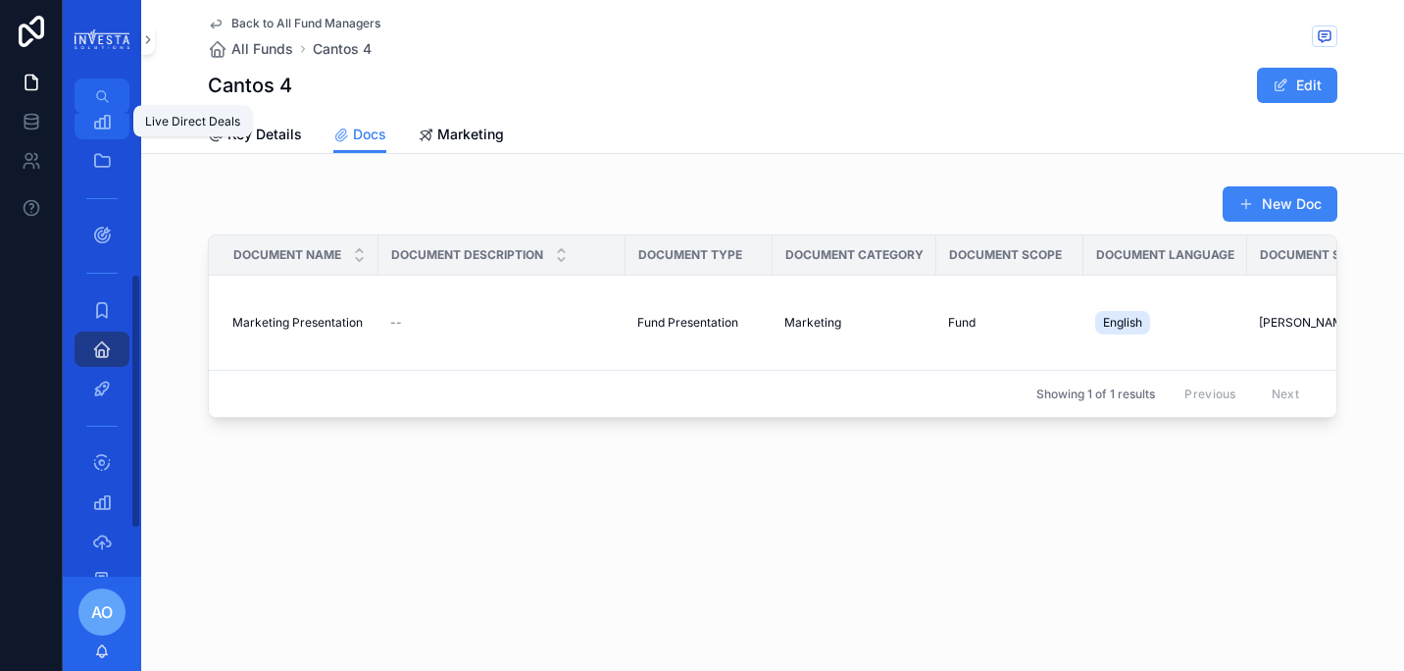
click at [102, 119] on icon "scrollable content" at bounding box center [102, 122] width 20 height 20
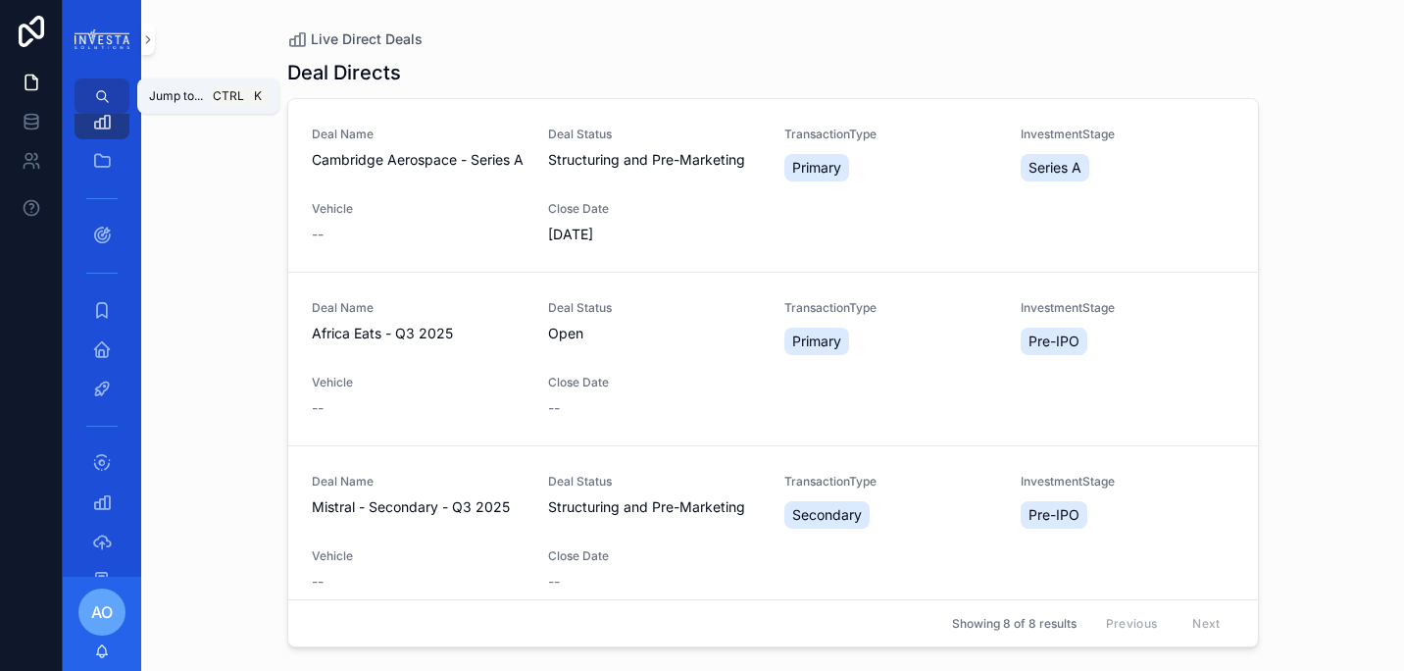
click at [106, 90] on icon "scrollable content" at bounding box center [102, 96] width 15 height 15
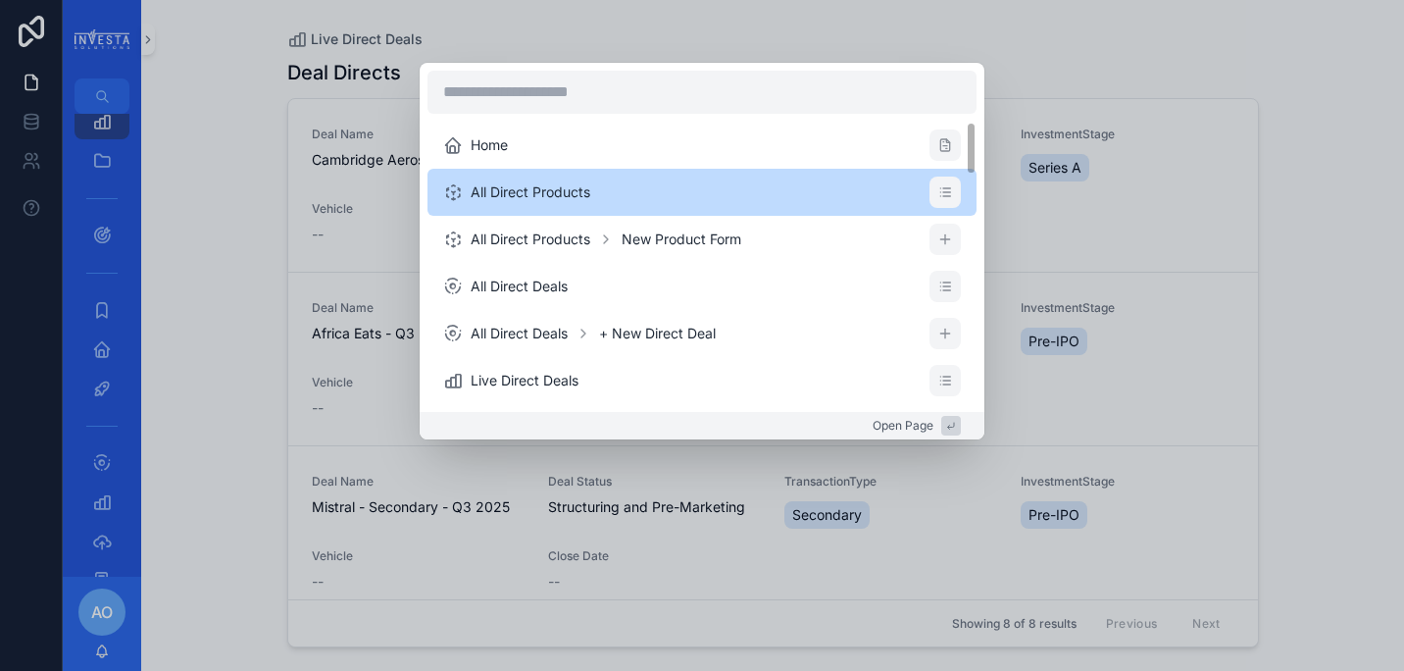
click at [1293, 238] on div "Home All Direct Products All Direct Products New Product Form All Direct Deals …" at bounding box center [702, 335] width 1404 height 671
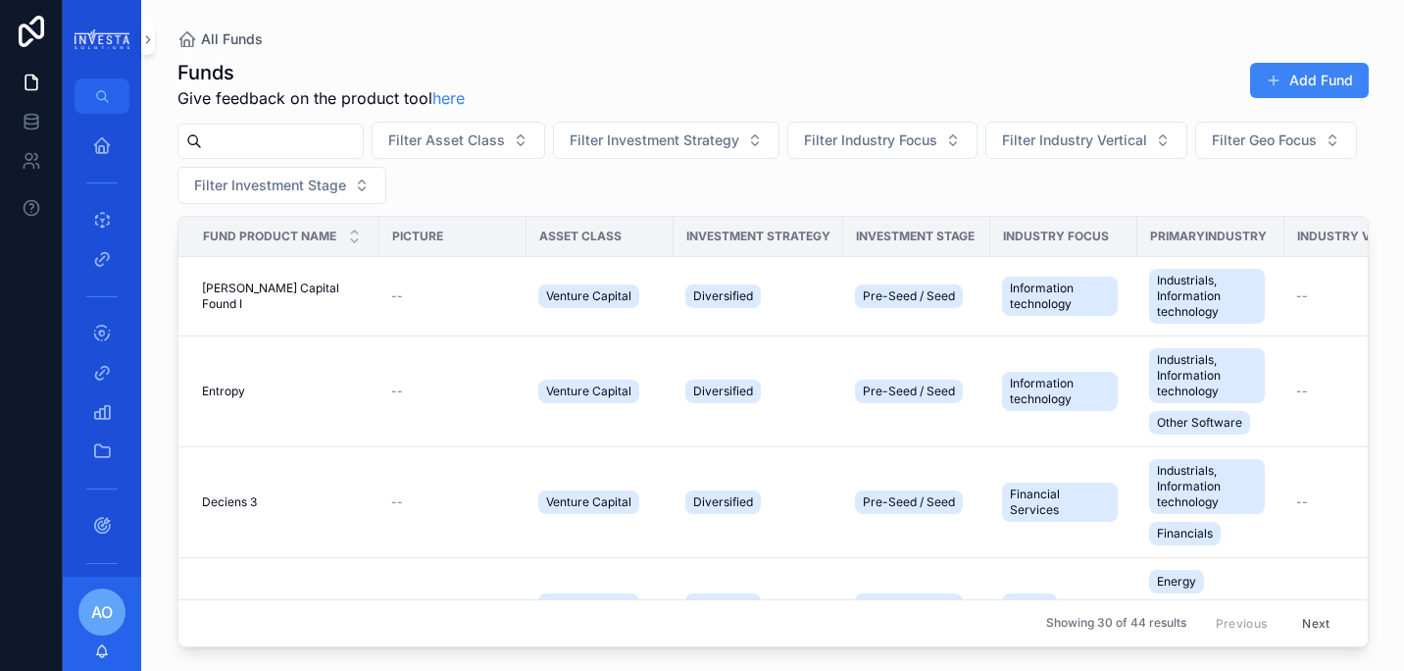
click at [280, 139] on input "scrollable content" at bounding box center [282, 140] width 161 height 27
type input "******"
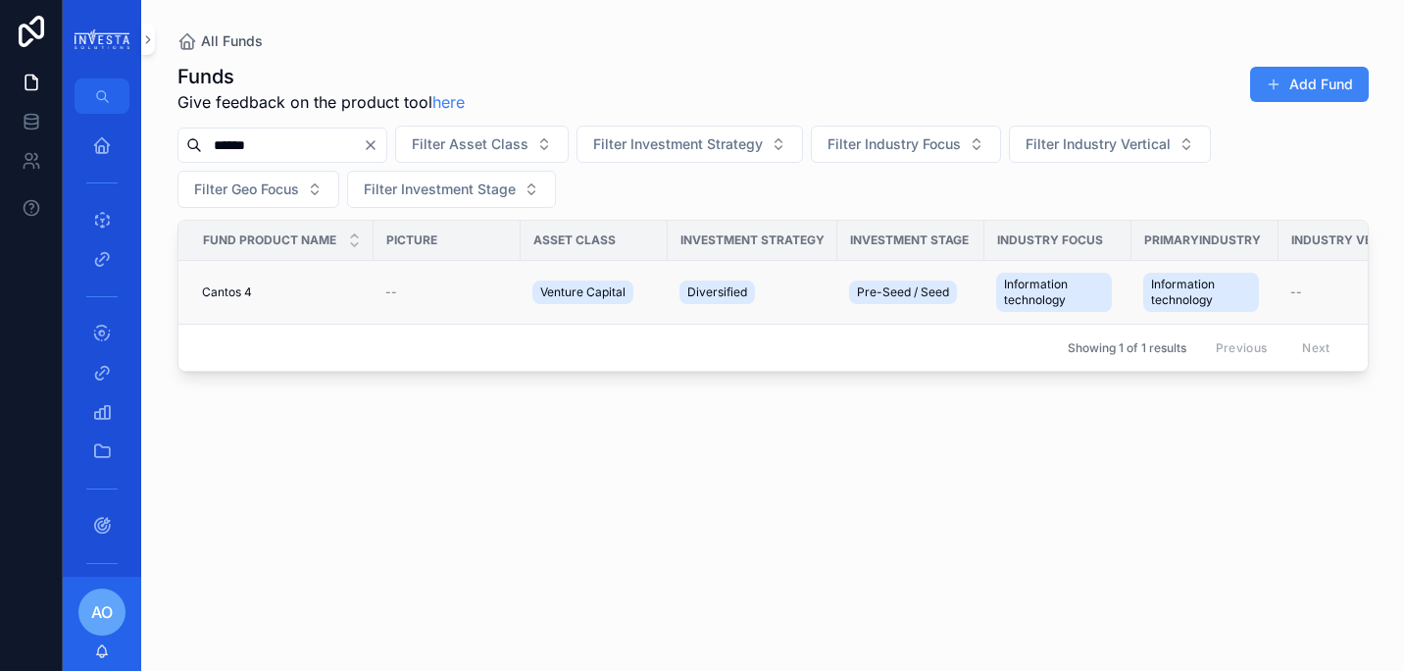
click at [229, 291] on span "Cantos 4" at bounding box center [227, 292] width 50 height 16
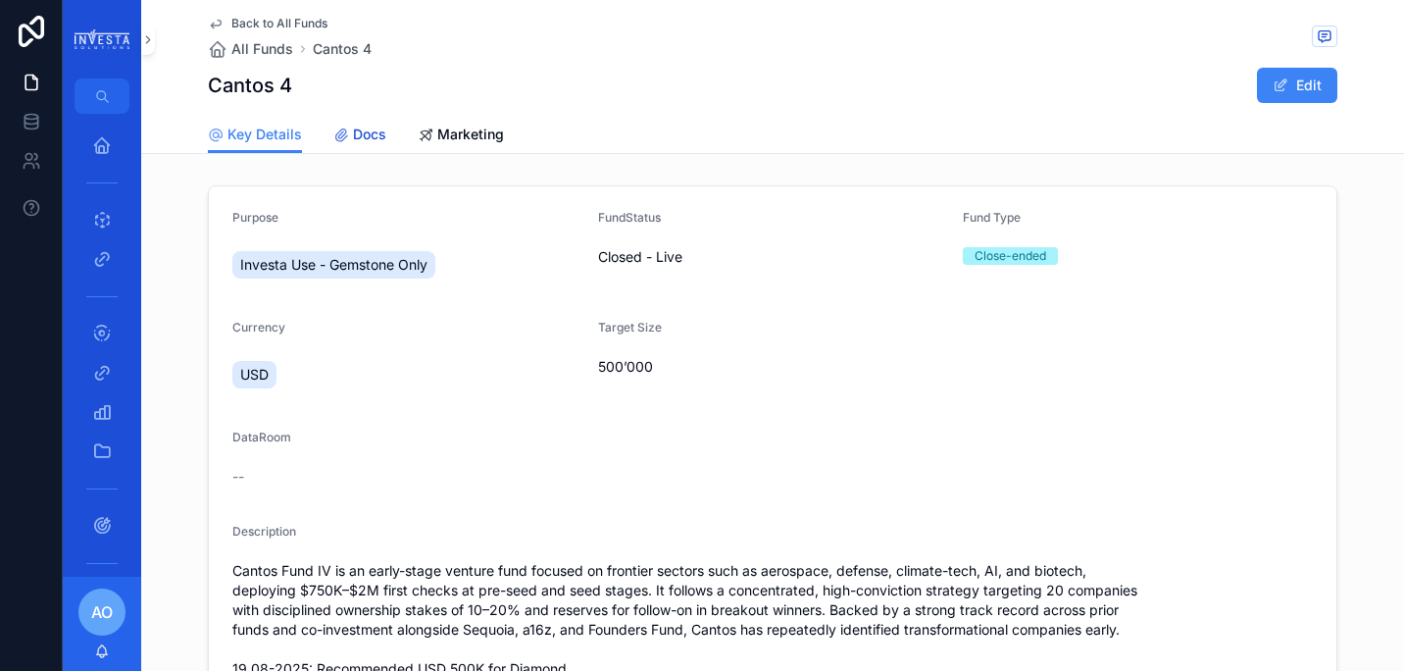
click at [364, 140] on span "Docs" at bounding box center [369, 135] width 33 height 20
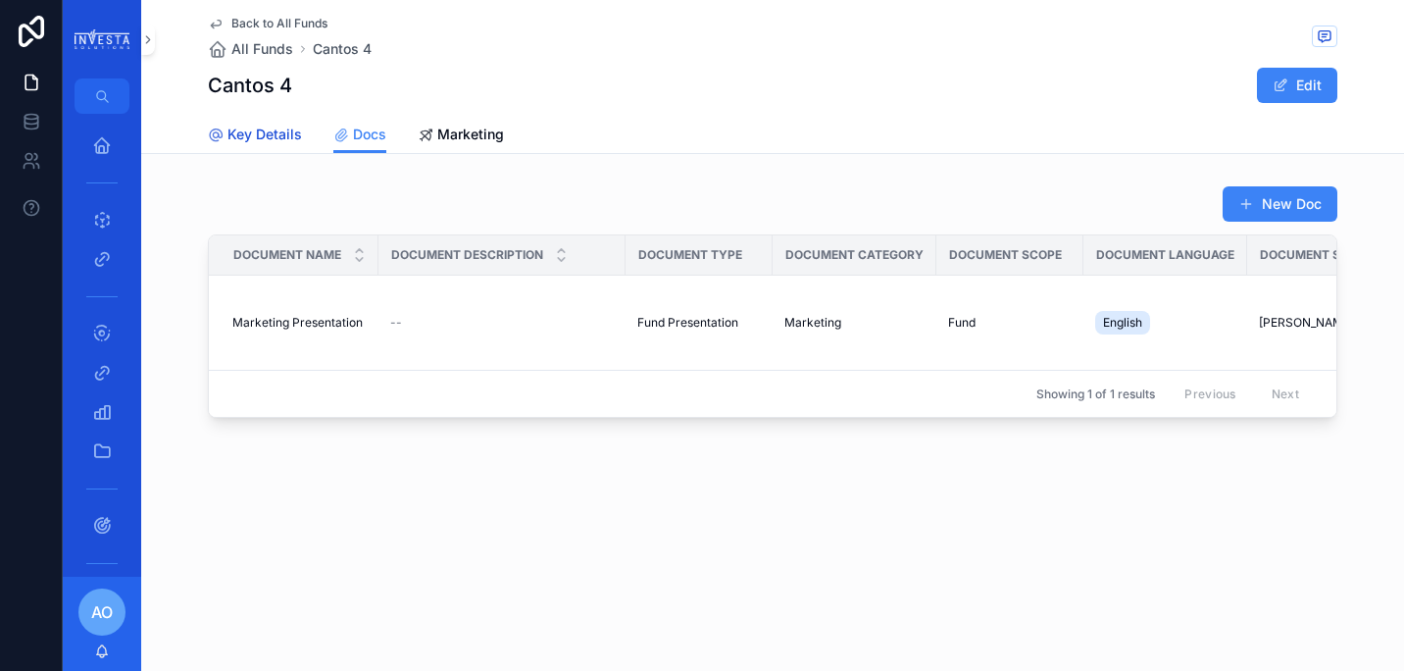
click at [275, 133] on span "Key Details" at bounding box center [264, 135] width 75 height 20
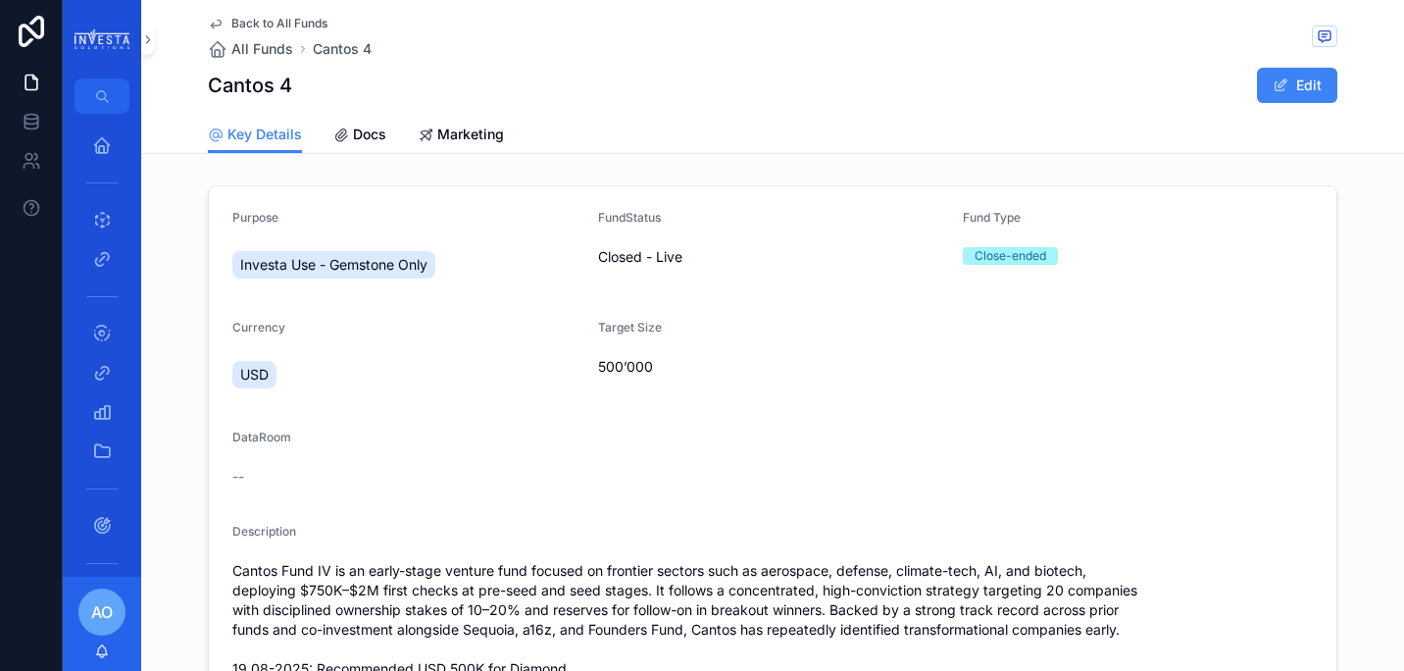
click at [211, 25] on icon "scrollable content" at bounding box center [216, 24] width 16 height 16
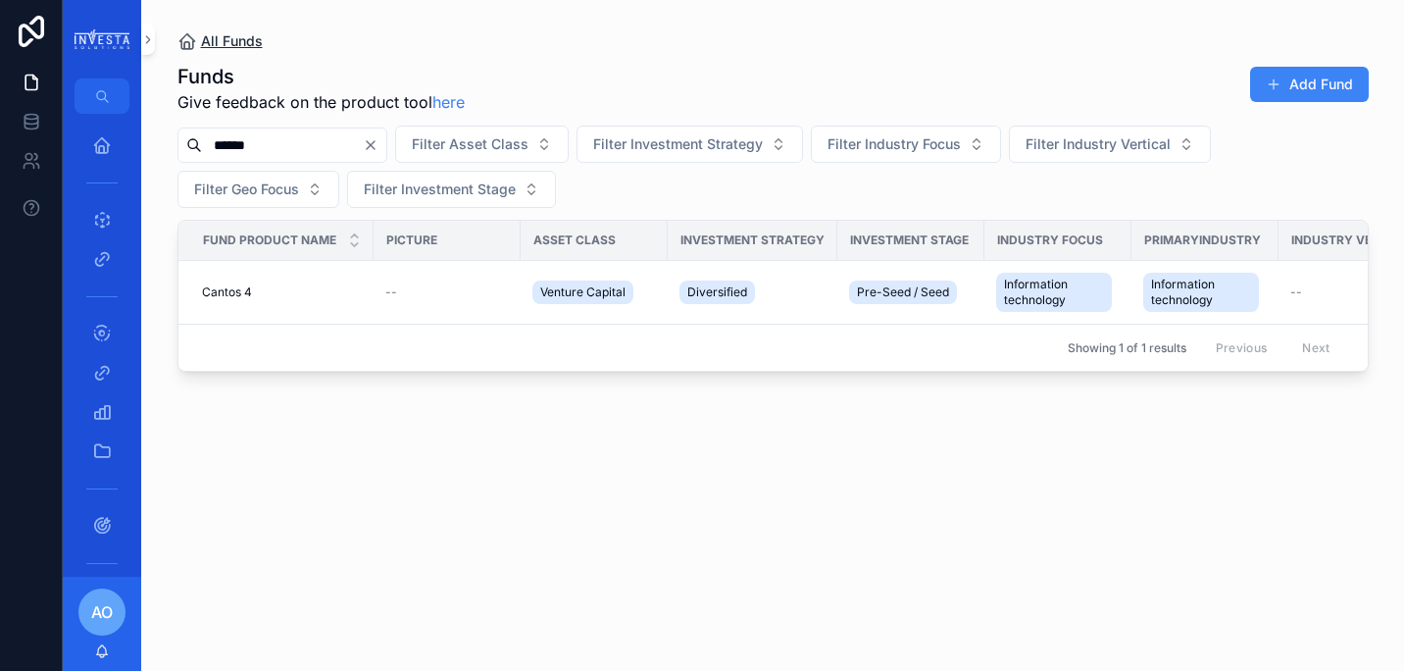
click at [179, 37] on icon "scrollable content" at bounding box center [187, 41] width 20 height 20
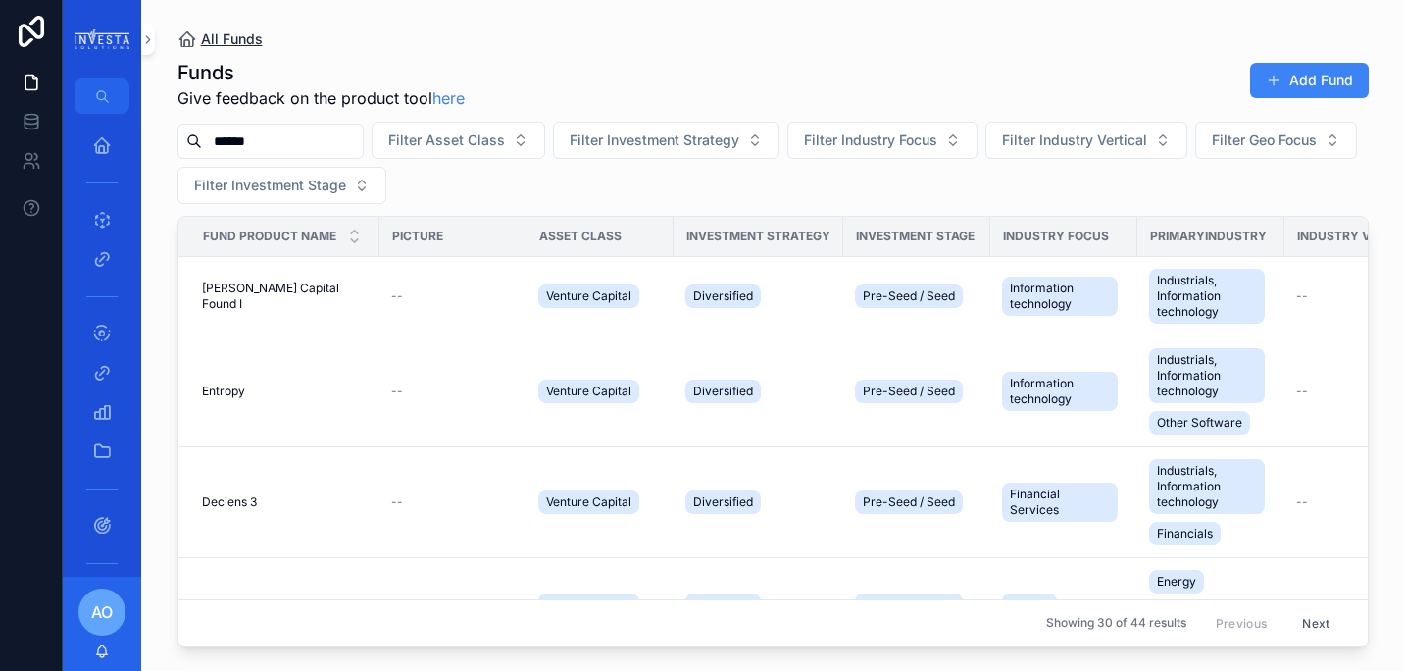
click at [216, 38] on span "All Funds" at bounding box center [232, 39] width 62 height 20
click at [190, 38] on icon "scrollable content" at bounding box center [187, 39] width 20 height 20
click at [277, 153] on input "******" at bounding box center [282, 140] width 161 height 27
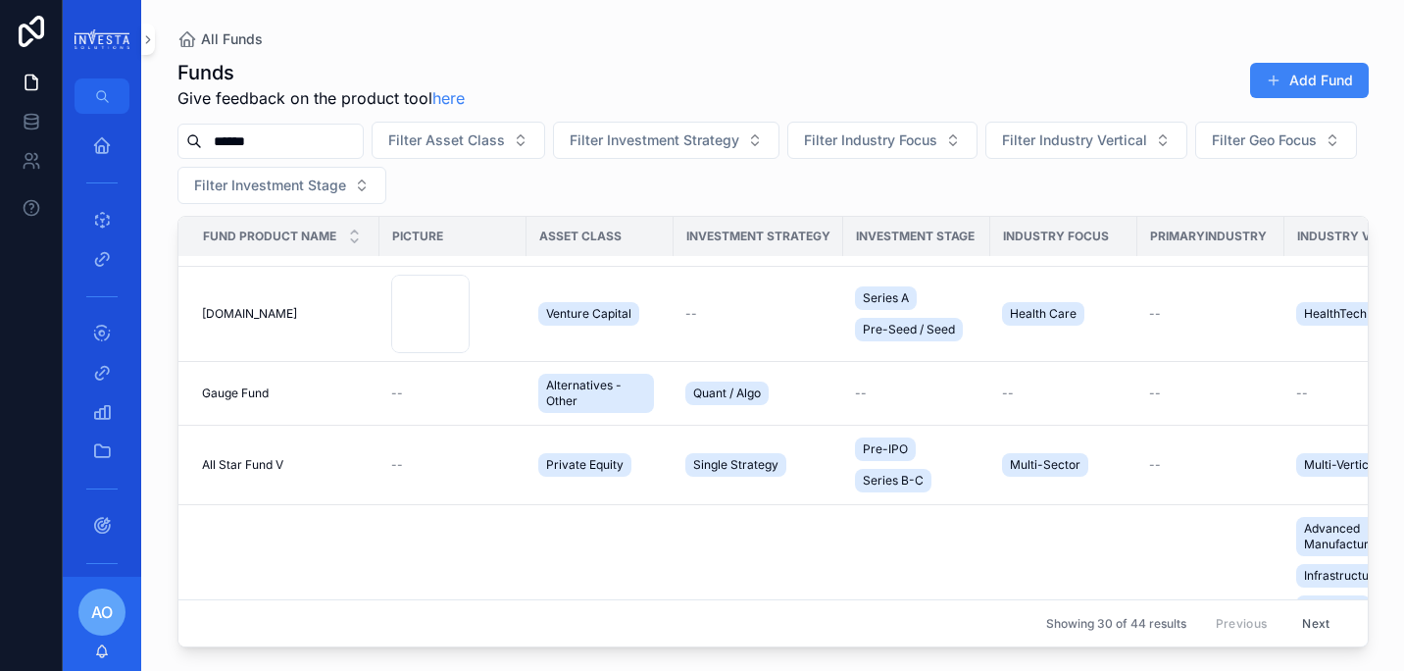
scroll to position [2243, 0]
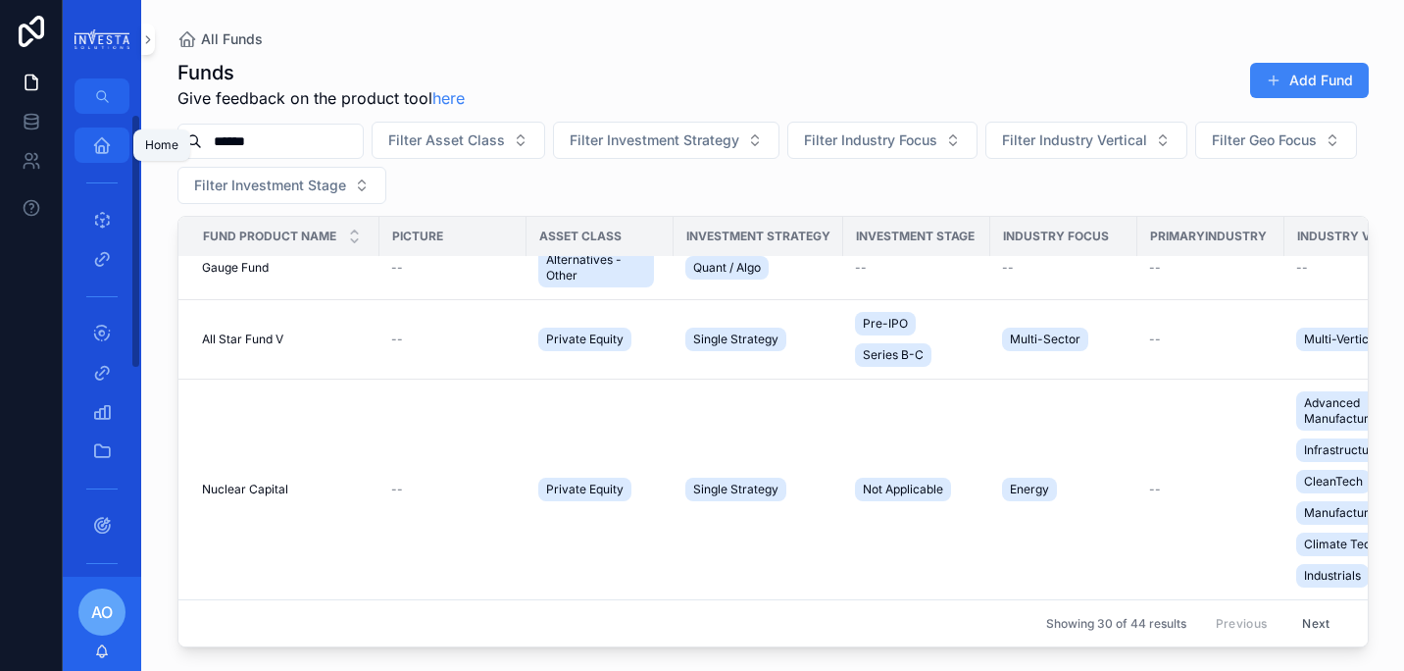
click at [99, 147] on icon "scrollable content" at bounding box center [102, 145] width 20 height 20
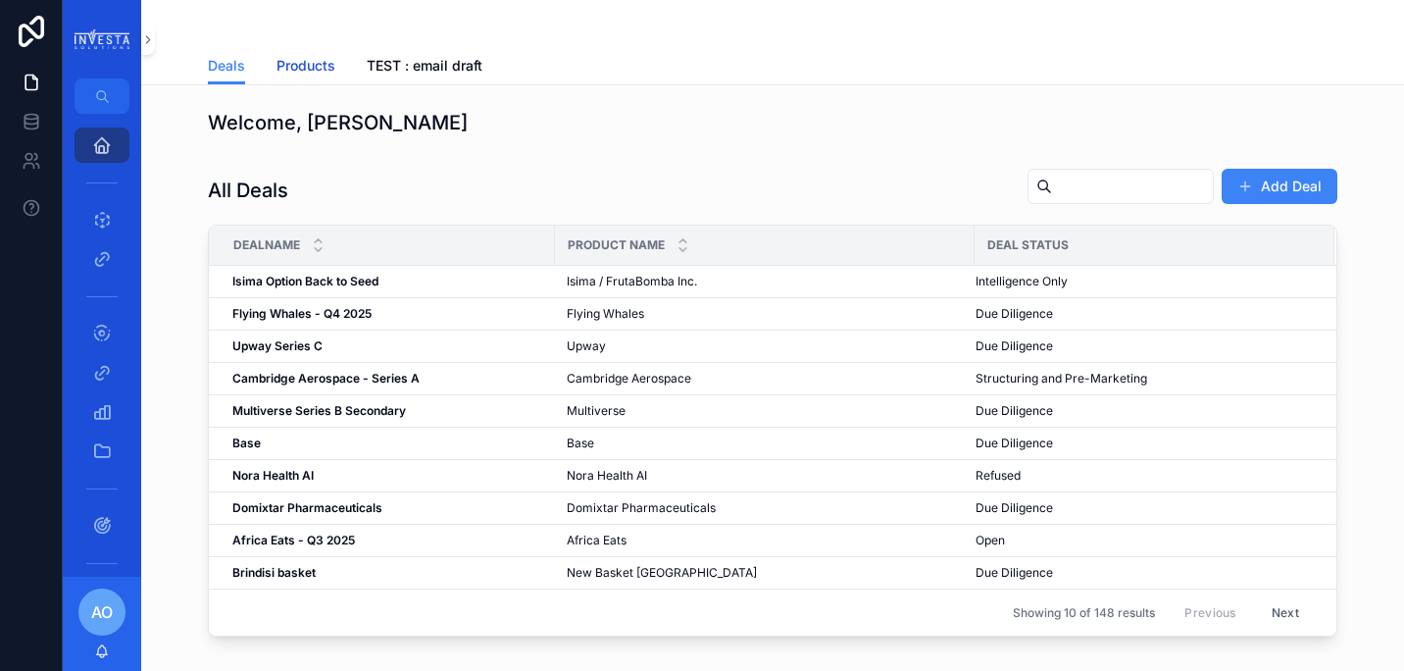
click at [285, 72] on span "Products" at bounding box center [306, 66] width 59 height 20
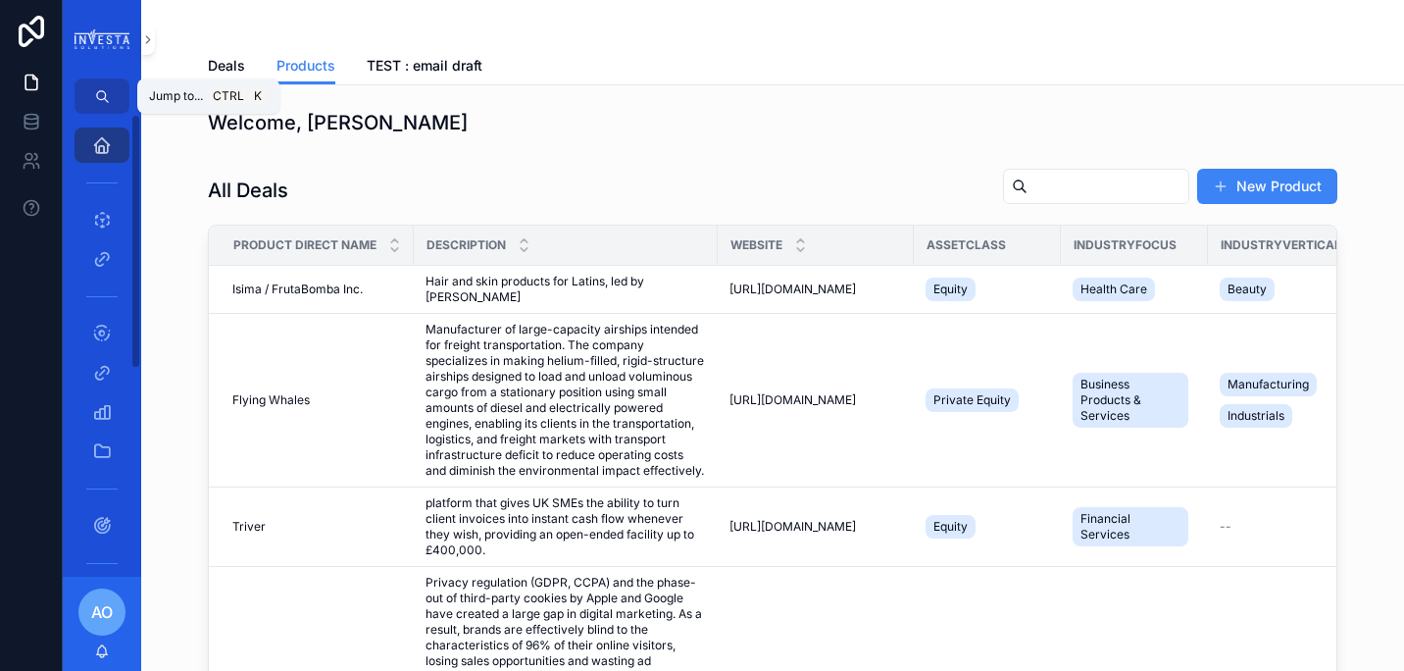
click at [102, 91] on icon "scrollable content" at bounding box center [100, 94] width 9 height 9
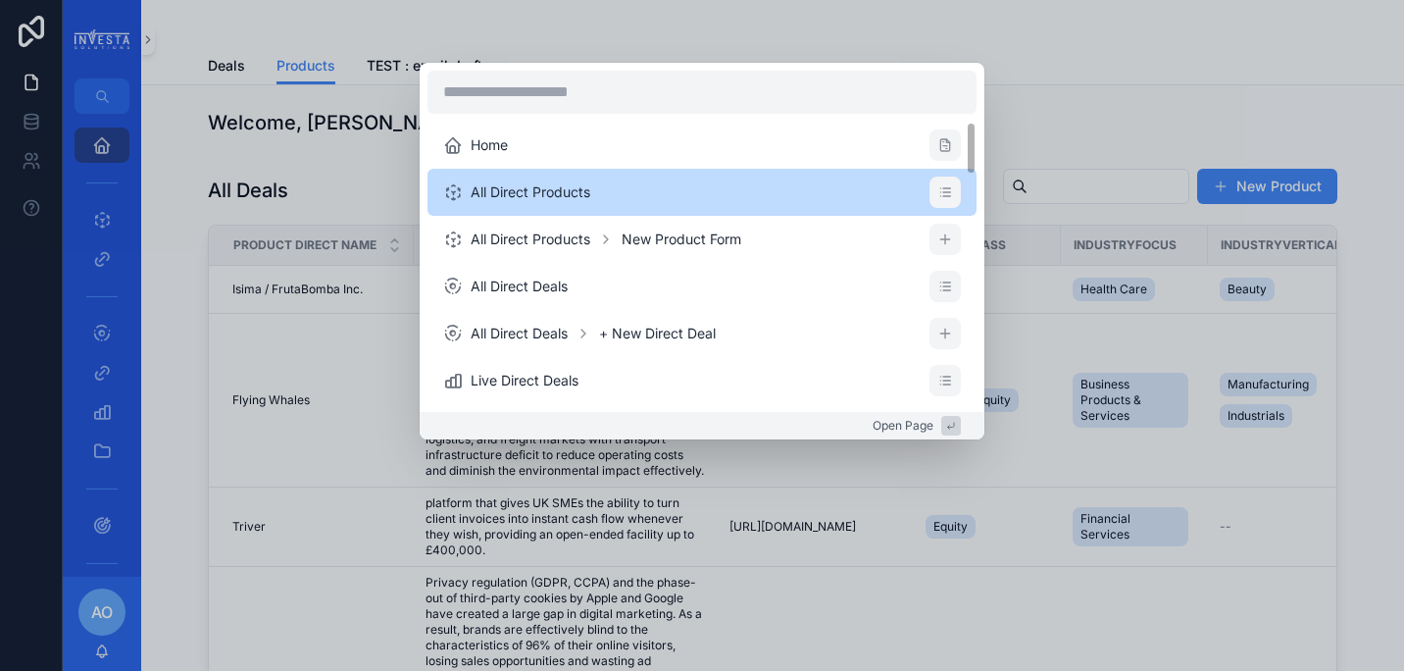
drag, startPoint x: 977, startPoint y: 155, endPoint x: 972, endPoint y: 182, distance: 27.9
click at [972, 182] on div "Home All Direct Products All Direct Products New Product Form All Direct Deals …" at bounding box center [702, 237] width 565 height 349
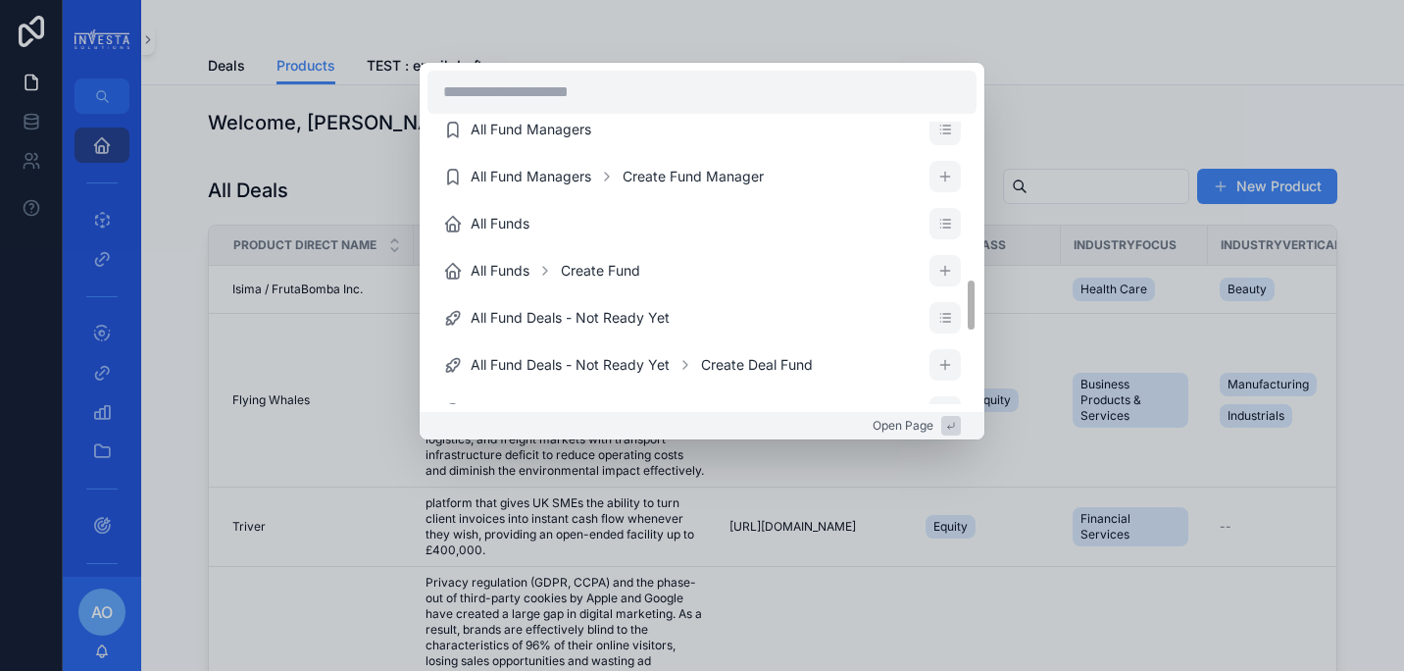
scroll to position [841, 0]
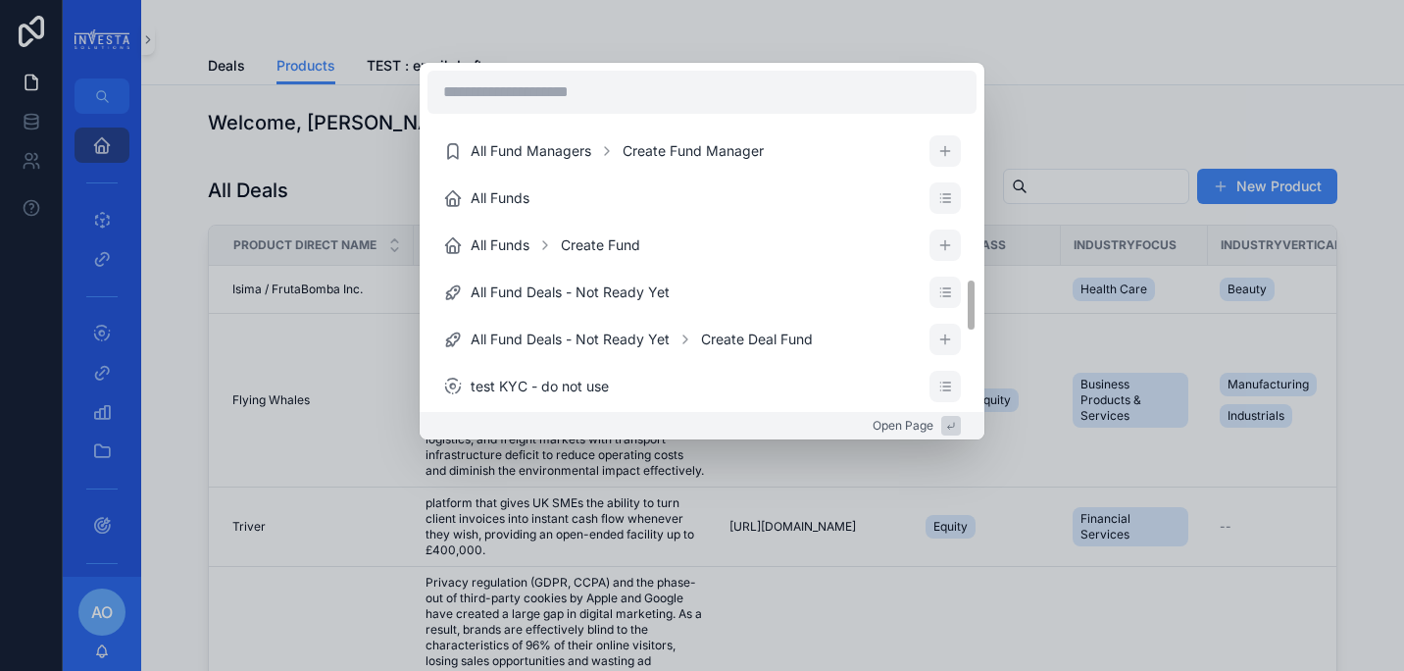
drag, startPoint x: 969, startPoint y: 157, endPoint x: 972, endPoint y: 315, distance: 157.9
click at [972, 315] on div "Home All Direct Products All Direct Products New Product Form All Direct Deals …" at bounding box center [702, 263] width 549 height 282
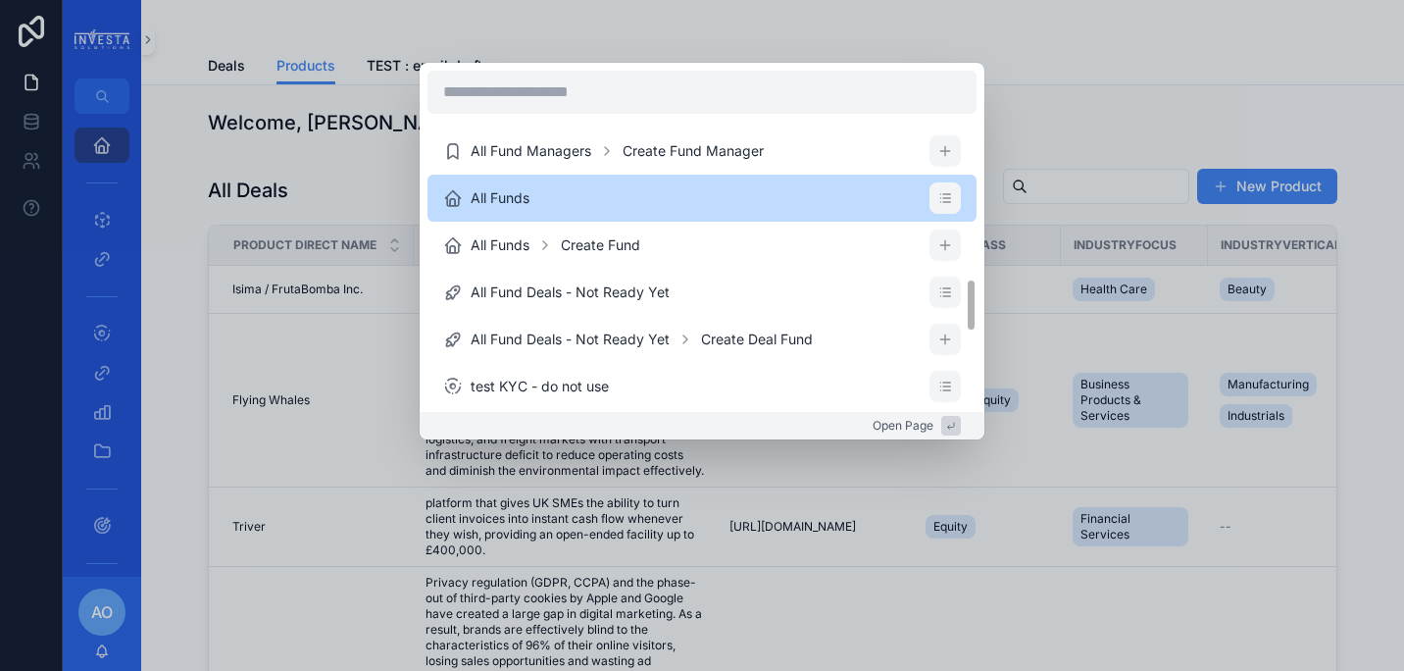
click at [471, 183] on li "All Funds" at bounding box center [702, 198] width 549 height 47
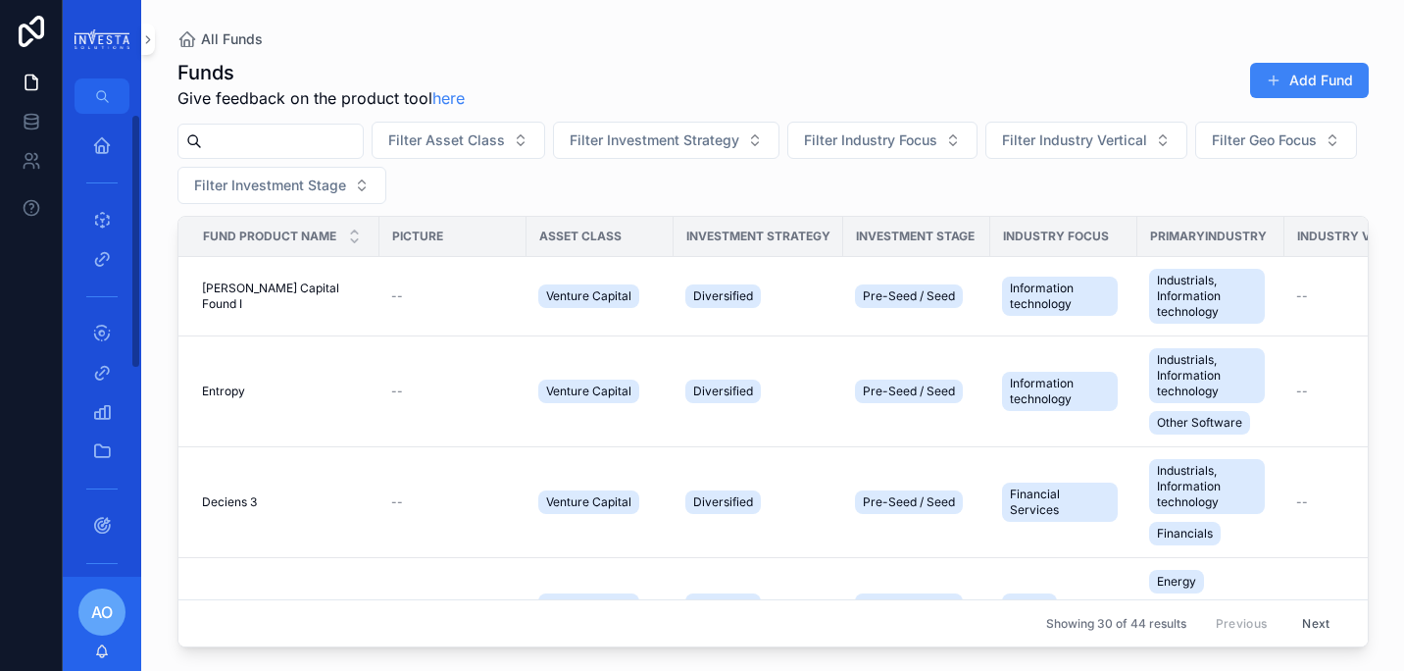
click at [262, 136] on input "scrollable content" at bounding box center [282, 140] width 161 height 27
type input "******"
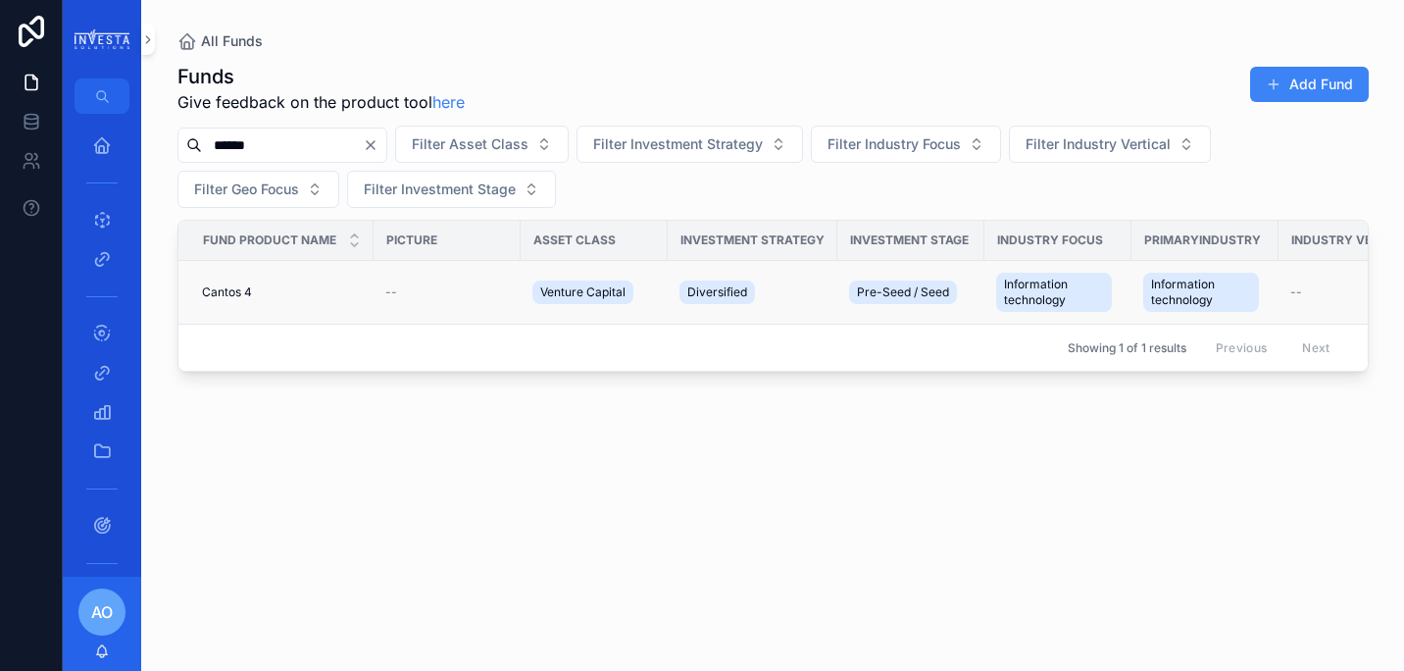
click at [224, 285] on span "Cantos 4" at bounding box center [227, 292] width 50 height 16
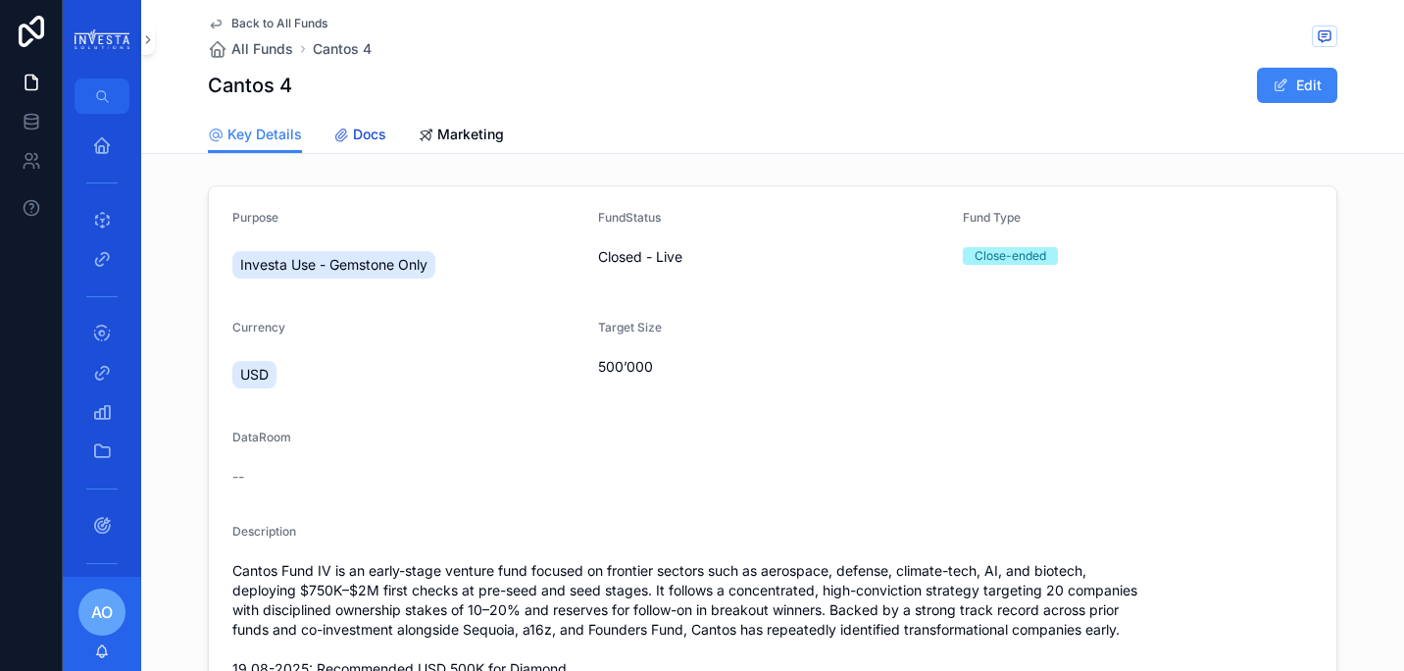
click at [358, 133] on span "Docs" at bounding box center [369, 135] width 33 height 20
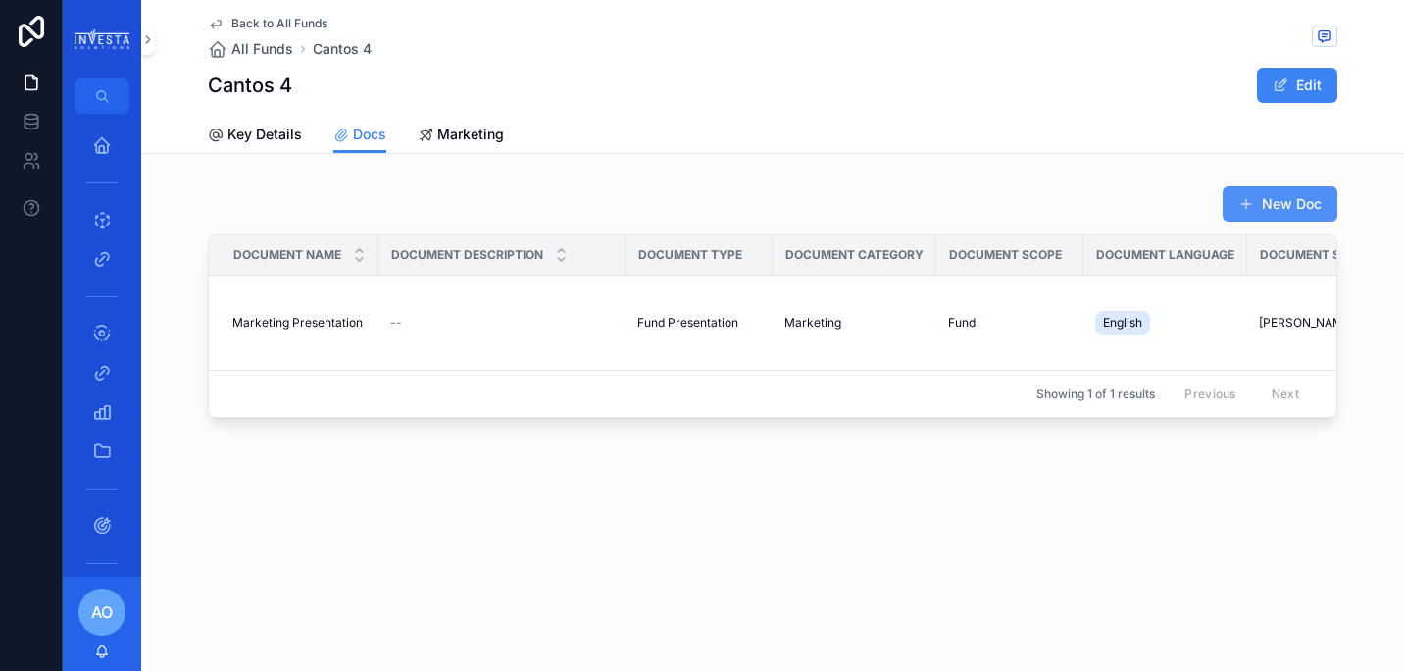
click at [1289, 203] on button "New Doc" at bounding box center [1280, 203] width 115 height 35
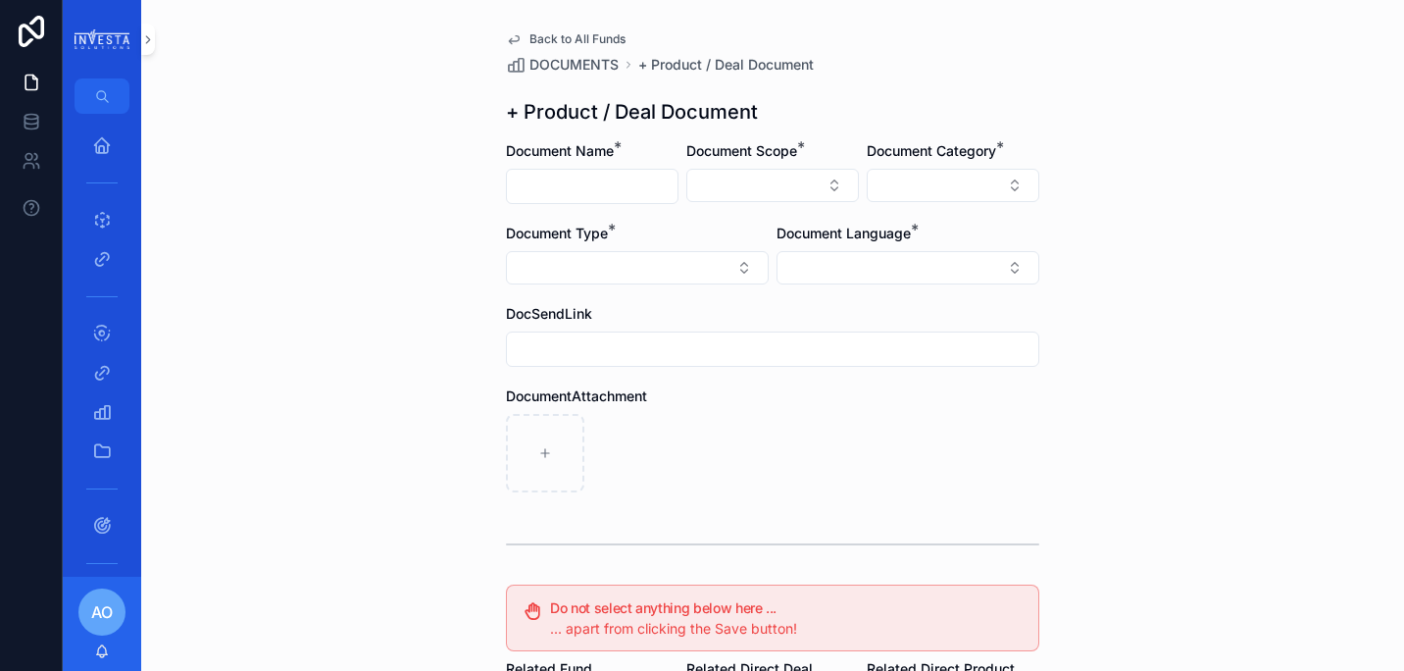
click at [587, 187] on input "scrollable content" at bounding box center [592, 186] width 171 height 27
type input "**********"
click at [104, 138] on icon "scrollable content" at bounding box center [102, 145] width 20 height 20
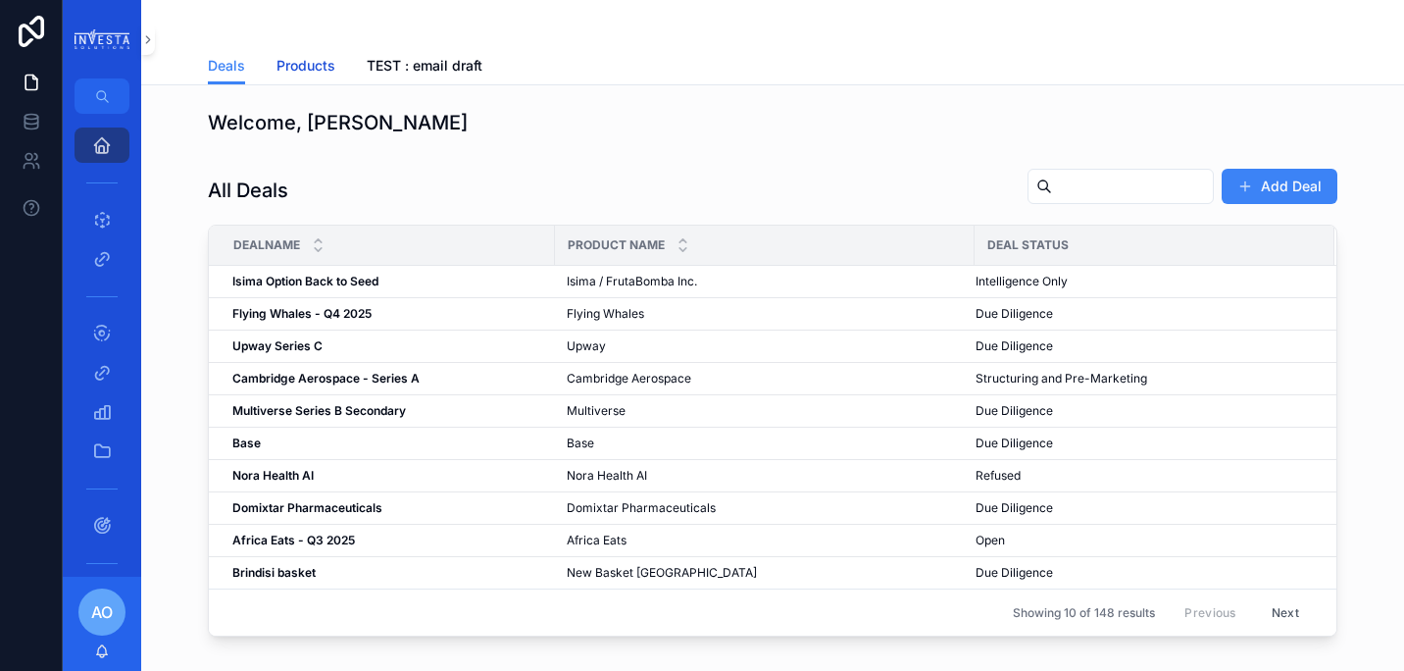
click at [300, 62] on span "Products" at bounding box center [306, 66] width 59 height 20
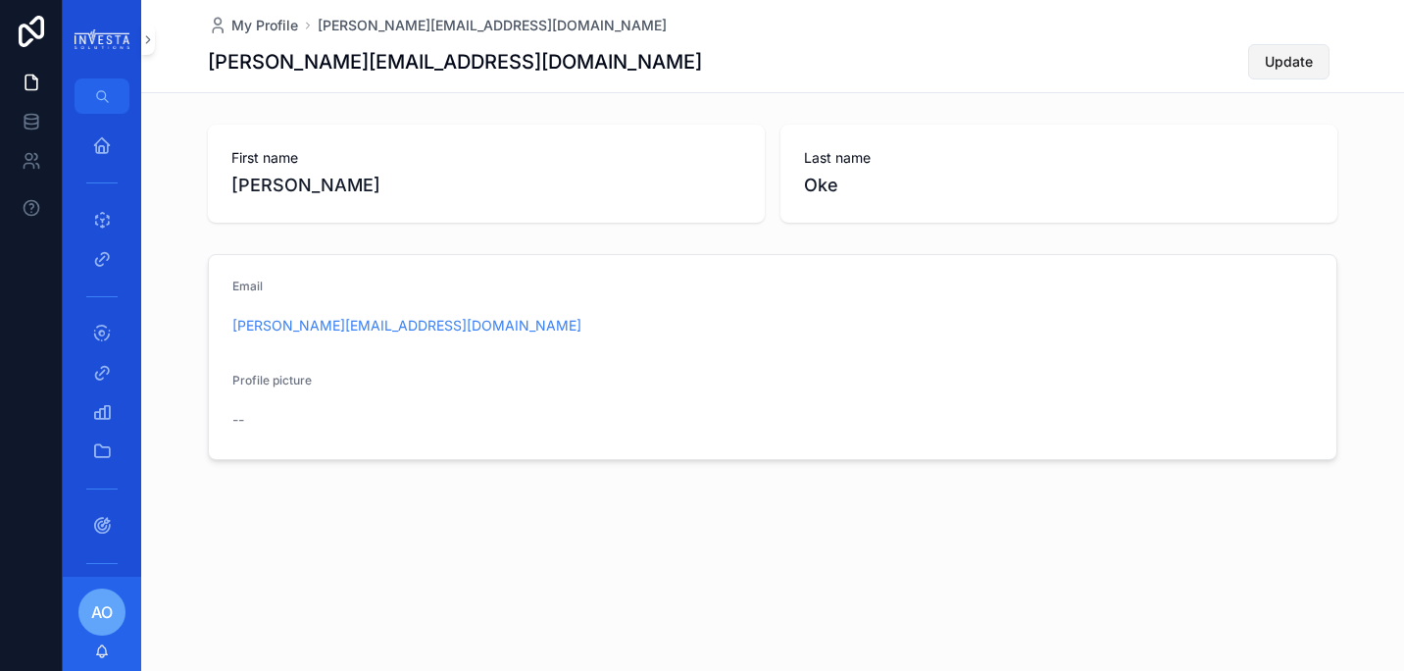
click at [1297, 61] on span "Update" at bounding box center [1289, 62] width 48 height 20
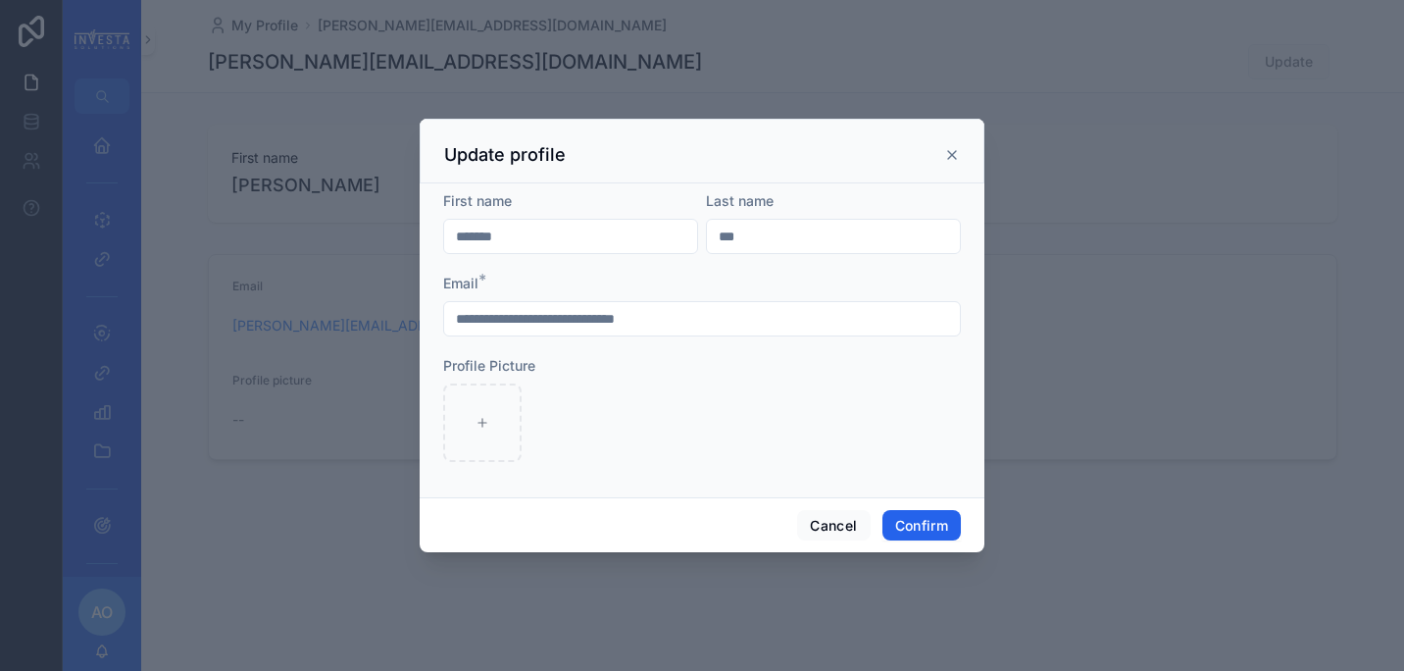
click at [907, 521] on button "Confirm" at bounding box center [922, 525] width 78 height 31
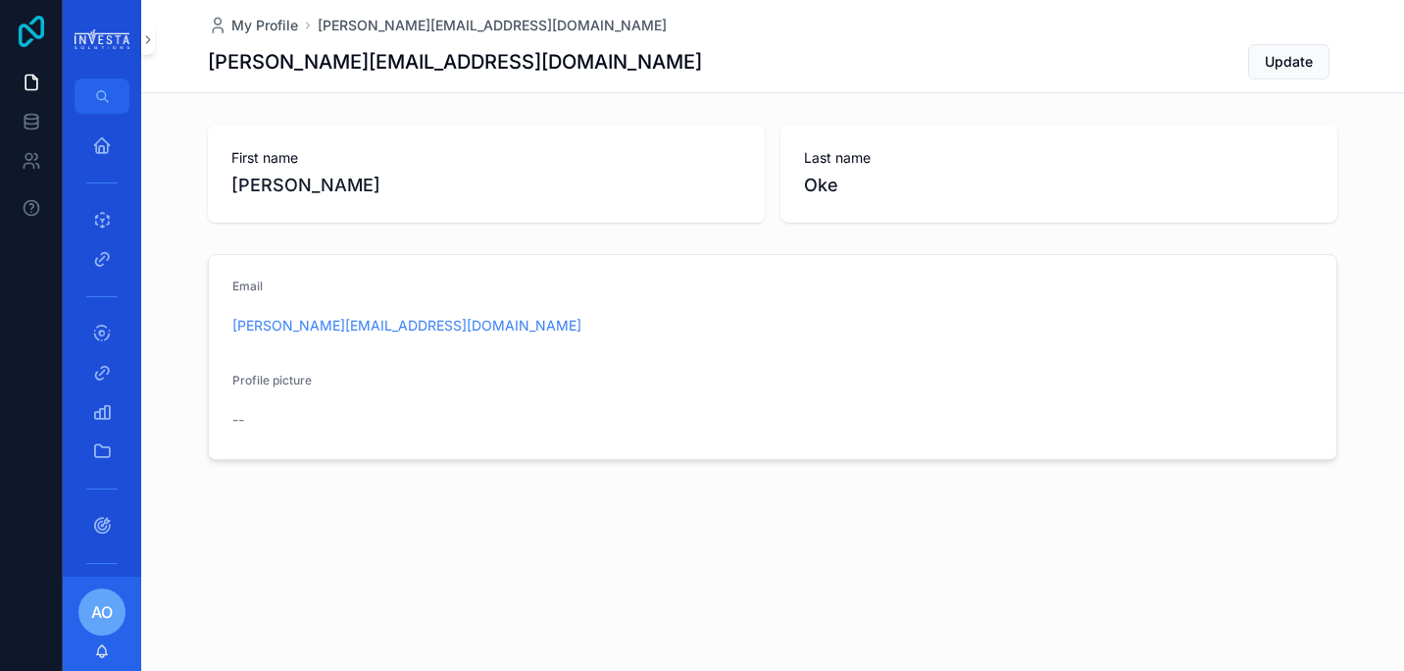
click at [39, 34] on icon at bounding box center [31, 31] width 39 height 31
click at [101, 147] on icon "scrollable content" at bounding box center [102, 145] width 20 height 20
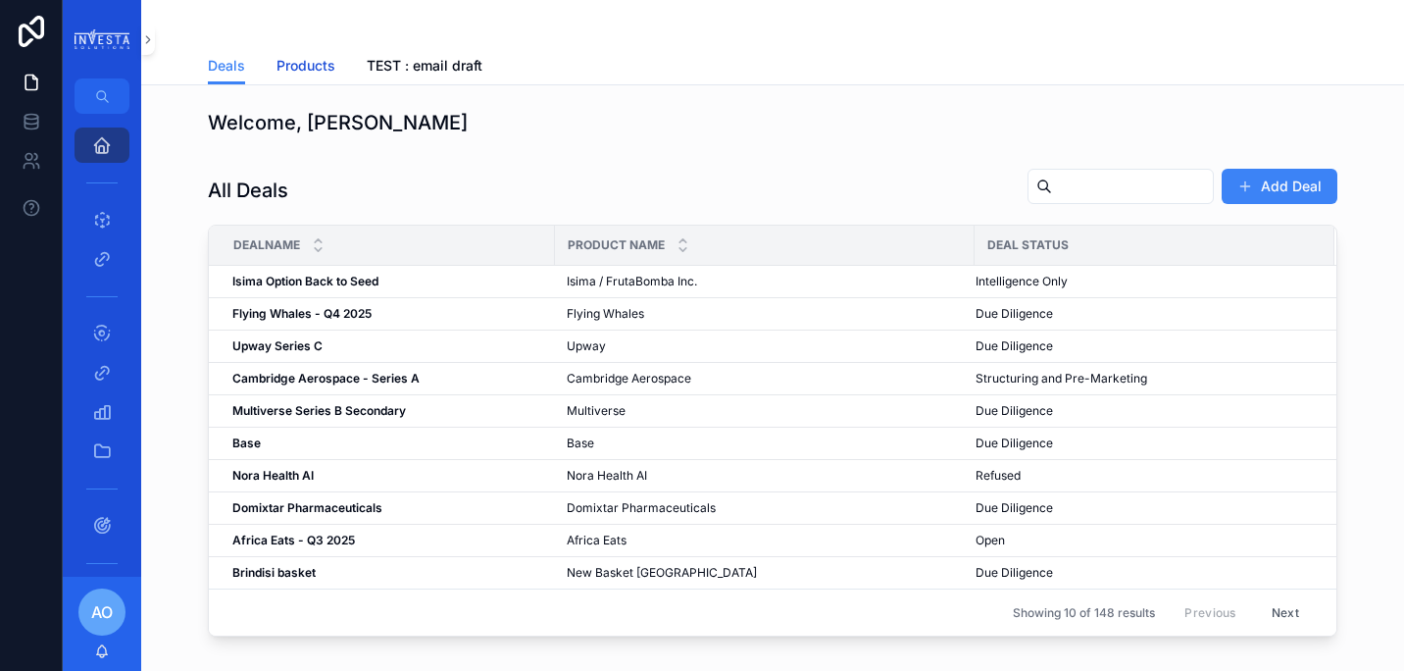
click at [313, 66] on span "Products" at bounding box center [306, 66] width 59 height 20
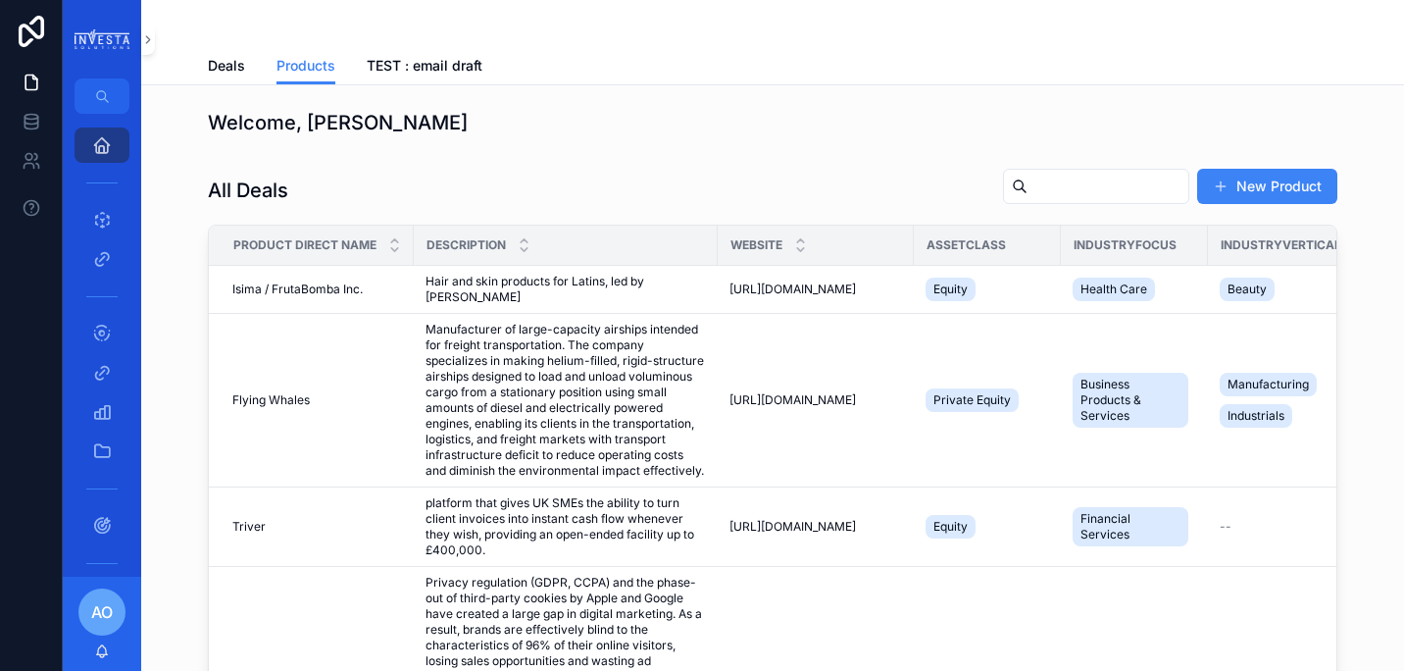
click at [1028, 186] on input "scrollable content" at bounding box center [1108, 186] width 161 height 27
type input "******"
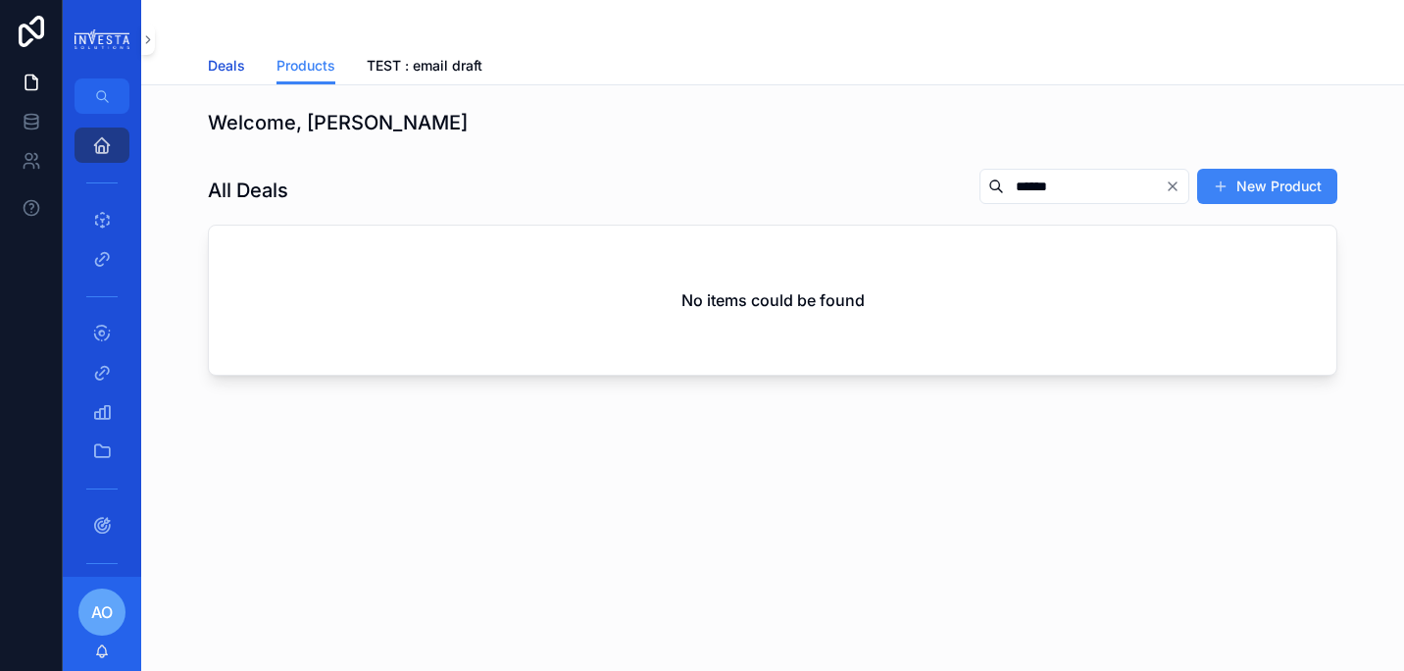
click at [222, 64] on span "Deals" at bounding box center [226, 66] width 37 height 20
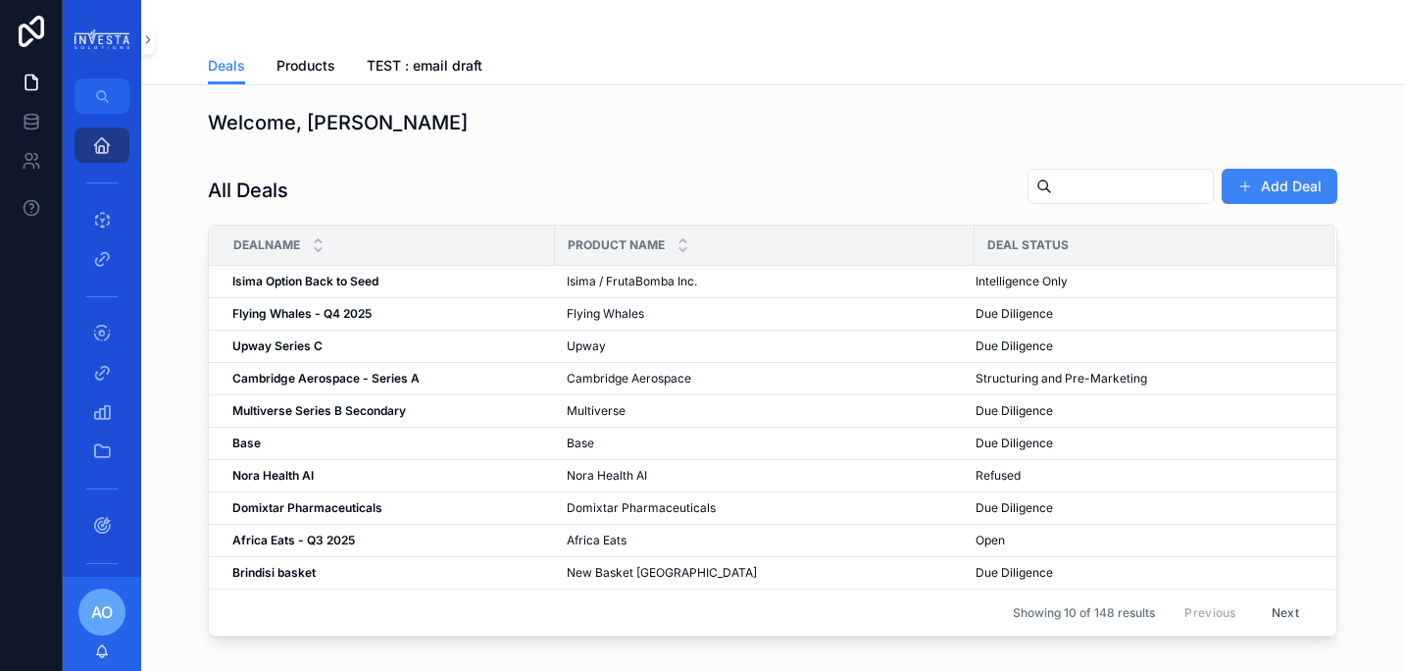
click at [1110, 189] on input "scrollable content" at bounding box center [1132, 186] width 161 height 27
type input "******"
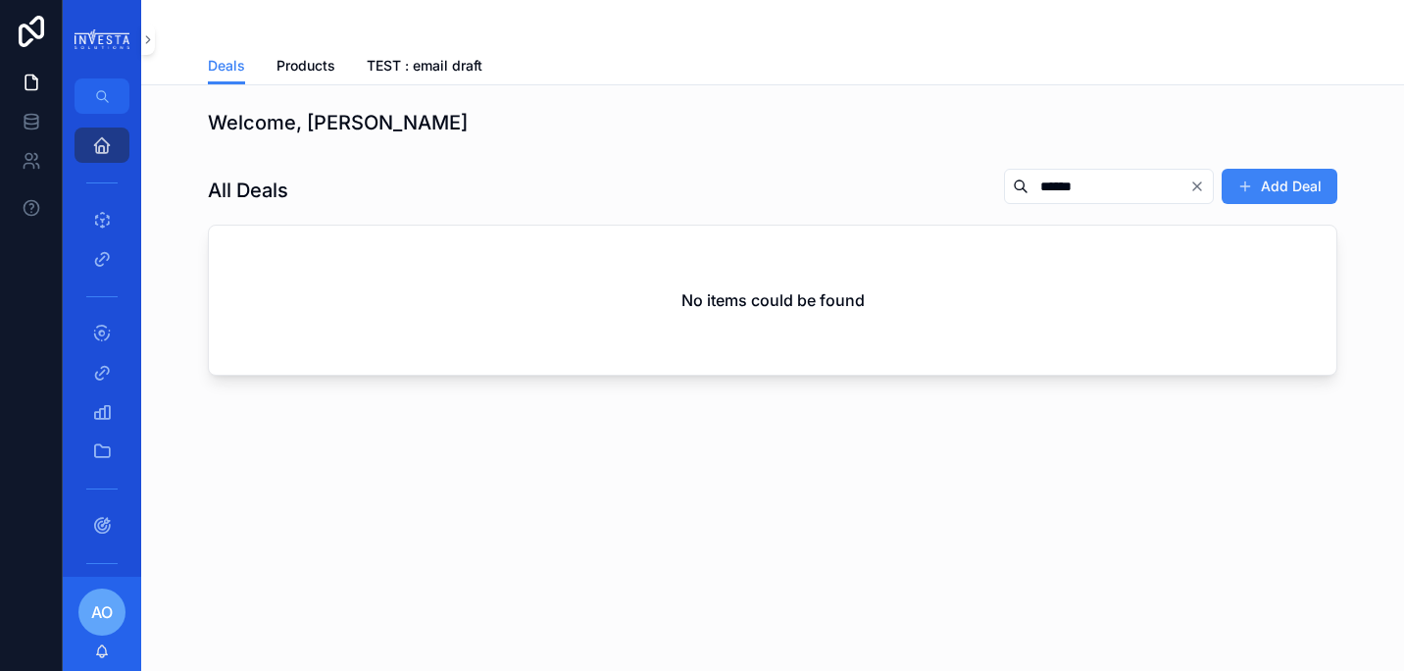
click at [109, 37] on img "scrollable content" at bounding box center [102, 39] width 55 height 21
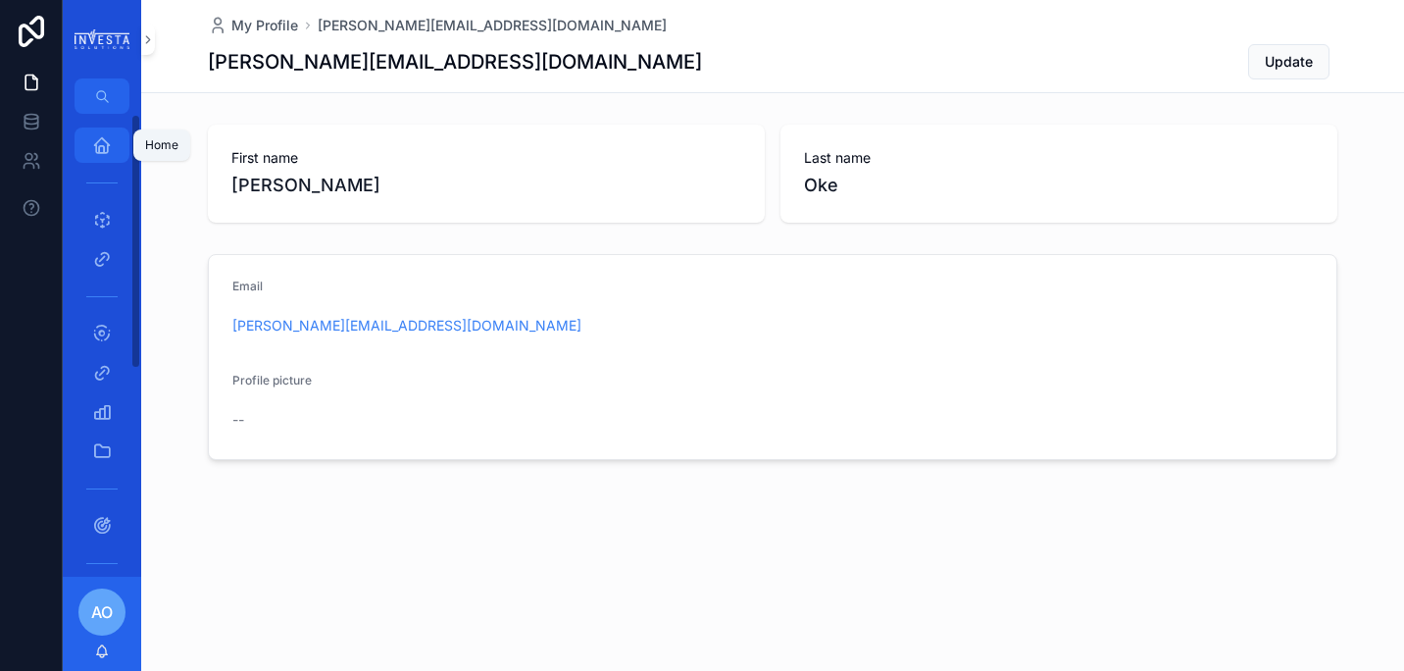
click at [112, 137] on div "Home" at bounding box center [101, 144] width 31 height 31
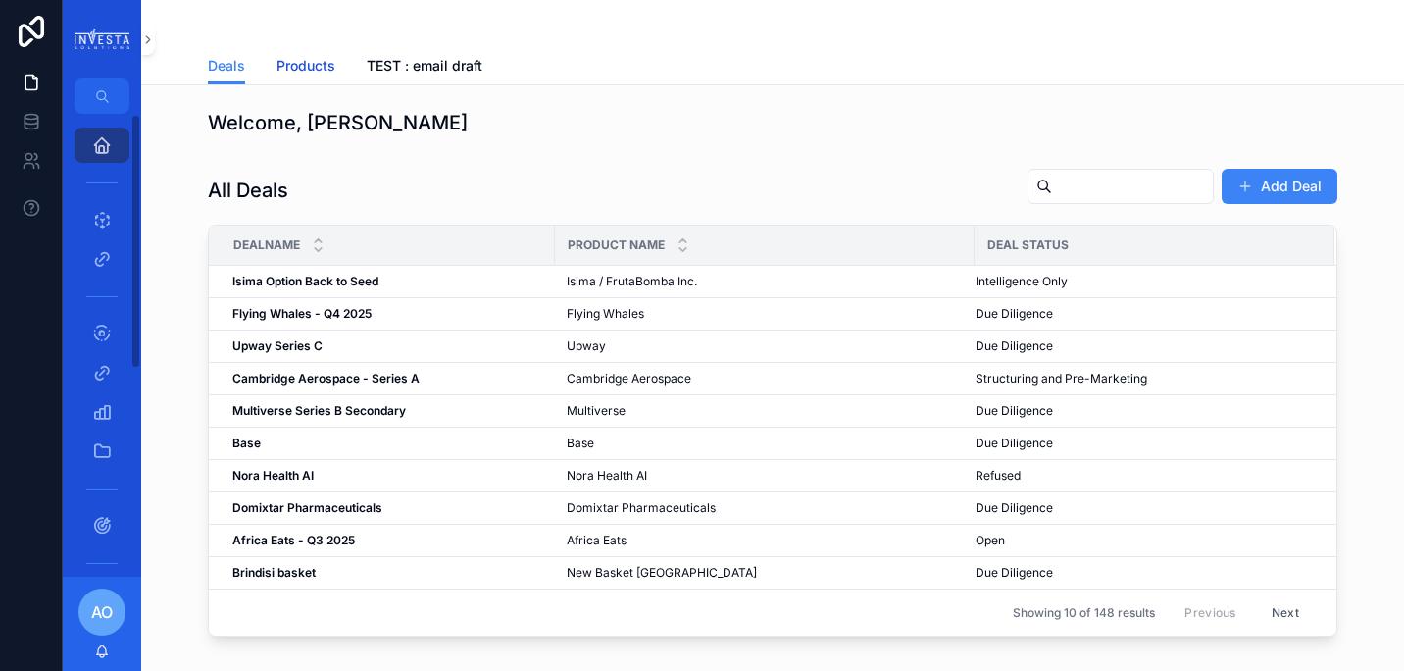
click at [301, 57] on span "Products" at bounding box center [306, 66] width 59 height 20
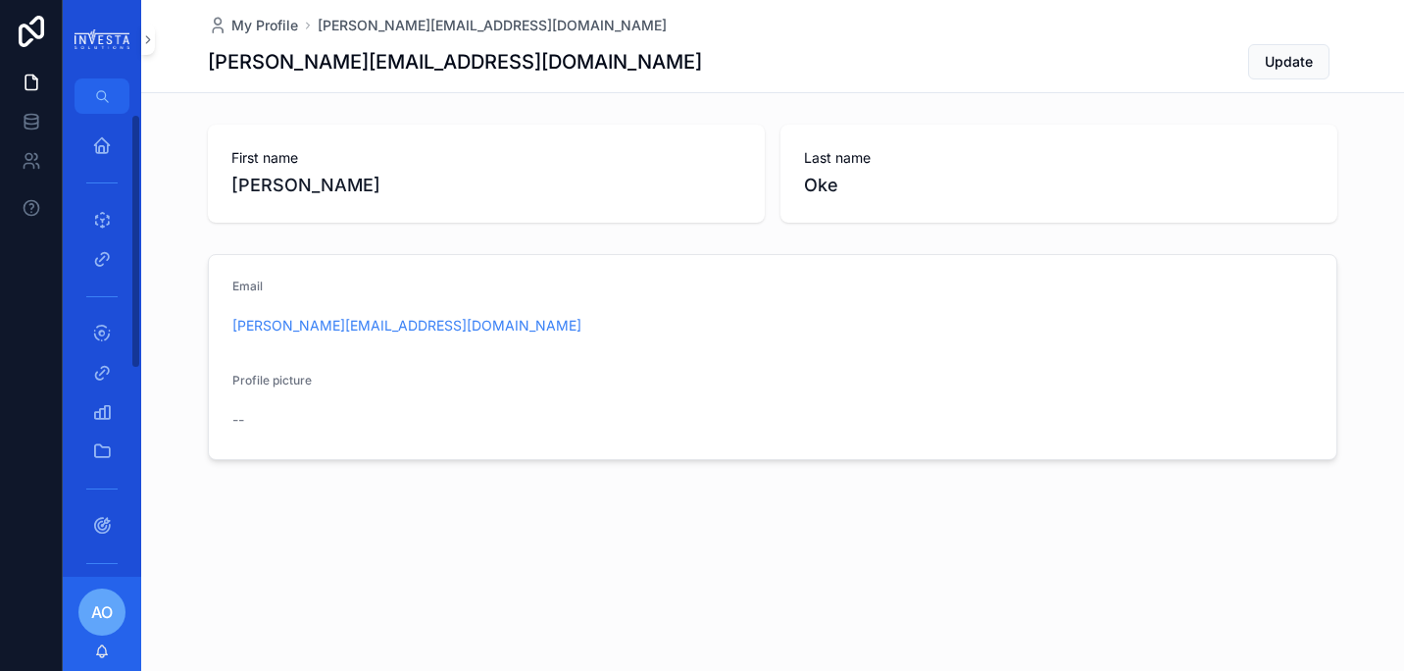
click at [110, 620] on span "AO" at bounding box center [102, 612] width 22 height 24
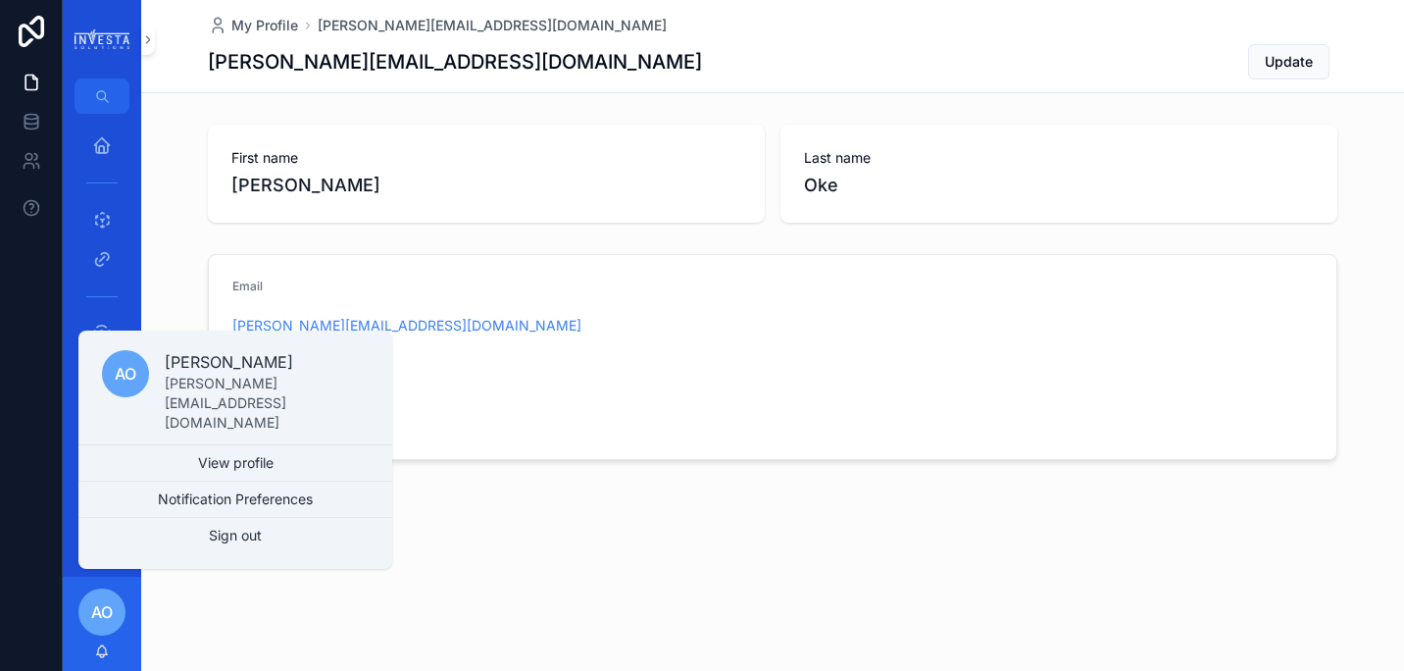
click at [422, 589] on div "My Profile [PERSON_NAME][EMAIL_ADDRESS][DOMAIN_NAME] [DOMAIN_NAME][EMAIL_ADDRES…" at bounding box center [772, 296] width 1263 height 593
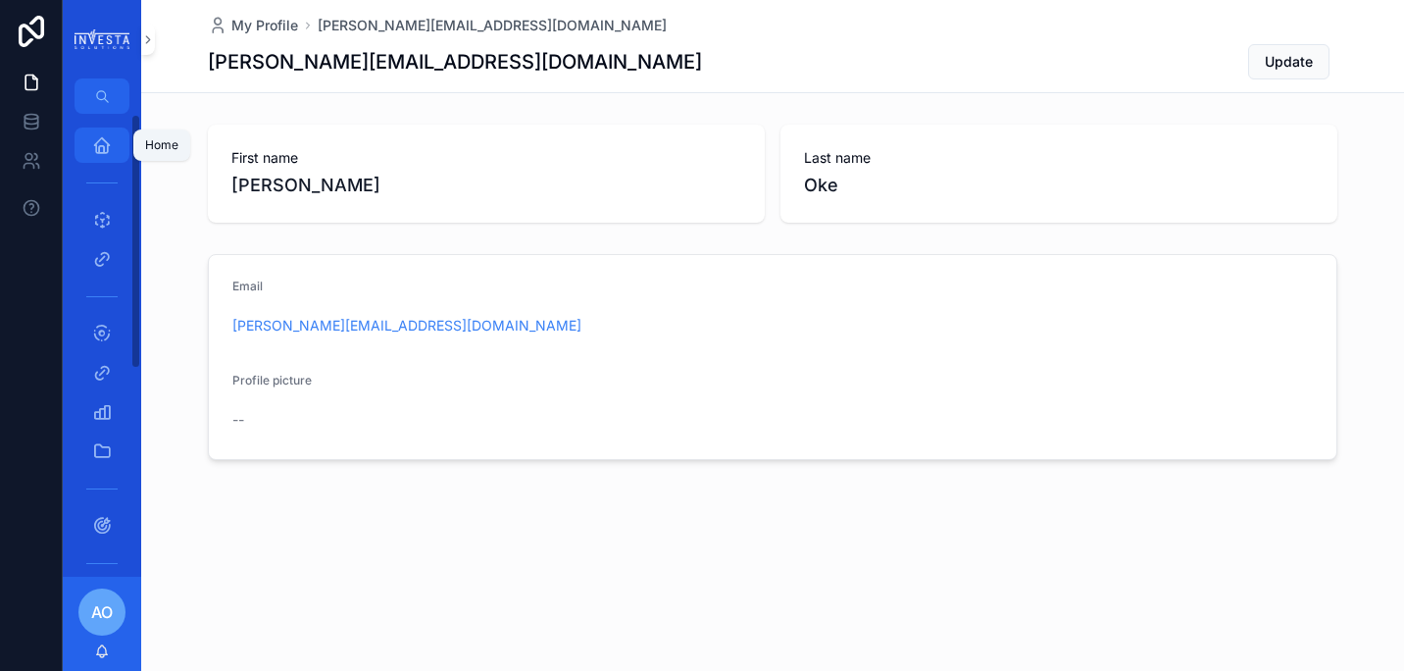
click at [105, 144] on icon "scrollable content" at bounding box center [102, 145] width 20 height 20
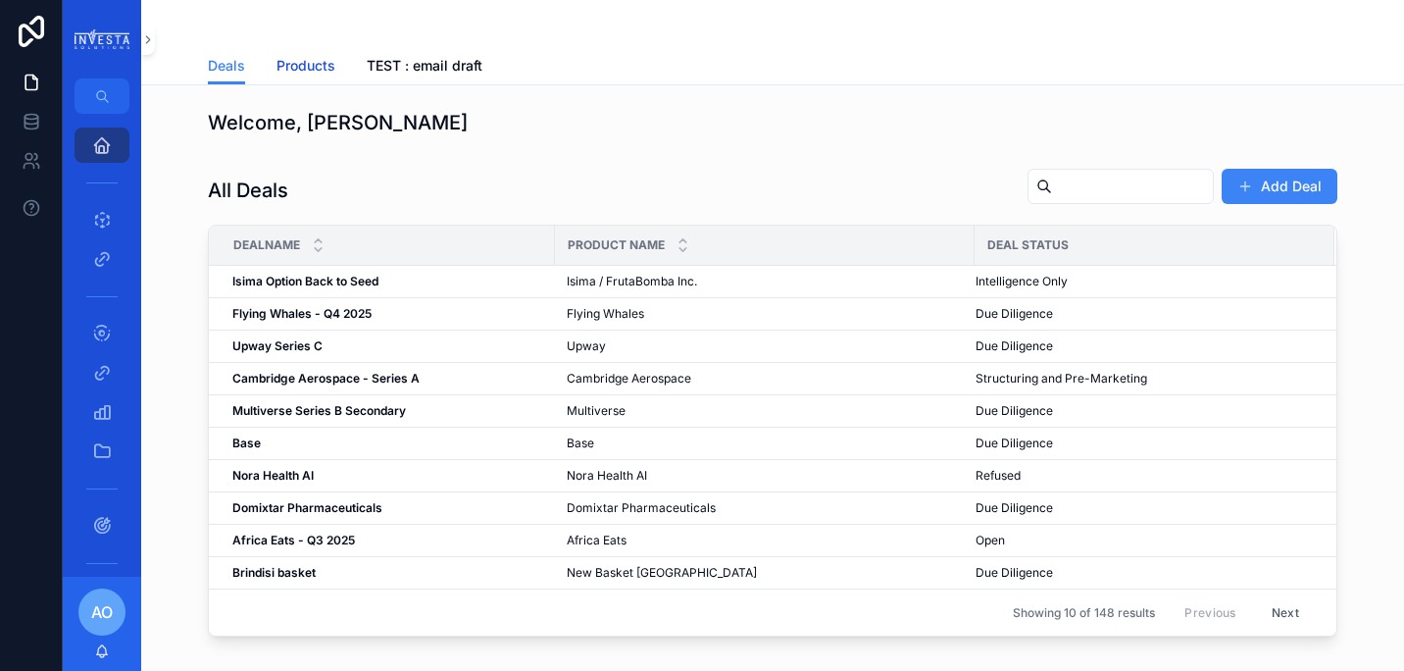
click at [298, 66] on span "Products" at bounding box center [306, 66] width 59 height 20
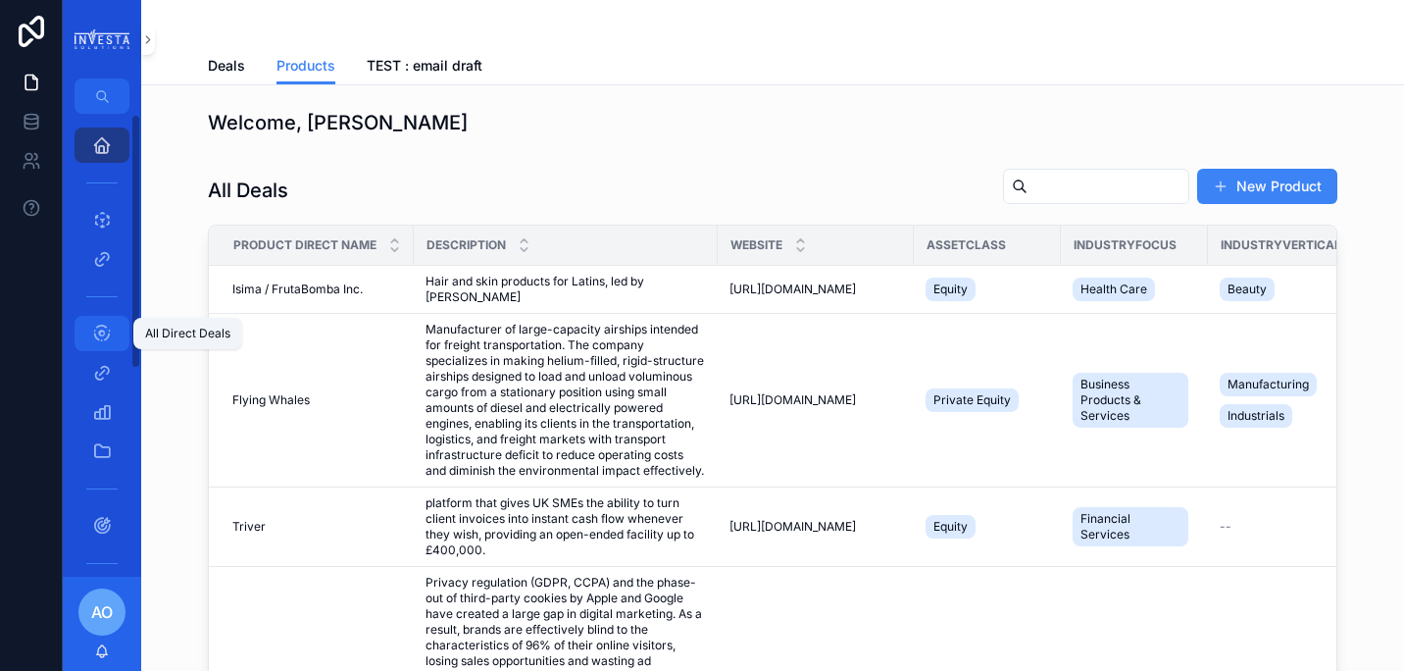
click at [104, 325] on icon "scrollable content" at bounding box center [102, 334] width 20 height 20
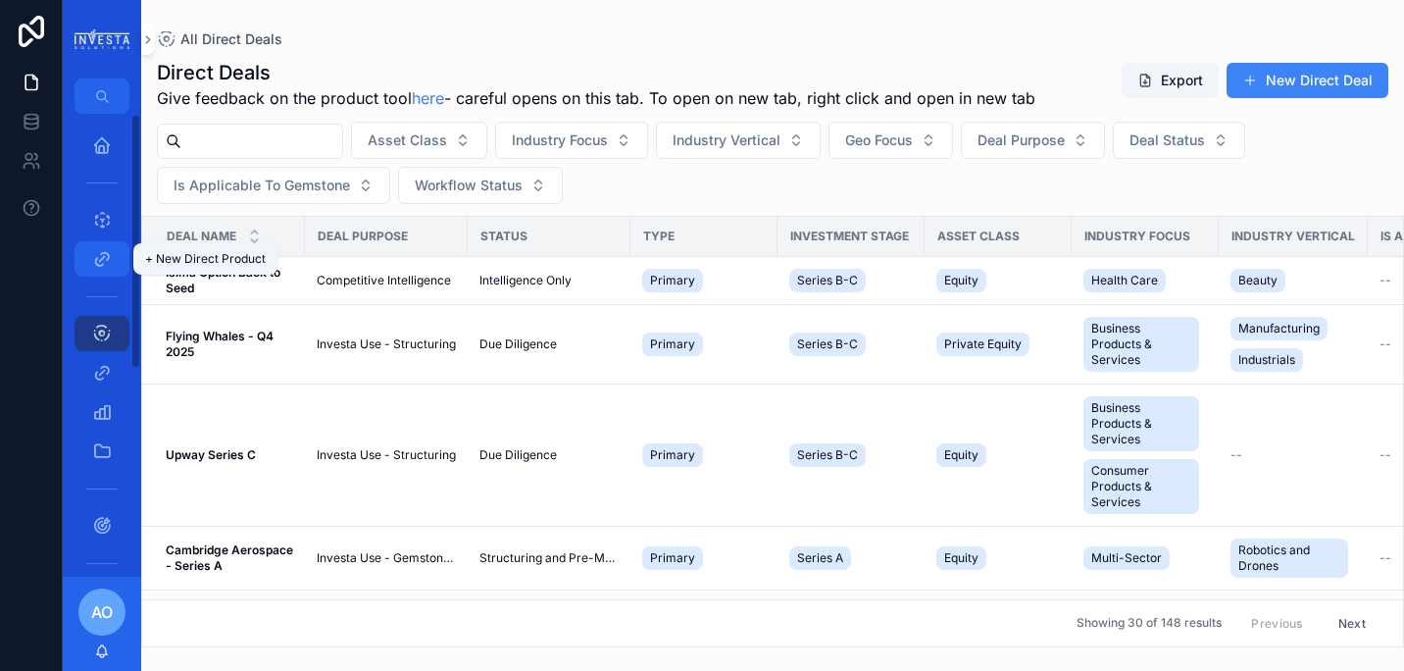
click at [101, 258] on icon "scrollable content" at bounding box center [102, 259] width 20 height 20
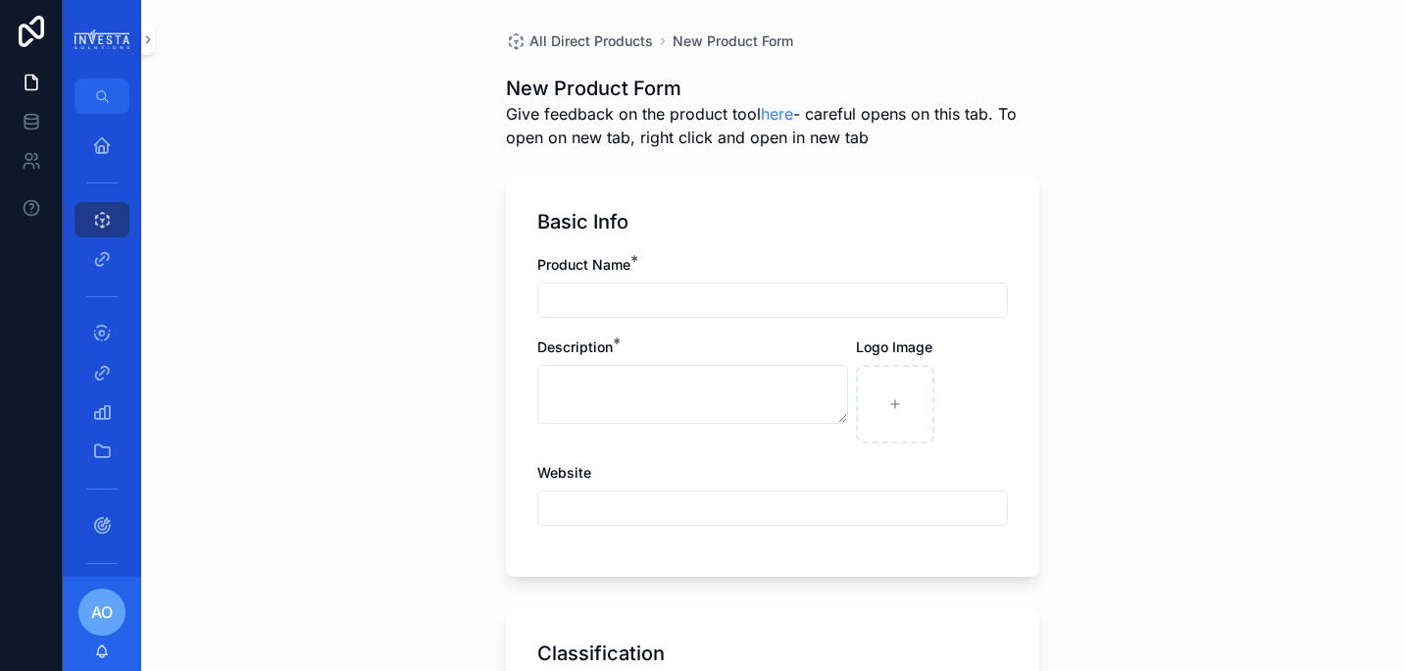
click at [97, 196] on div "scrollable content" at bounding box center [102, 182] width 55 height 31
click at [99, 154] on icon "scrollable content" at bounding box center [102, 145] width 20 height 20
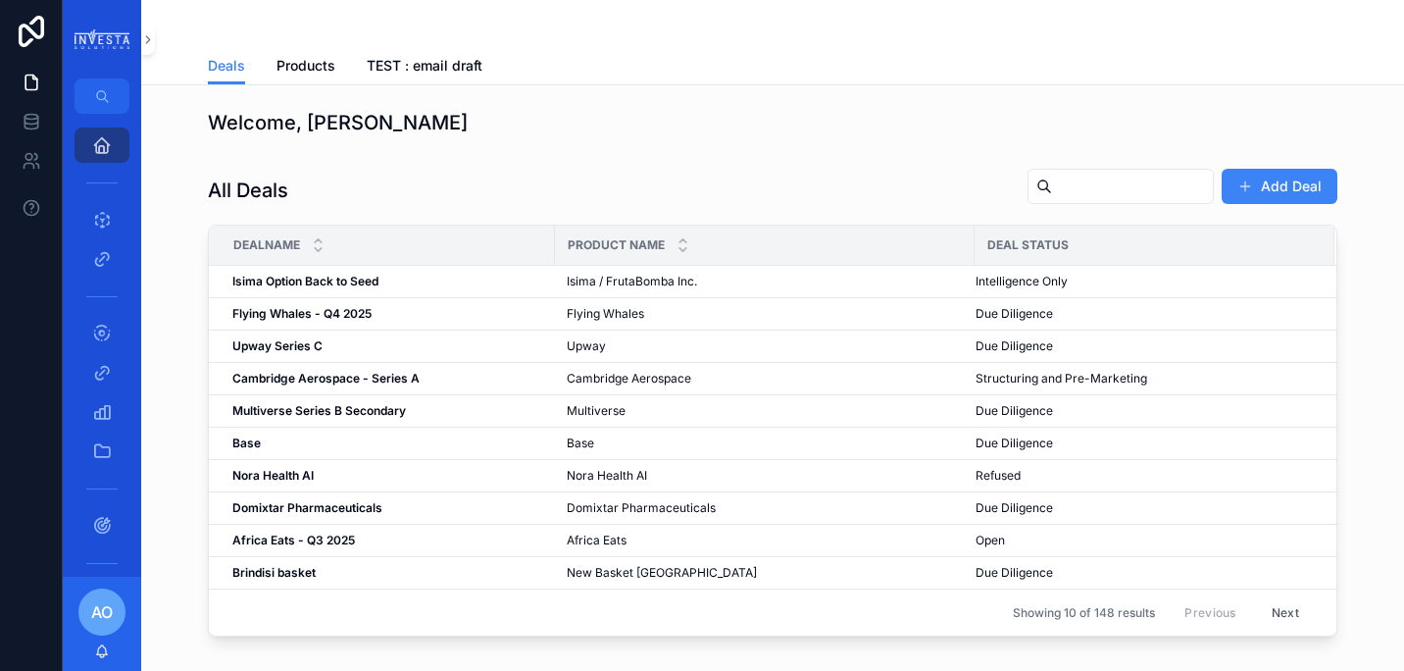
click at [102, 604] on span "AO" at bounding box center [102, 612] width 22 height 24
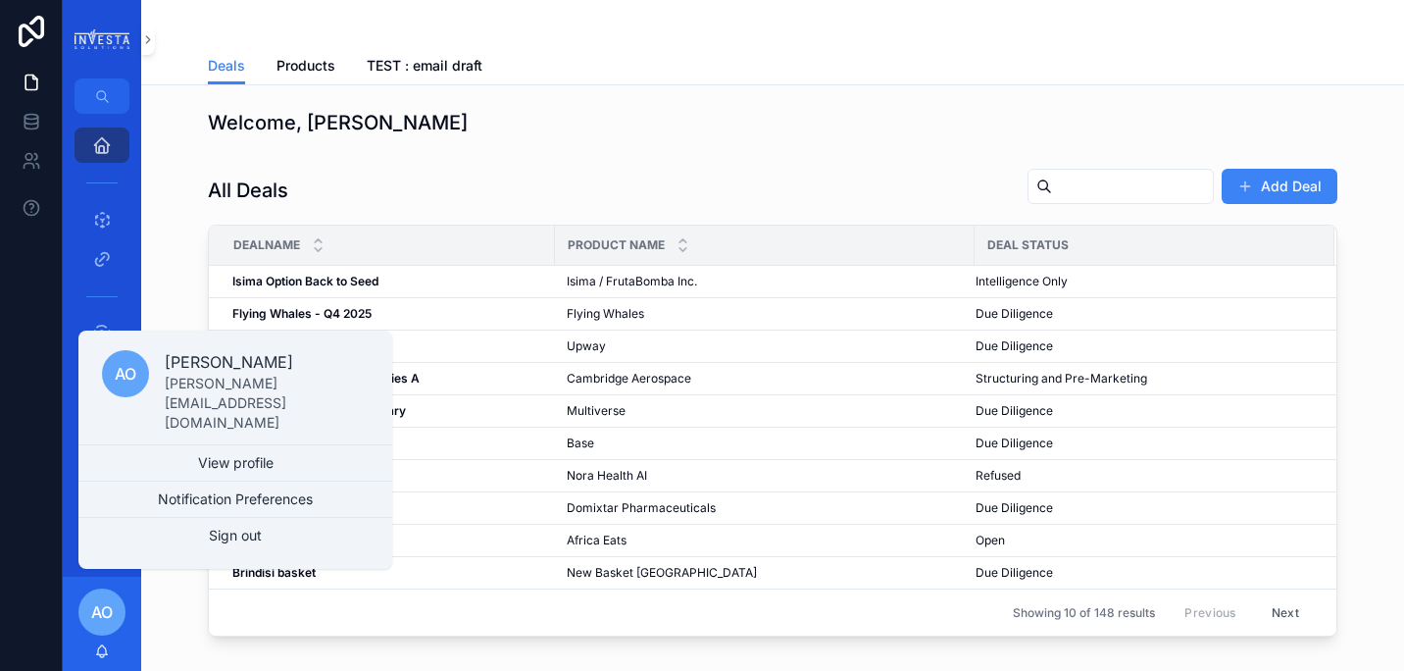
click at [186, 610] on div "All Deals Add Deal DealName Product Name Deal Status Isima Option Back to Seed …" at bounding box center [773, 402] width 1232 height 484
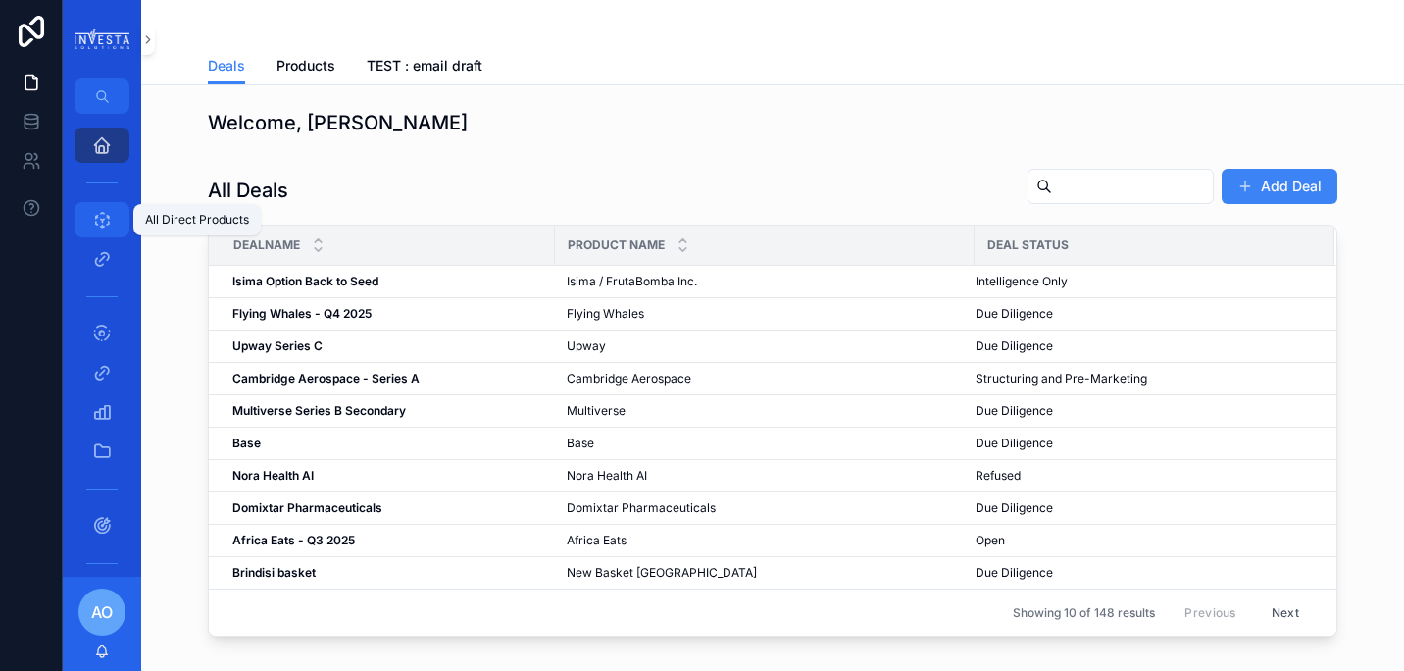
click at [101, 217] on icon "scrollable content" at bounding box center [102, 220] width 20 height 20
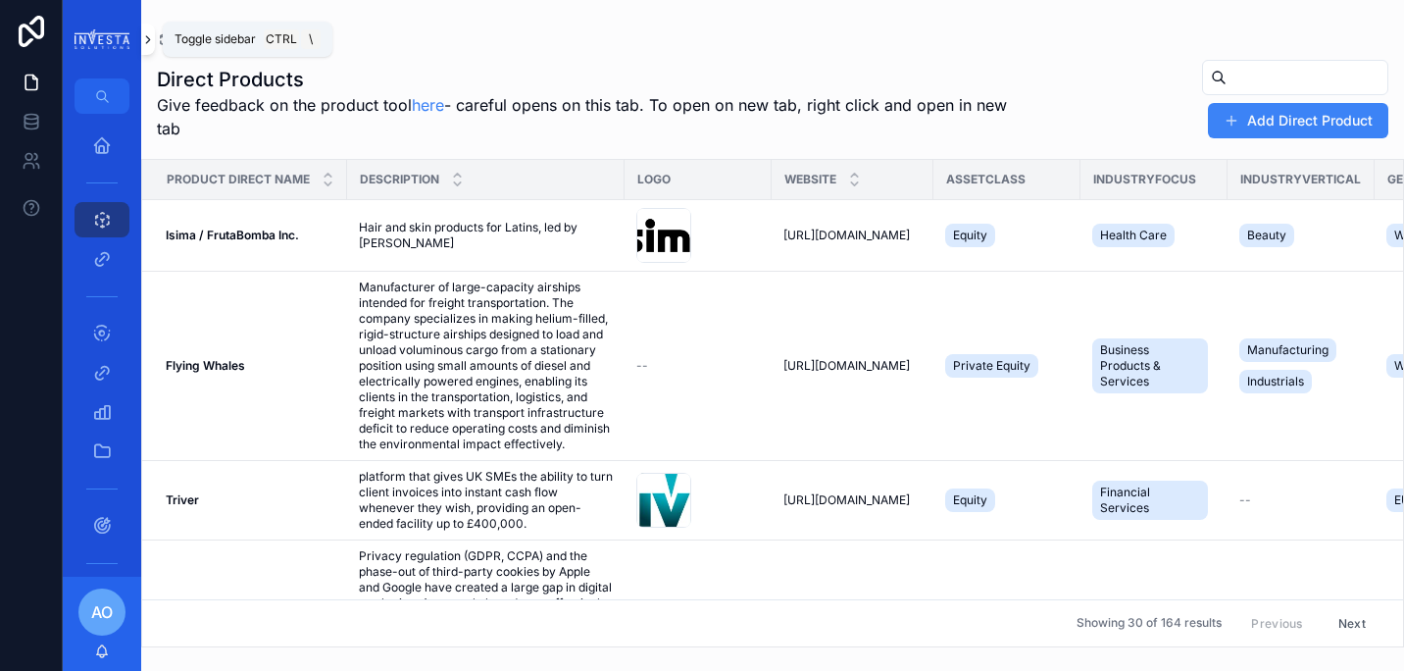
click at [150, 36] on icon "scrollable content" at bounding box center [148, 39] width 14 height 15
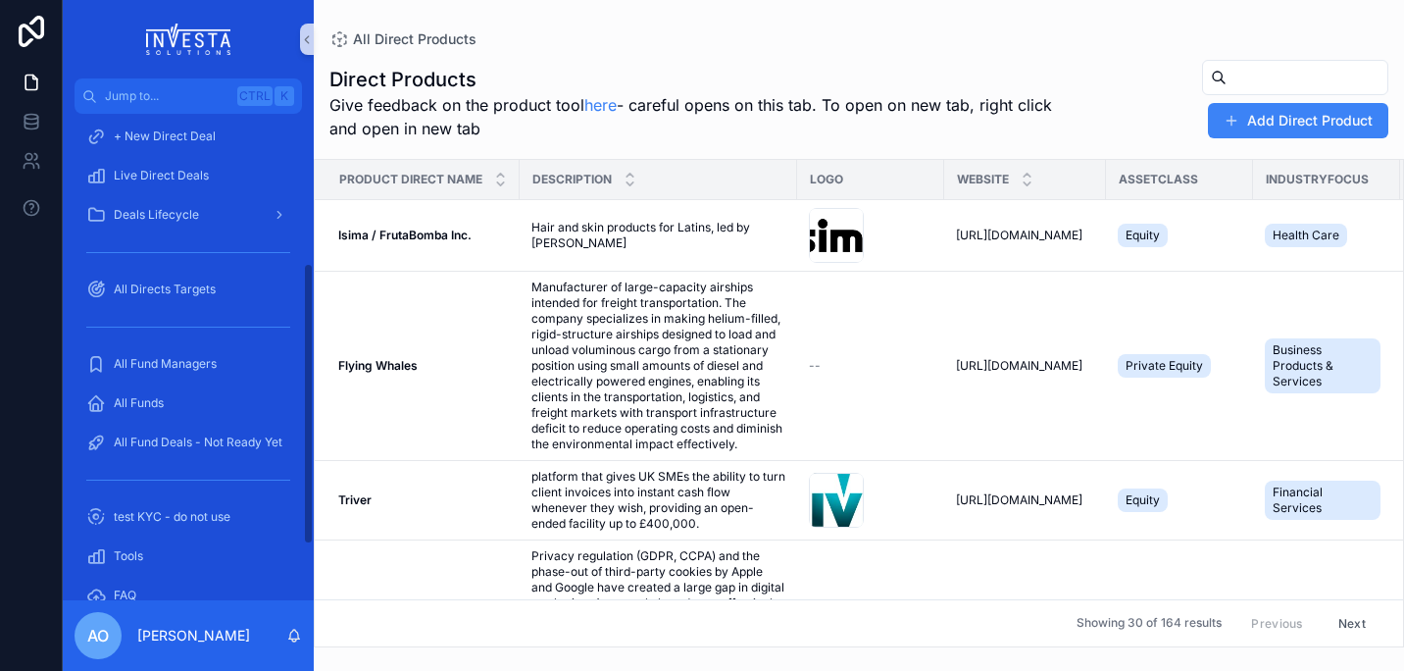
scroll to position [306, 0]
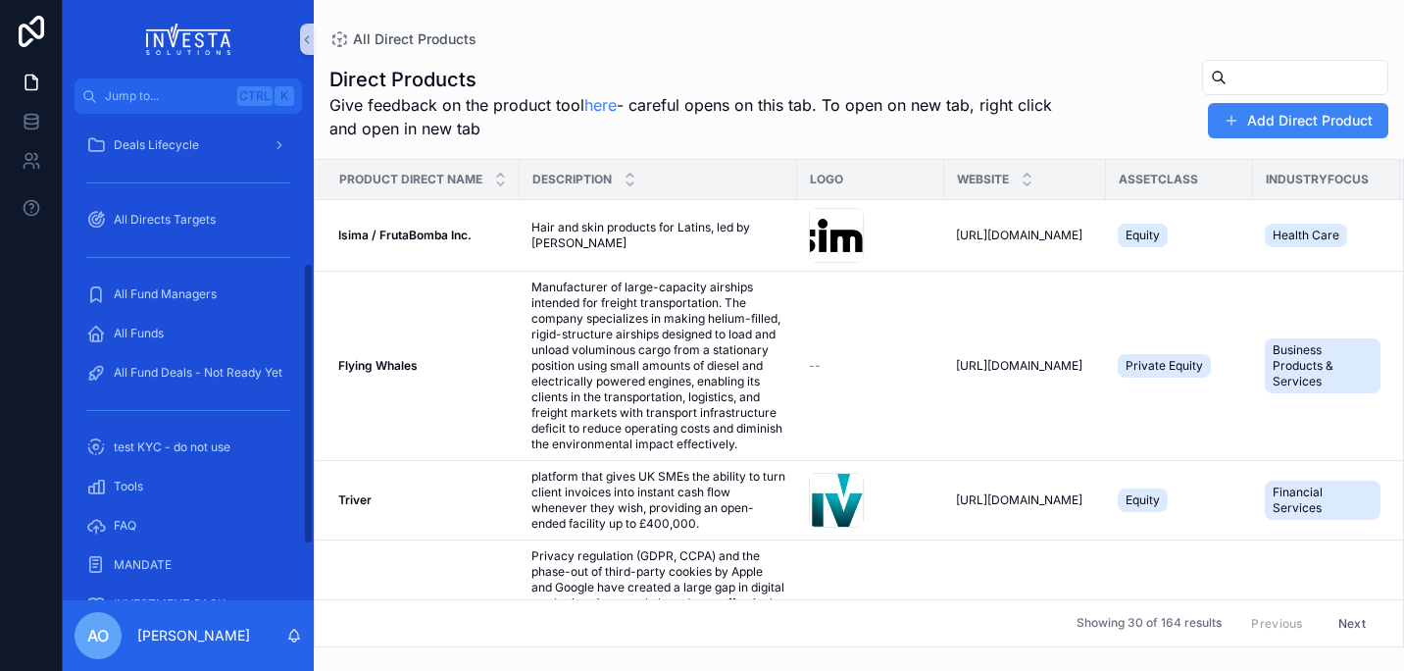
drag, startPoint x: 307, startPoint y: 359, endPoint x: 306, endPoint y: 536, distance: 177.5
click at [306, 536] on div "Home All Direct Products + New Direct Product All Direct Deals + New Direct Dea…" at bounding box center [188, 357] width 251 height 486
click at [153, 292] on span "All Fund Managers" at bounding box center [165, 294] width 103 height 16
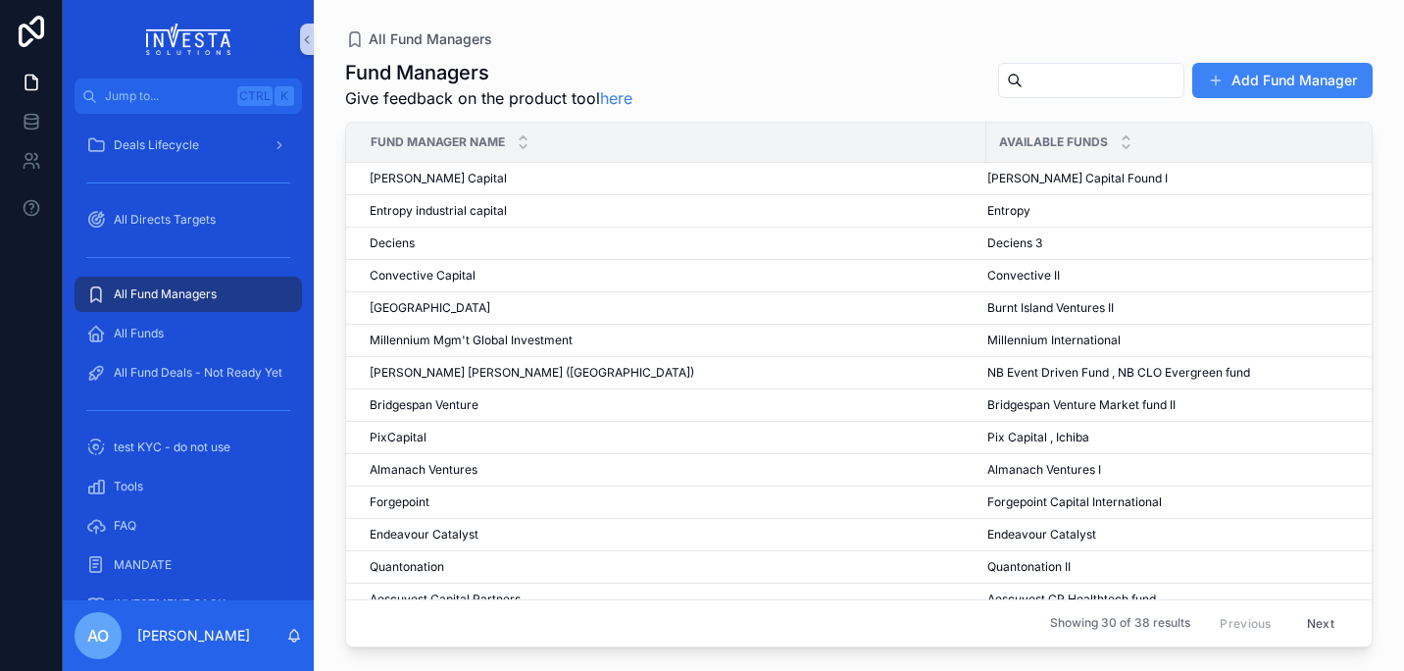
click at [1023, 86] on input "scrollable content" at bounding box center [1103, 80] width 161 height 27
type input "******"
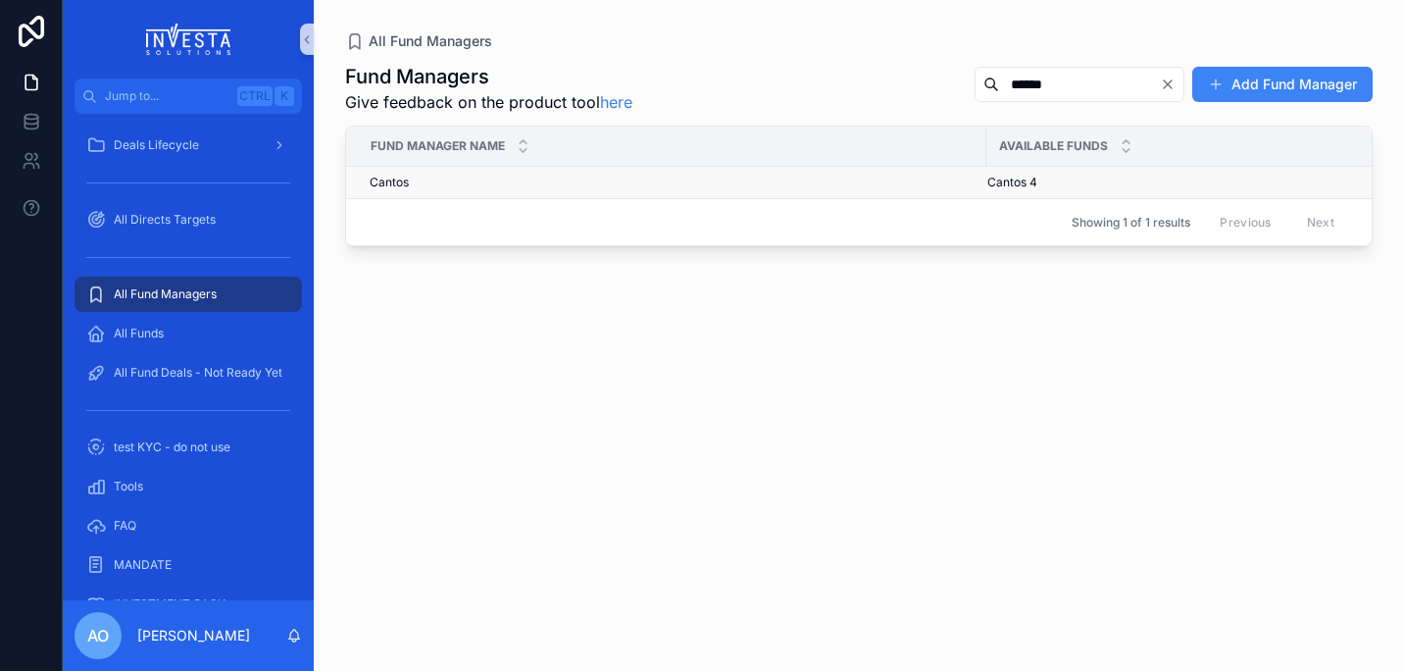
click at [398, 187] on span "Cantos" at bounding box center [389, 183] width 39 height 16
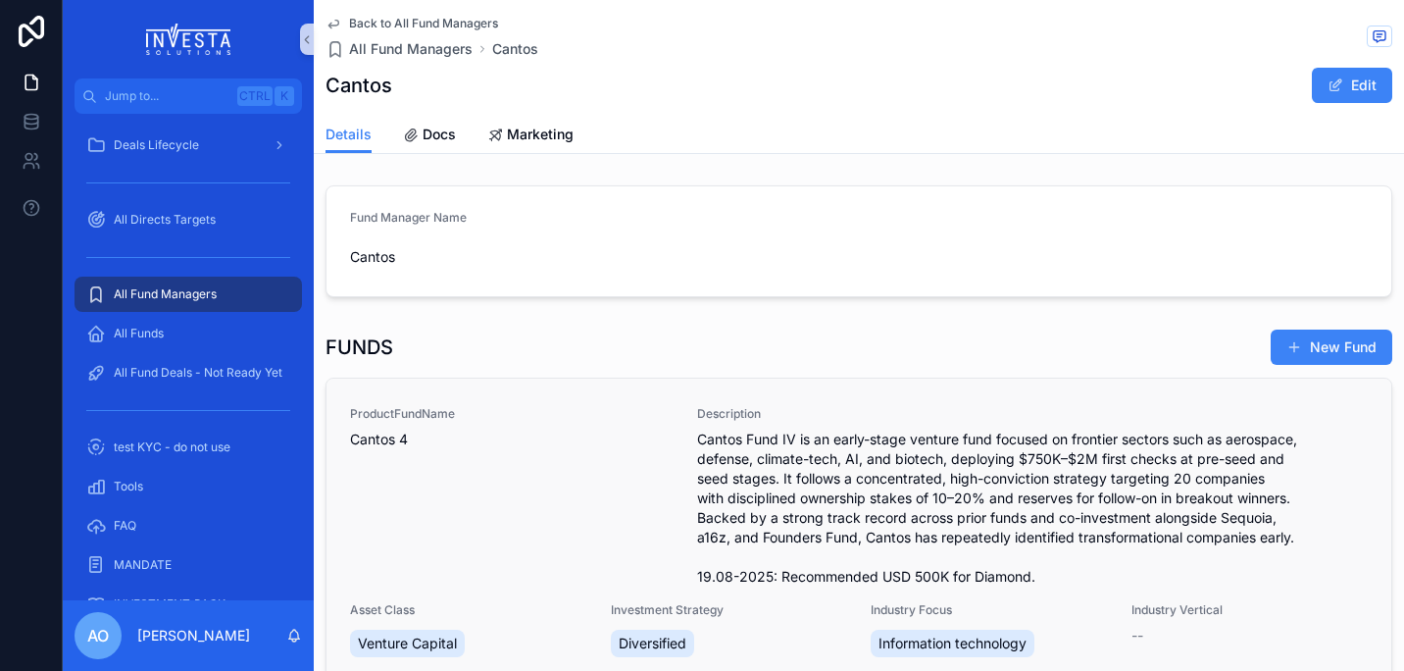
click at [387, 438] on span "Cantos 4" at bounding box center [512, 440] width 324 height 20
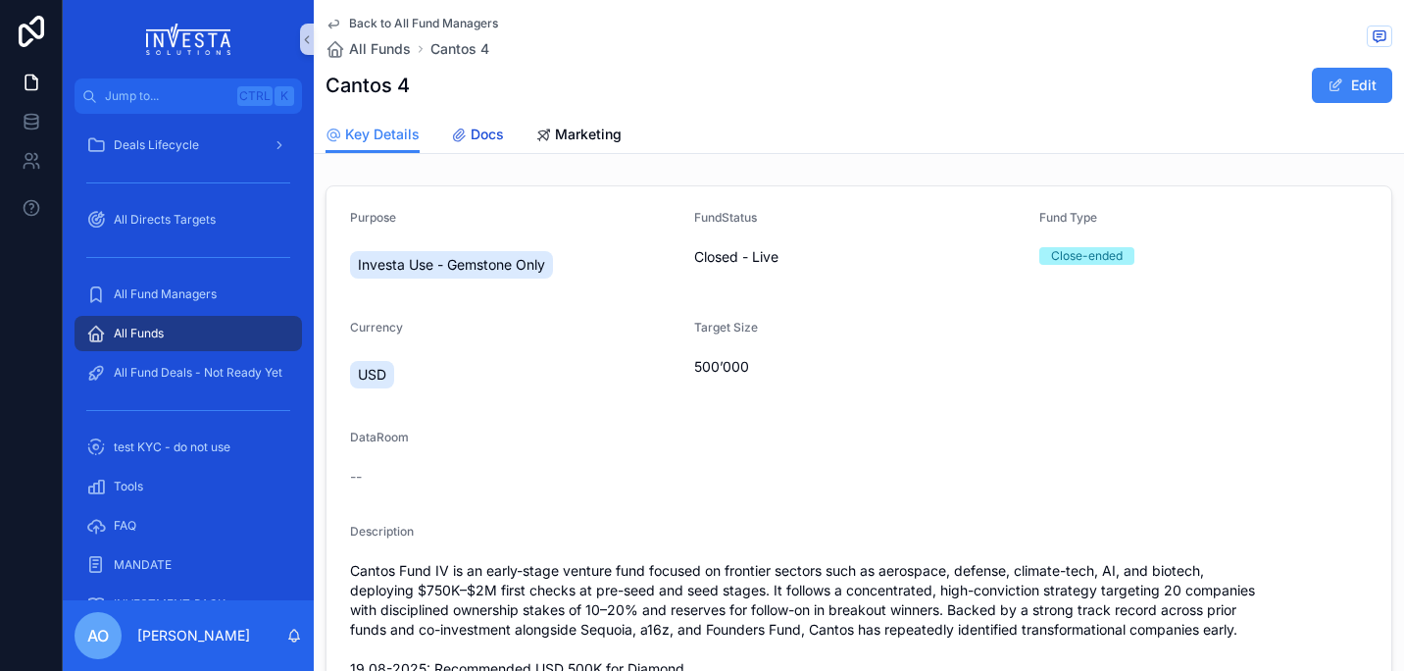
click at [481, 130] on span "Docs" at bounding box center [487, 135] width 33 height 20
